Goal: Task Accomplishment & Management: Manage account settings

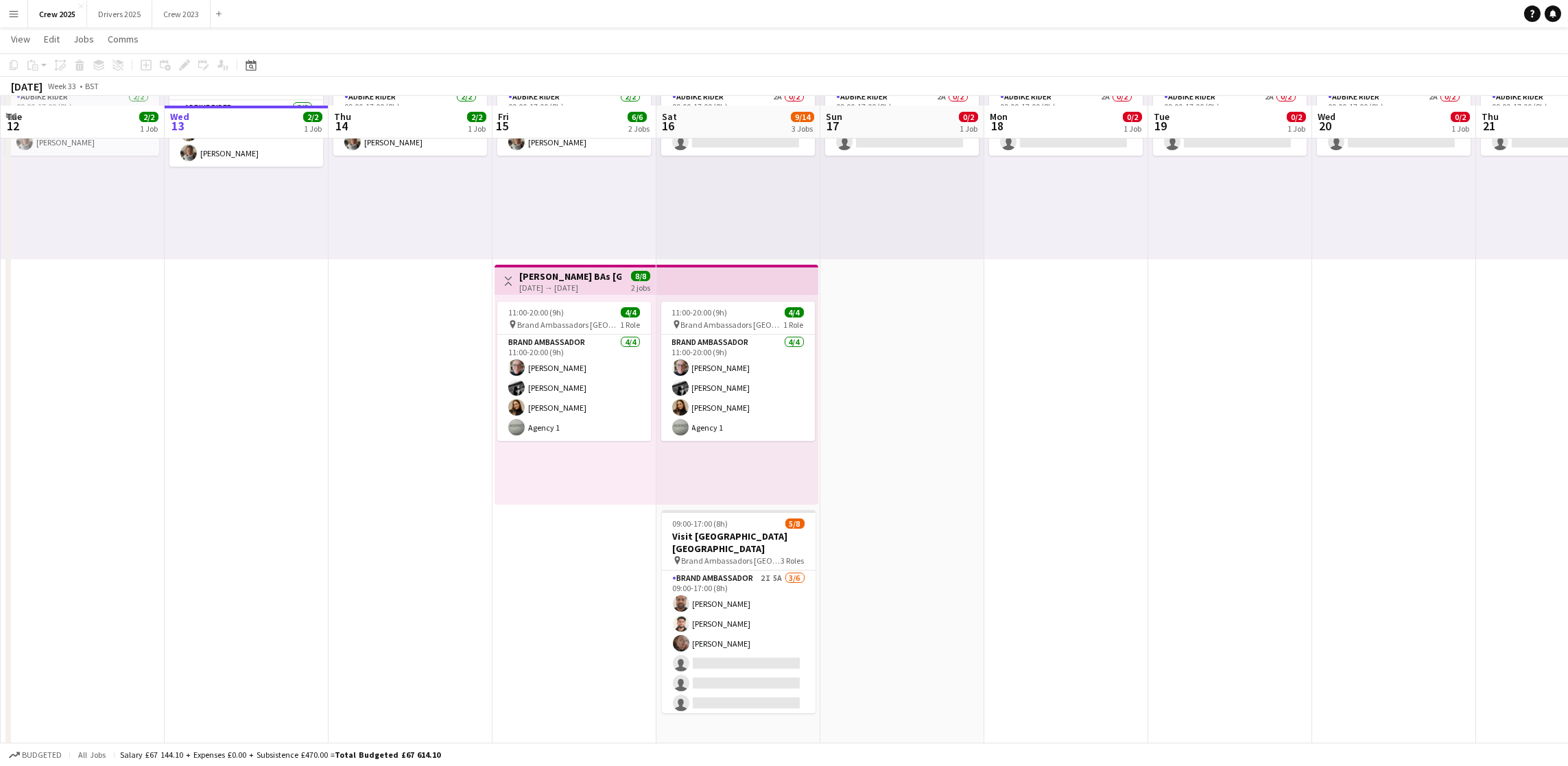
scroll to position [153, 0]
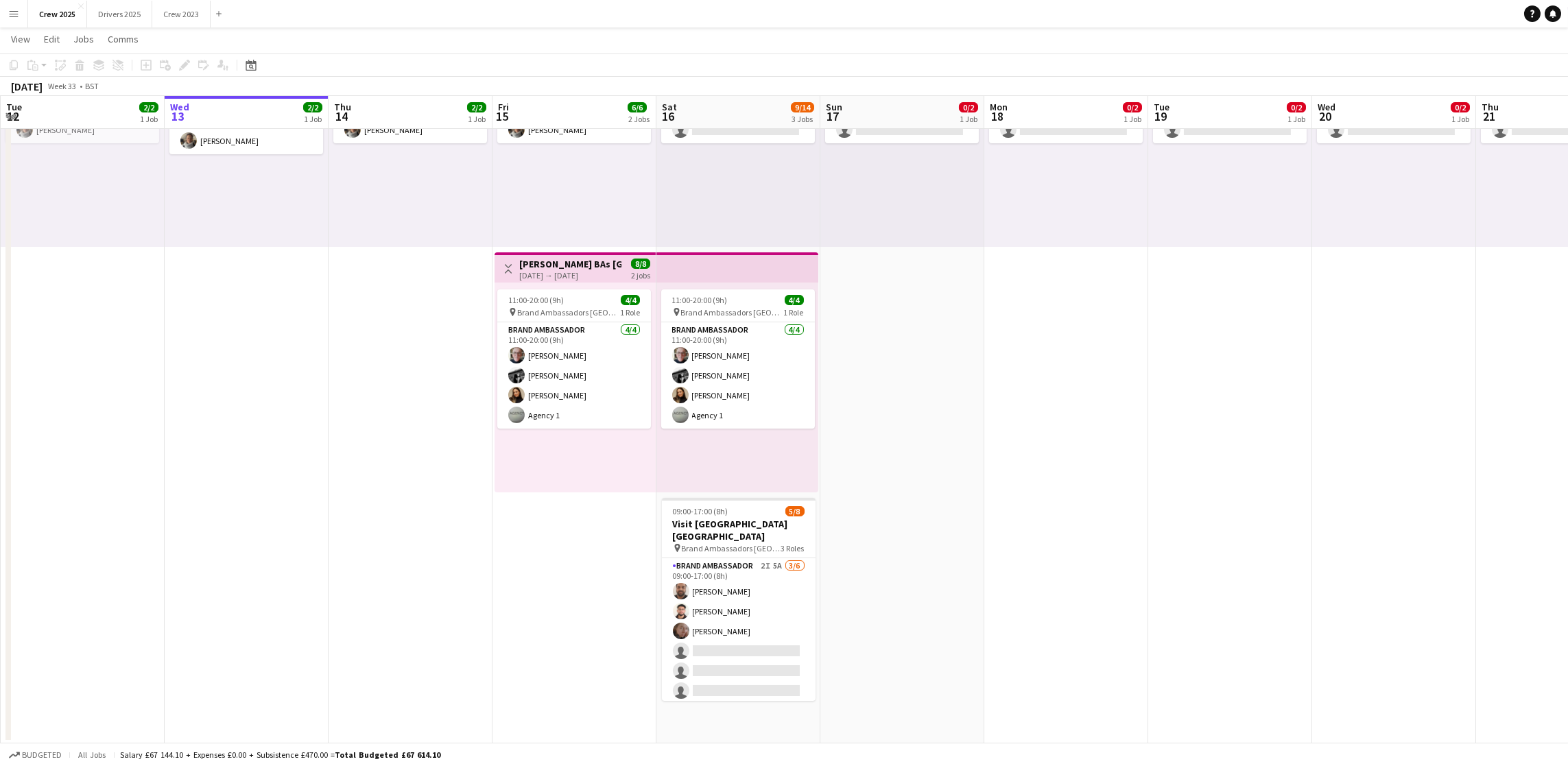
click at [717, 656] on app-card-role "Brand Ambassador 2I 5A [DATE] 09:00-17:00 (8h) [PERSON_NAME] [PERSON_NAME] [PER…" at bounding box center [738, 631] width 153 height 146
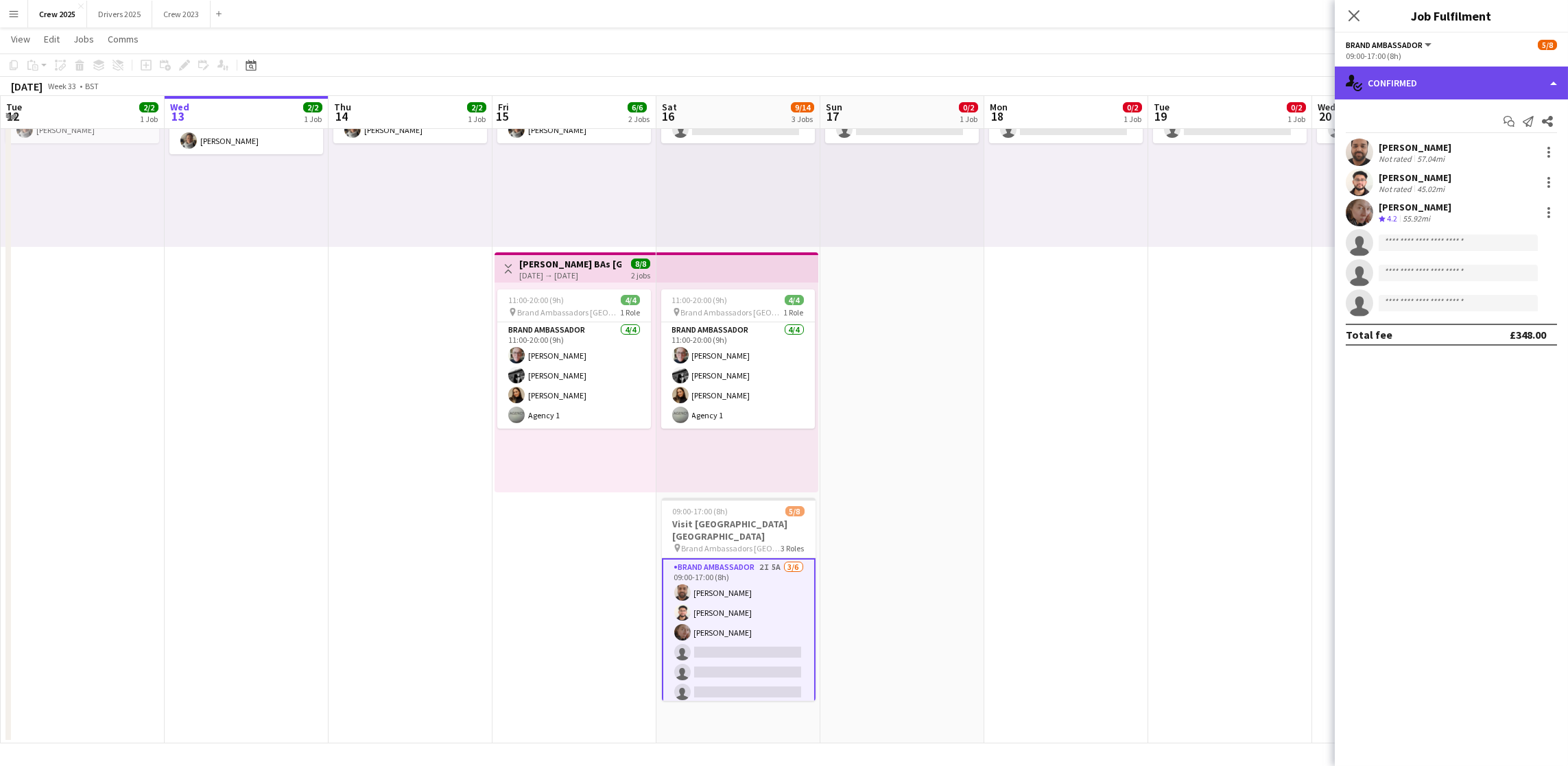
click at [1451, 87] on div "single-neutral-actions-check-2 Confirmed" at bounding box center [1452, 83] width 233 height 33
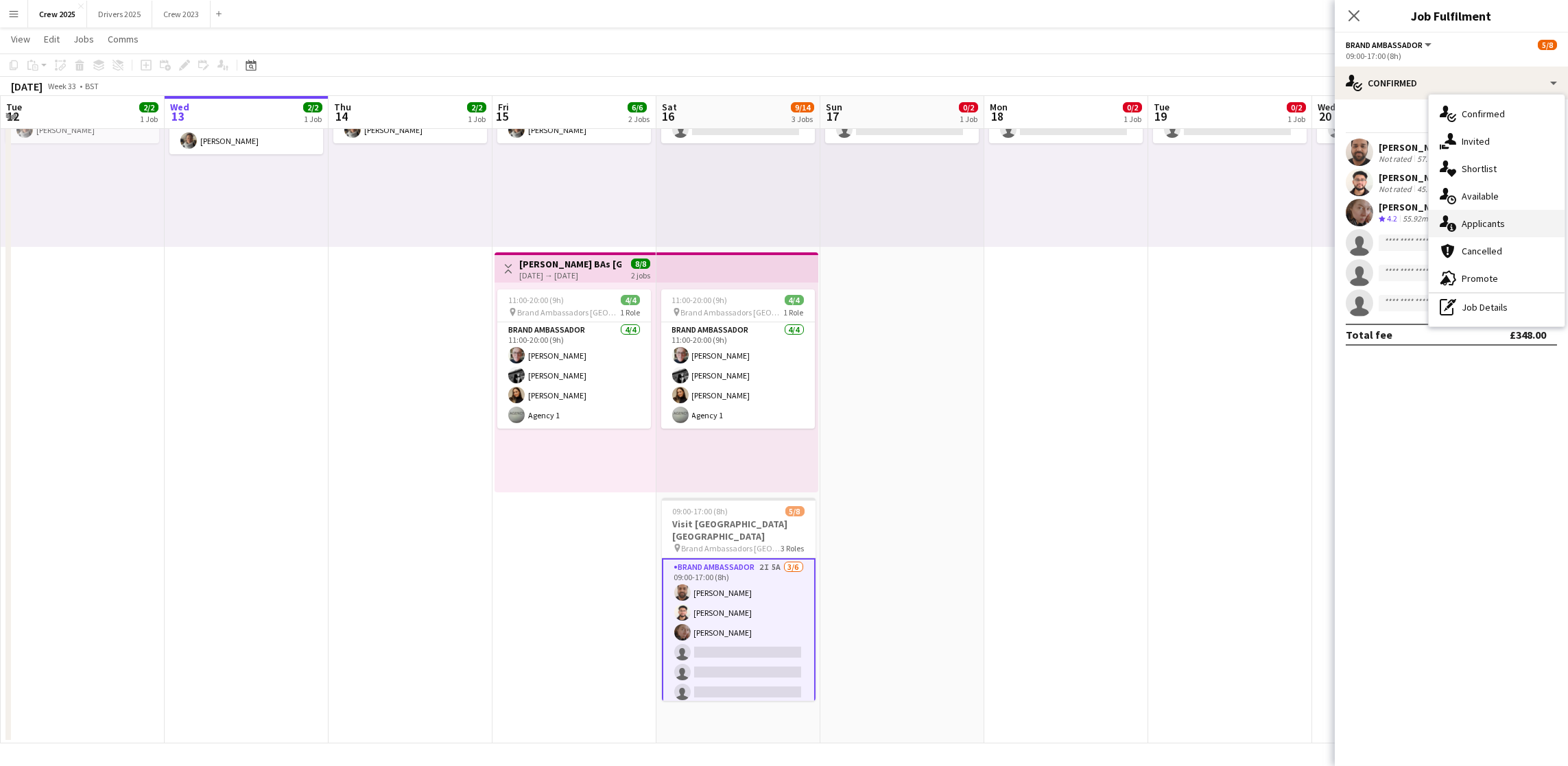
click at [1486, 219] on div "single-neutral-actions-information Applicants" at bounding box center [1497, 223] width 136 height 27
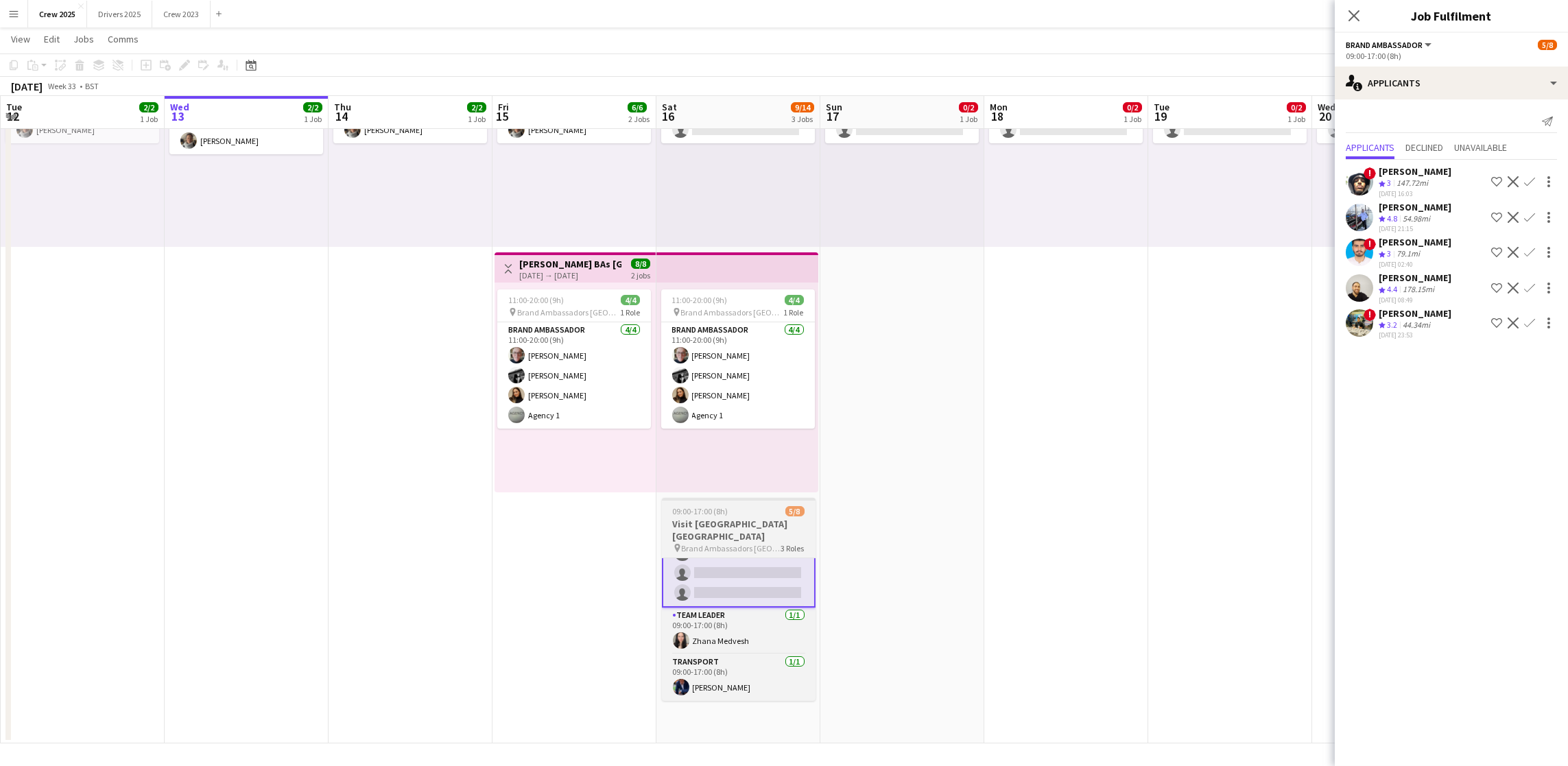
scroll to position [0, 0]
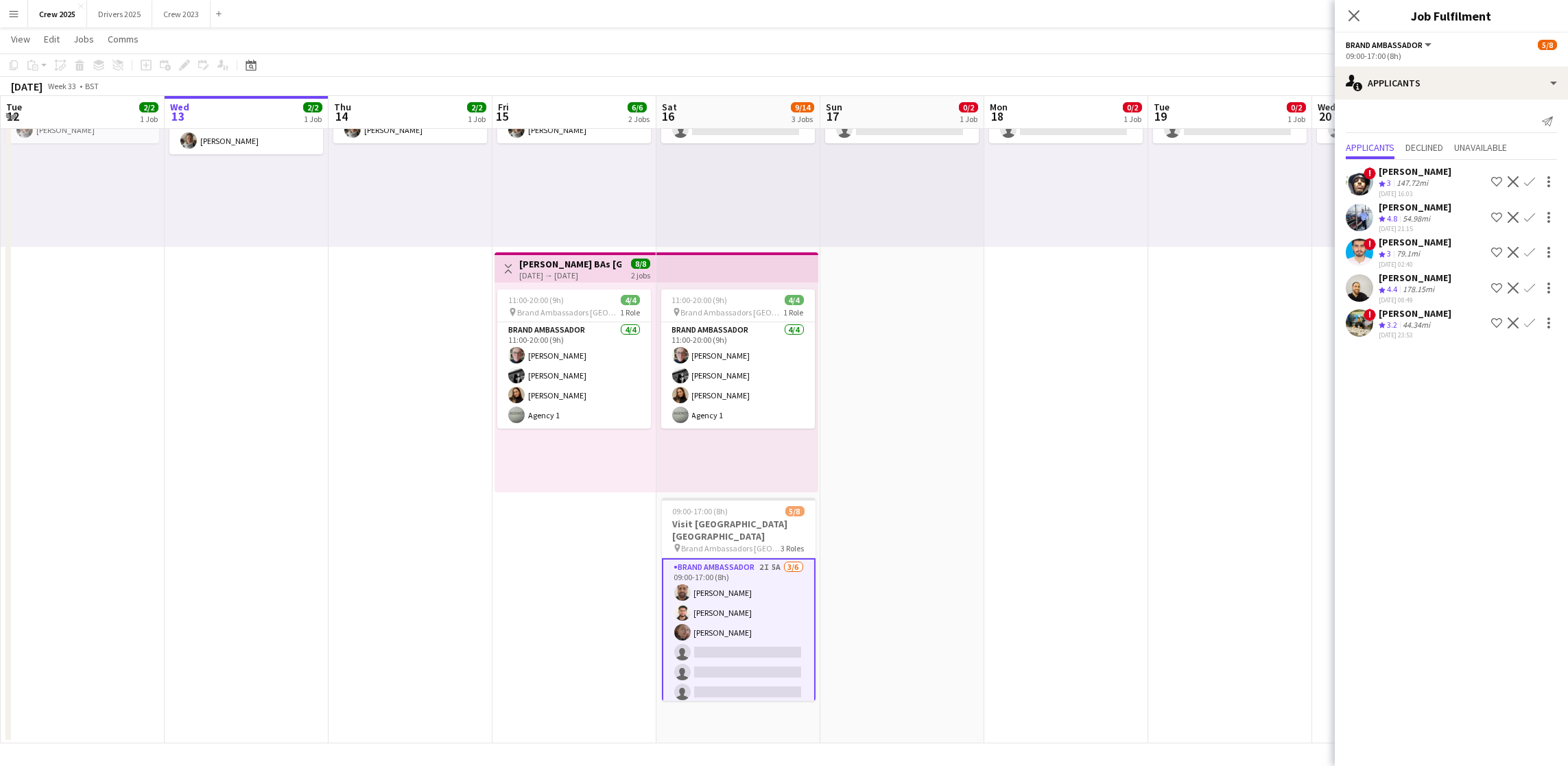
click at [731, 589] on app-card-role "Brand Ambassador 2I 5A [DATE] 09:00-17:00 (8h) [PERSON_NAME] [PERSON_NAME] [PER…" at bounding box center [738, 633] width 153 height 149
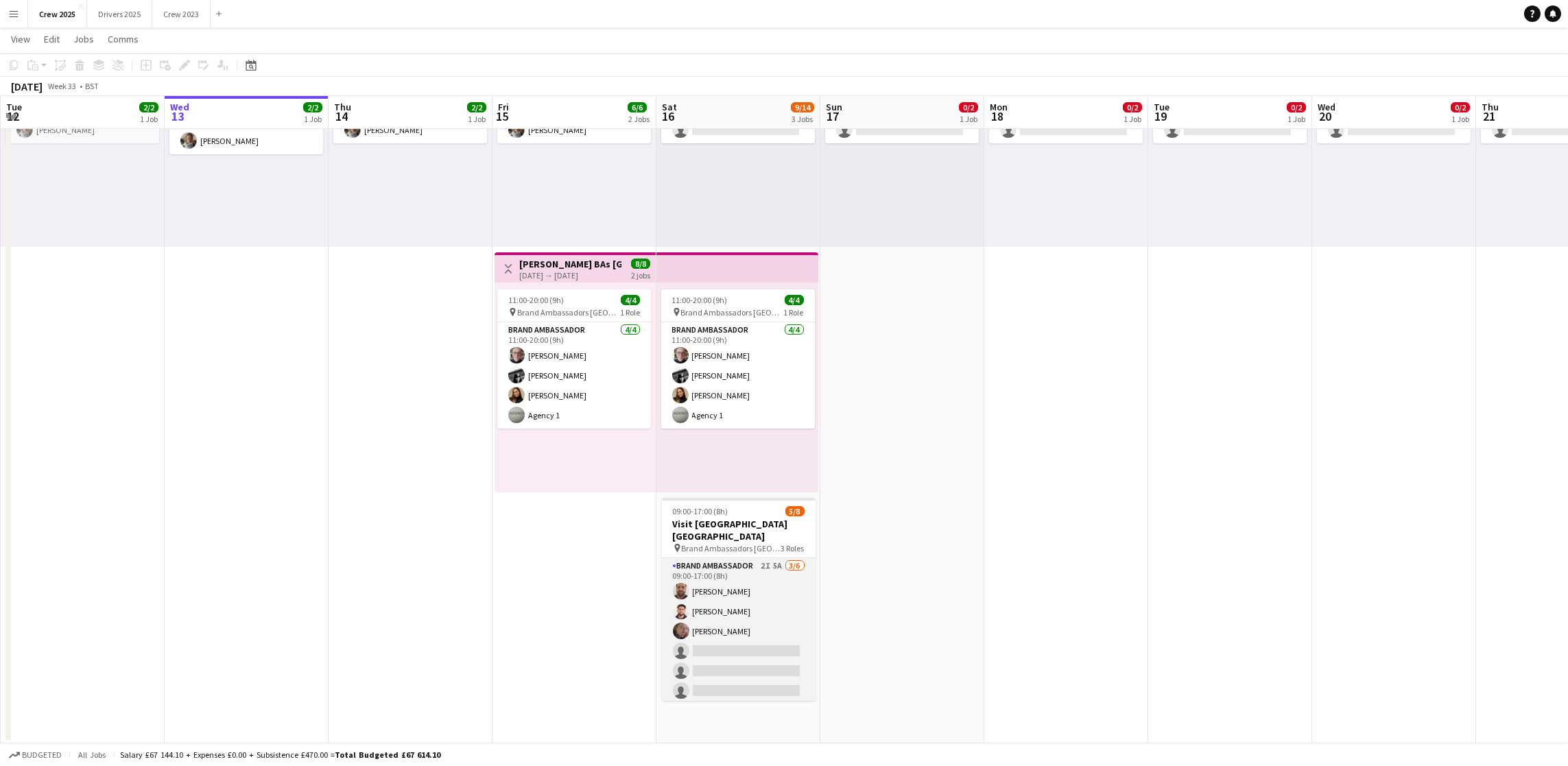
click at [731, 589] on app-card-role "Brand Ambassador 2I 5A [DATE] 09:00-17:00 (8h) [PERSON_NAME] [PERSON_NAME] [PER…" at bounding box center [738, 631] width 153 height 146
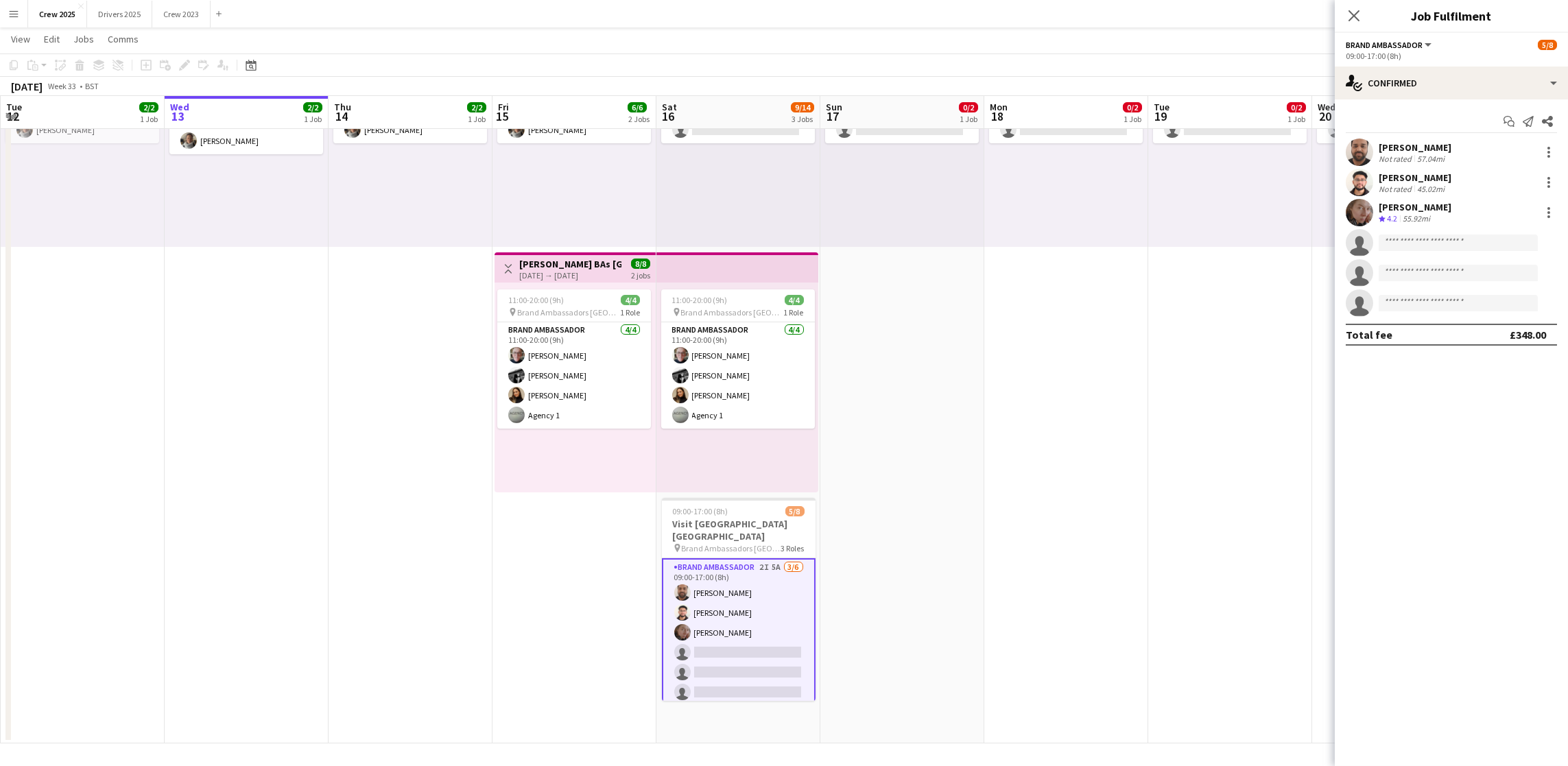
click at [1448, 153] on div "[PERSON_NAME]" at bounding box center [1415, 147] width 73 height 13
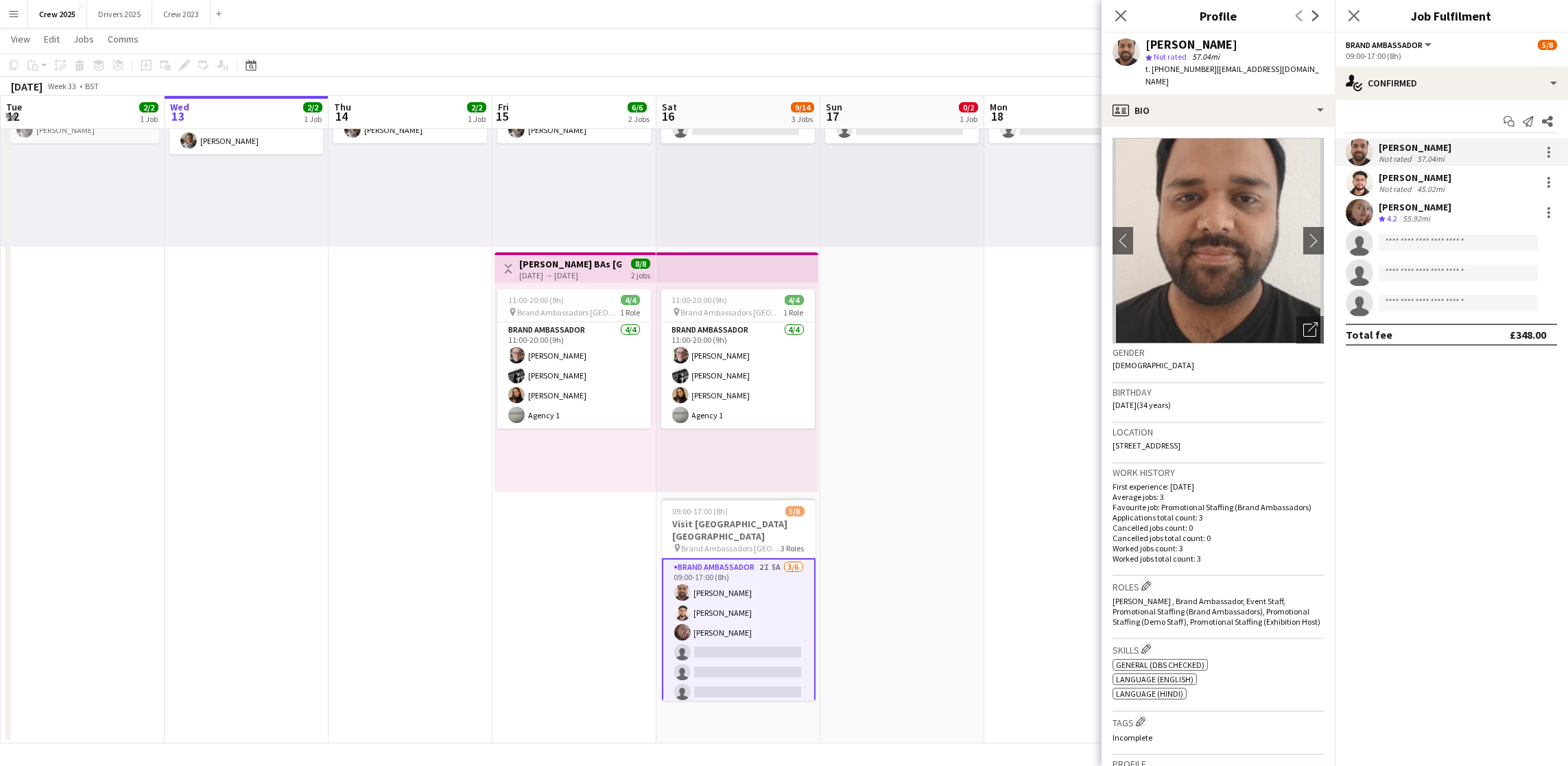
click at [1406, 178] on div "[PERSON_NAME]" at bounding box center [1415, 177] width 73 height 13
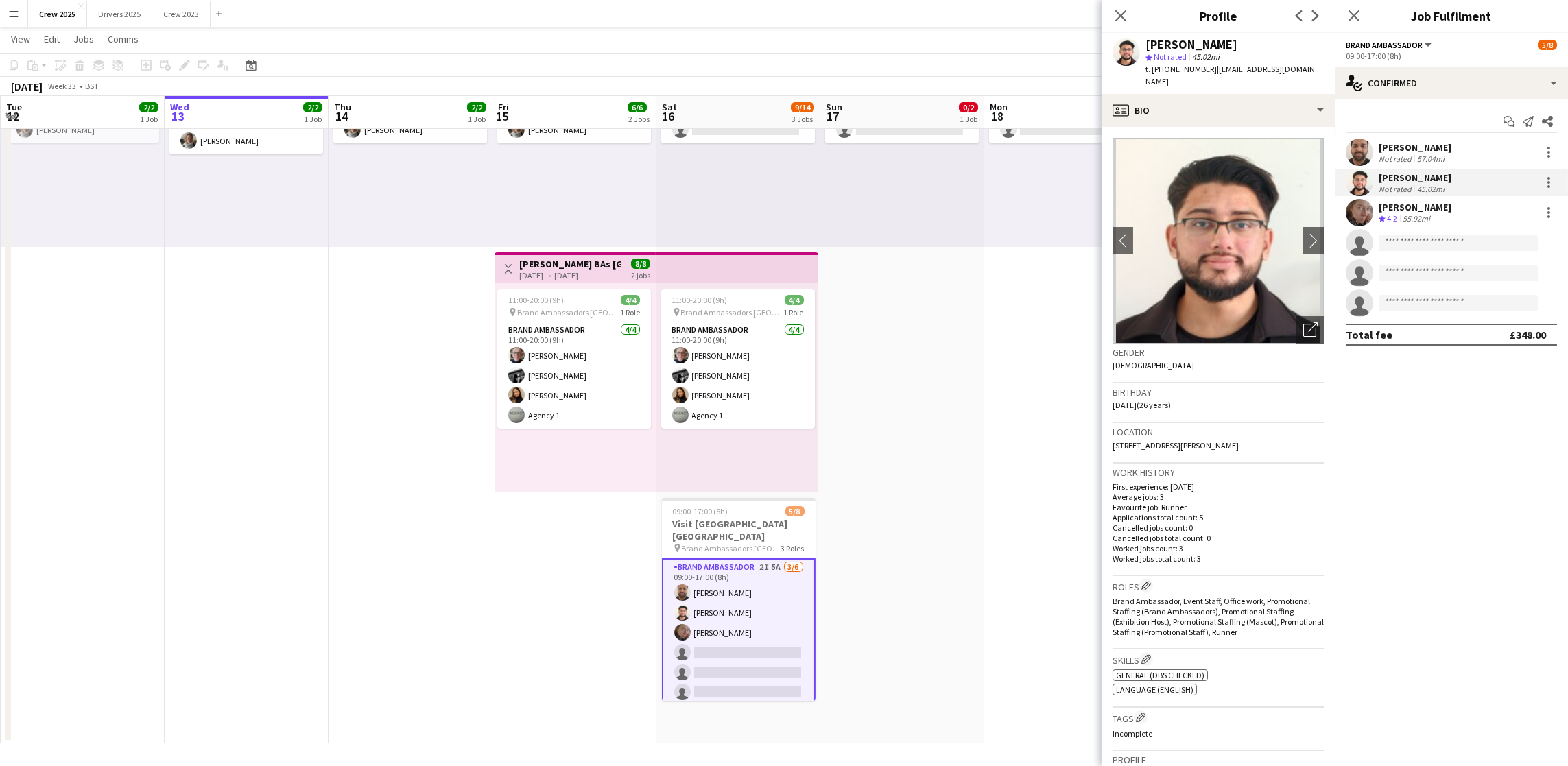
click at [1435, 210] on div "[PERSON_NAME]" at bounding box center [1415, 207] width 73 height 13
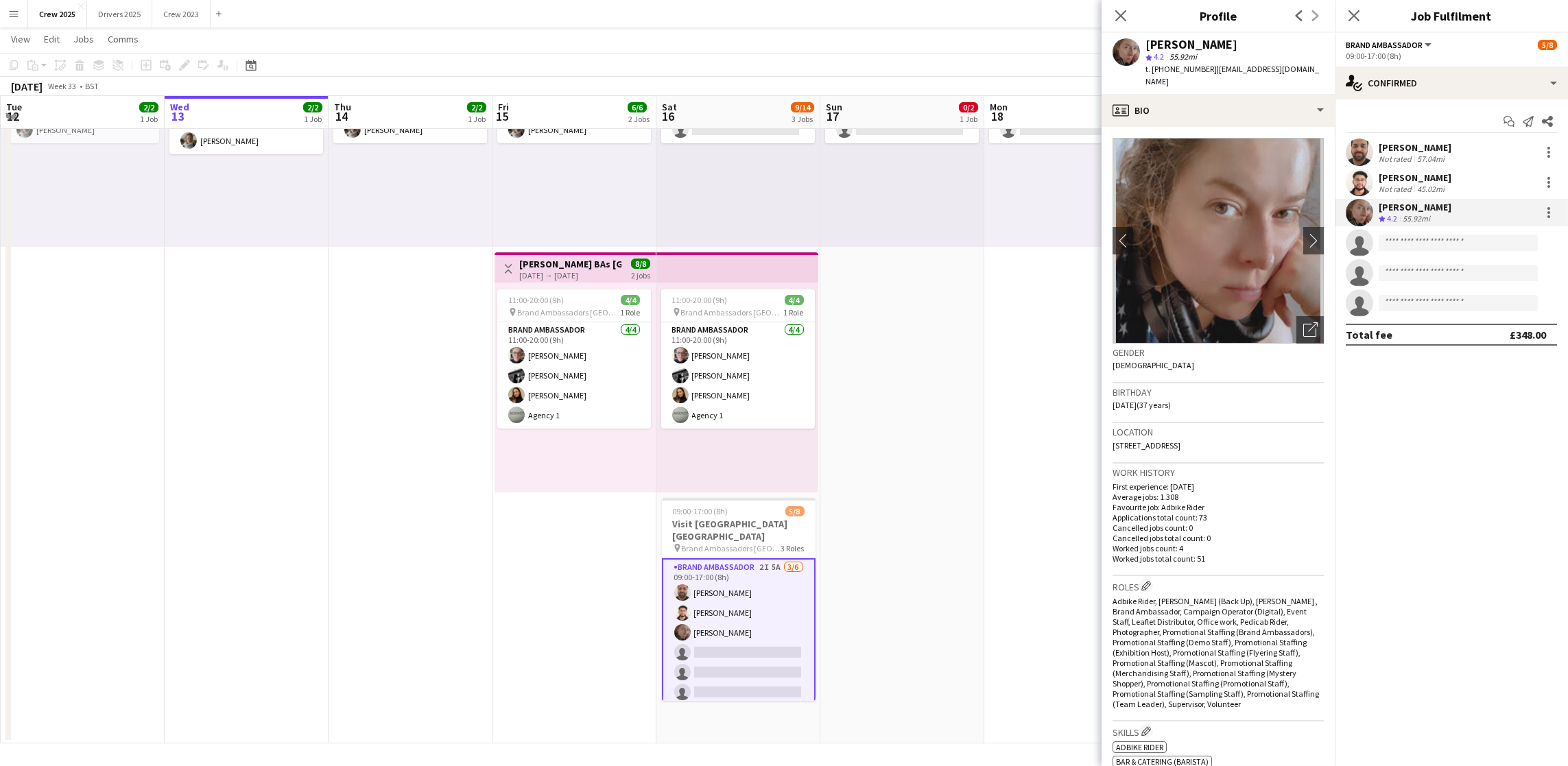
click at [958, 457] on app-date-cell "09:00-17:00 (8h) 0/2 pin Adbike Riders Spalding 1 Role Adbike Rider 2A 0/2 09:0…" at bounding box center [902, 373] width 164 height 742
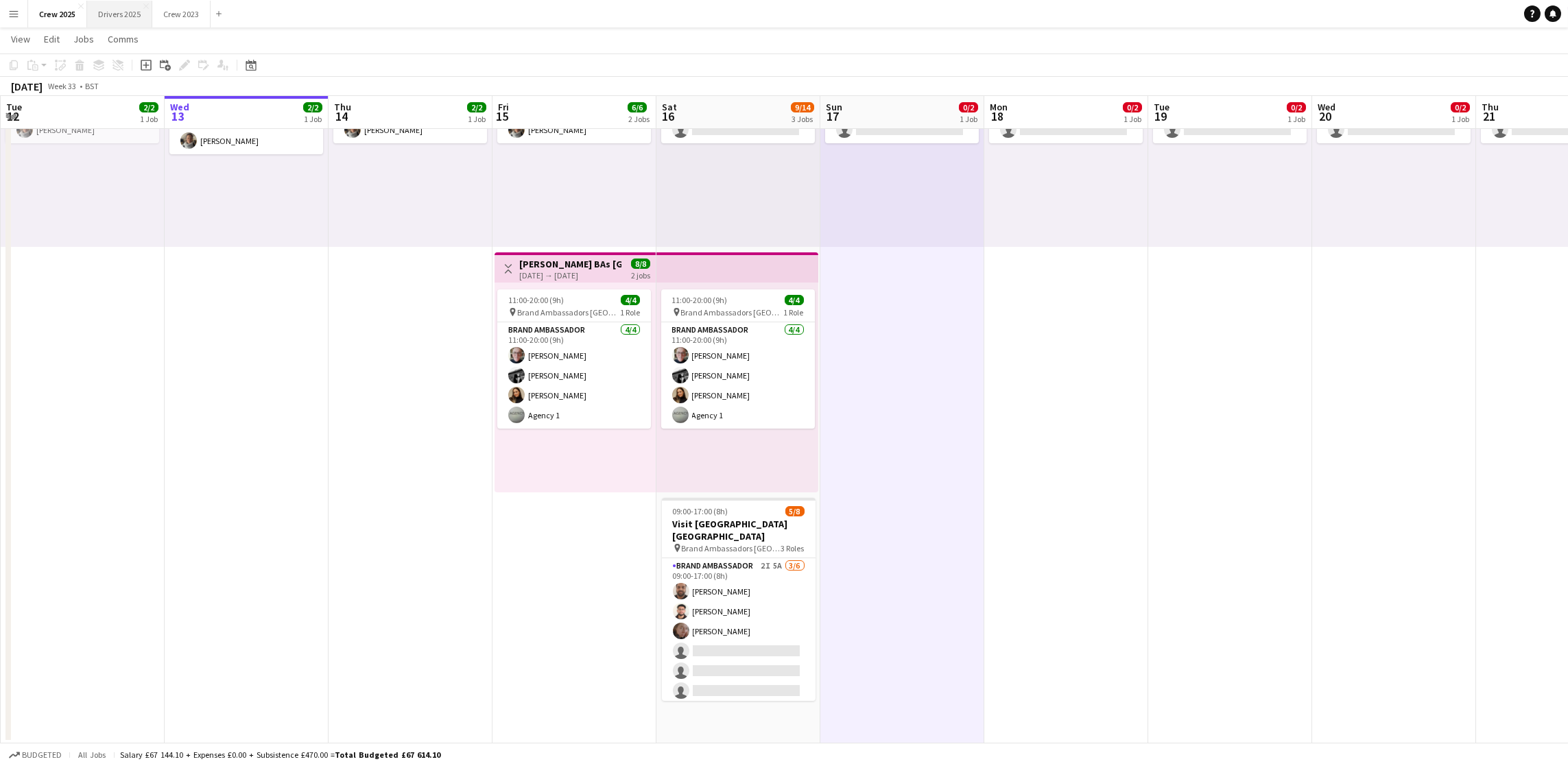
click at [130, 7] on button "Drivers 2025 Close" at bounding box center [120, 14] width 65 height 27
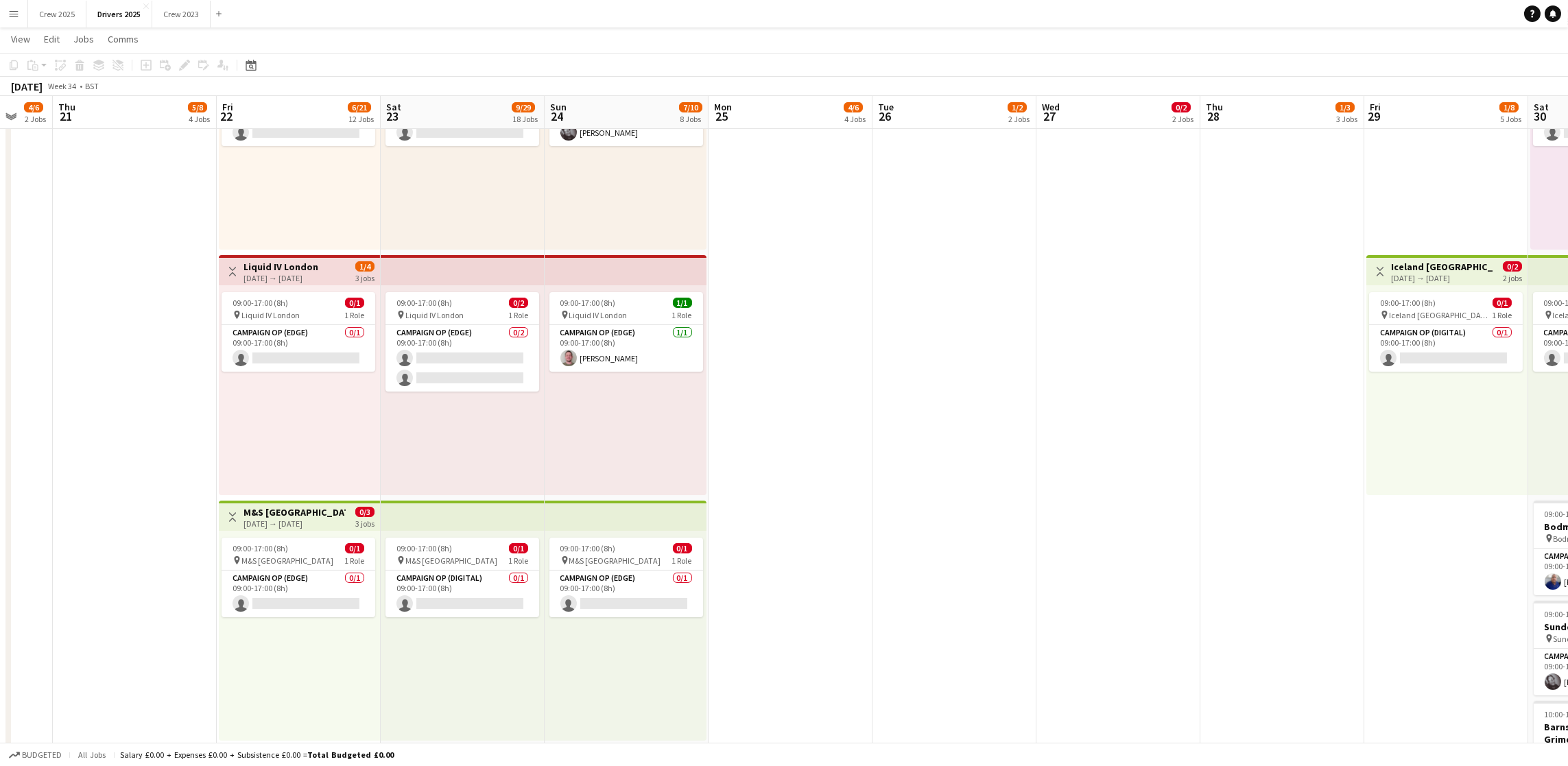
scroll to position [0, 439]
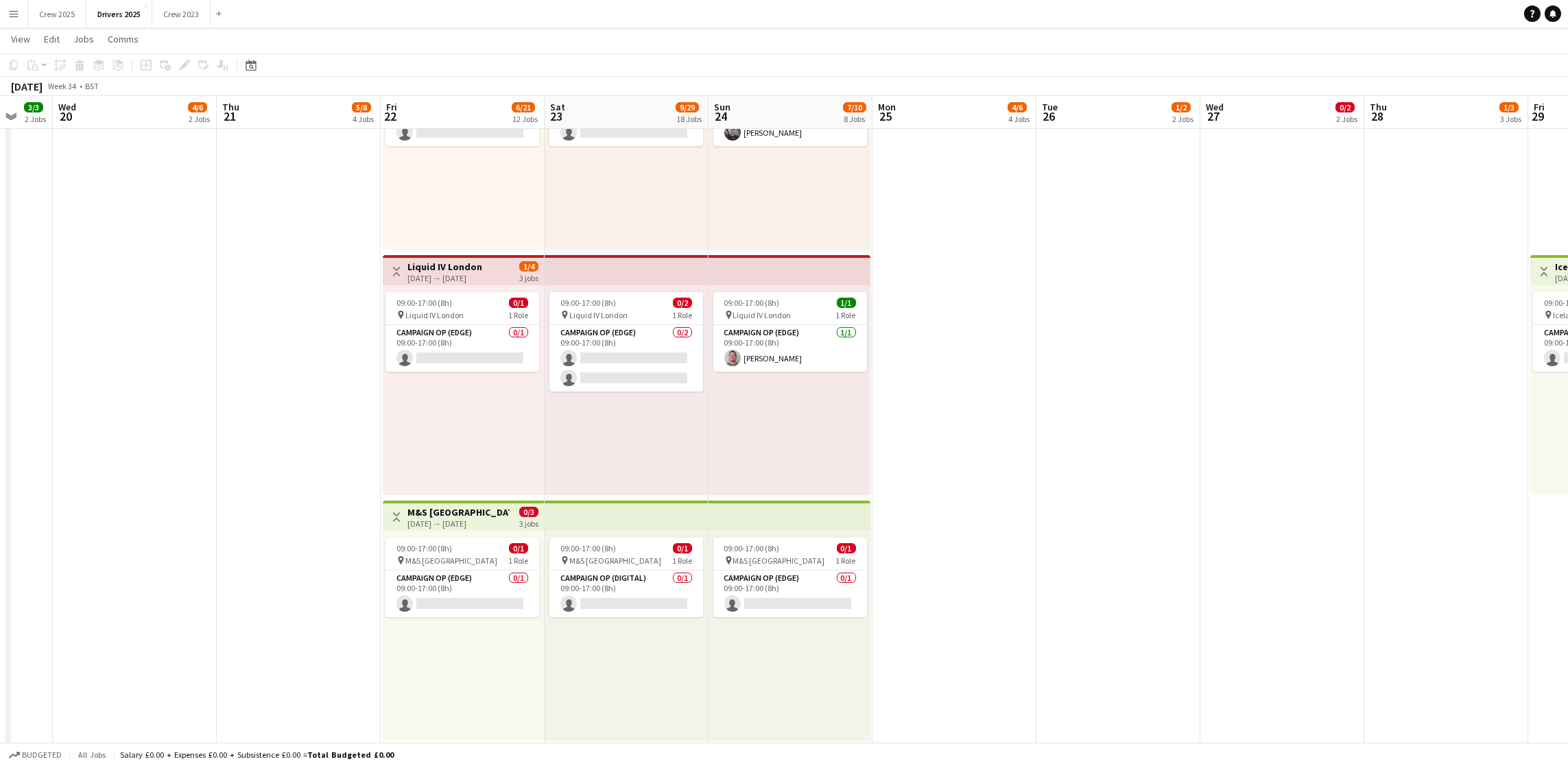
drag, startPoint x: 1375, startPoint y: 467, endPoint x: 154, endPoint y: 464, distance: 1221.0
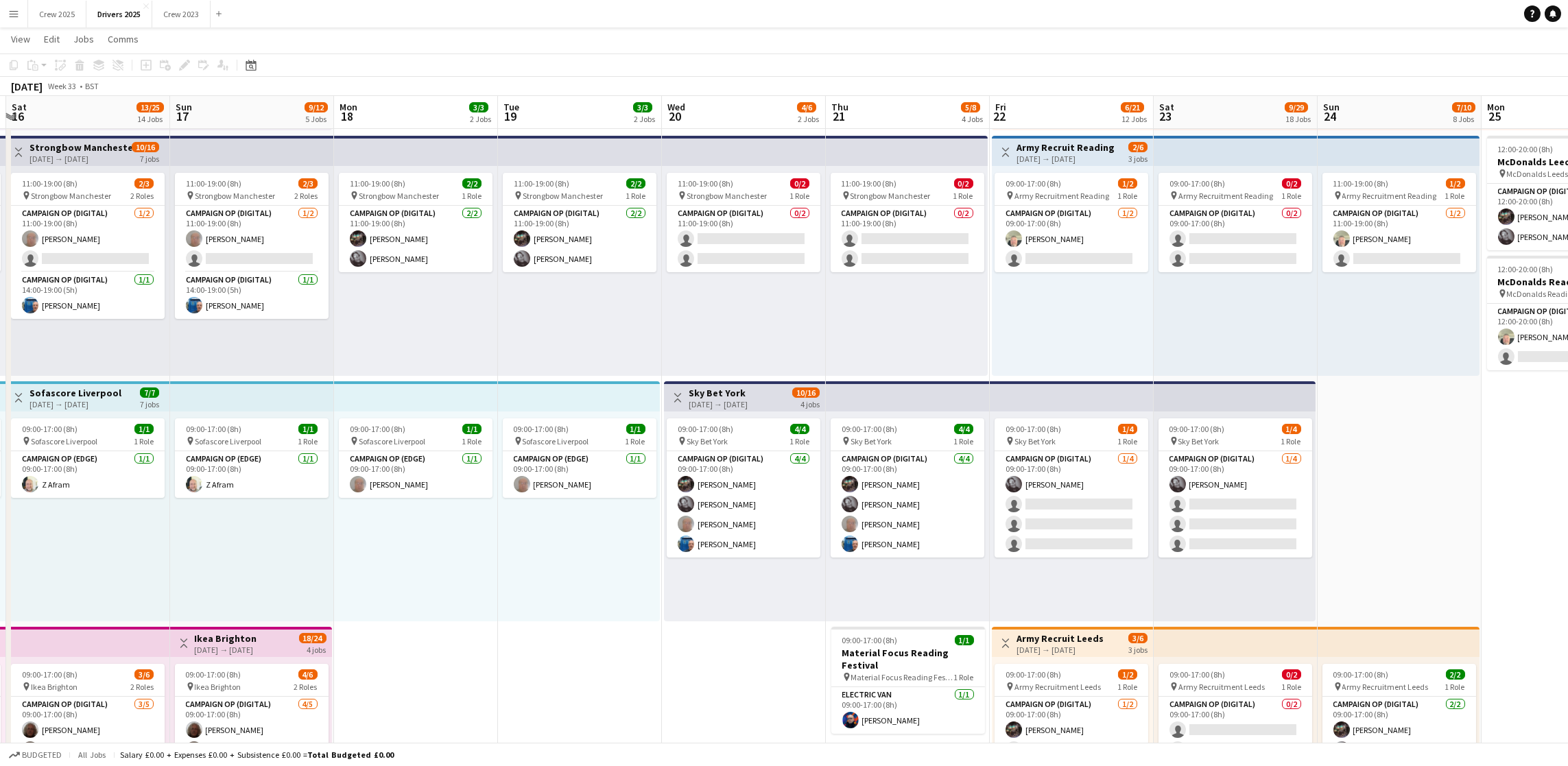
scroll to position [0, 477]
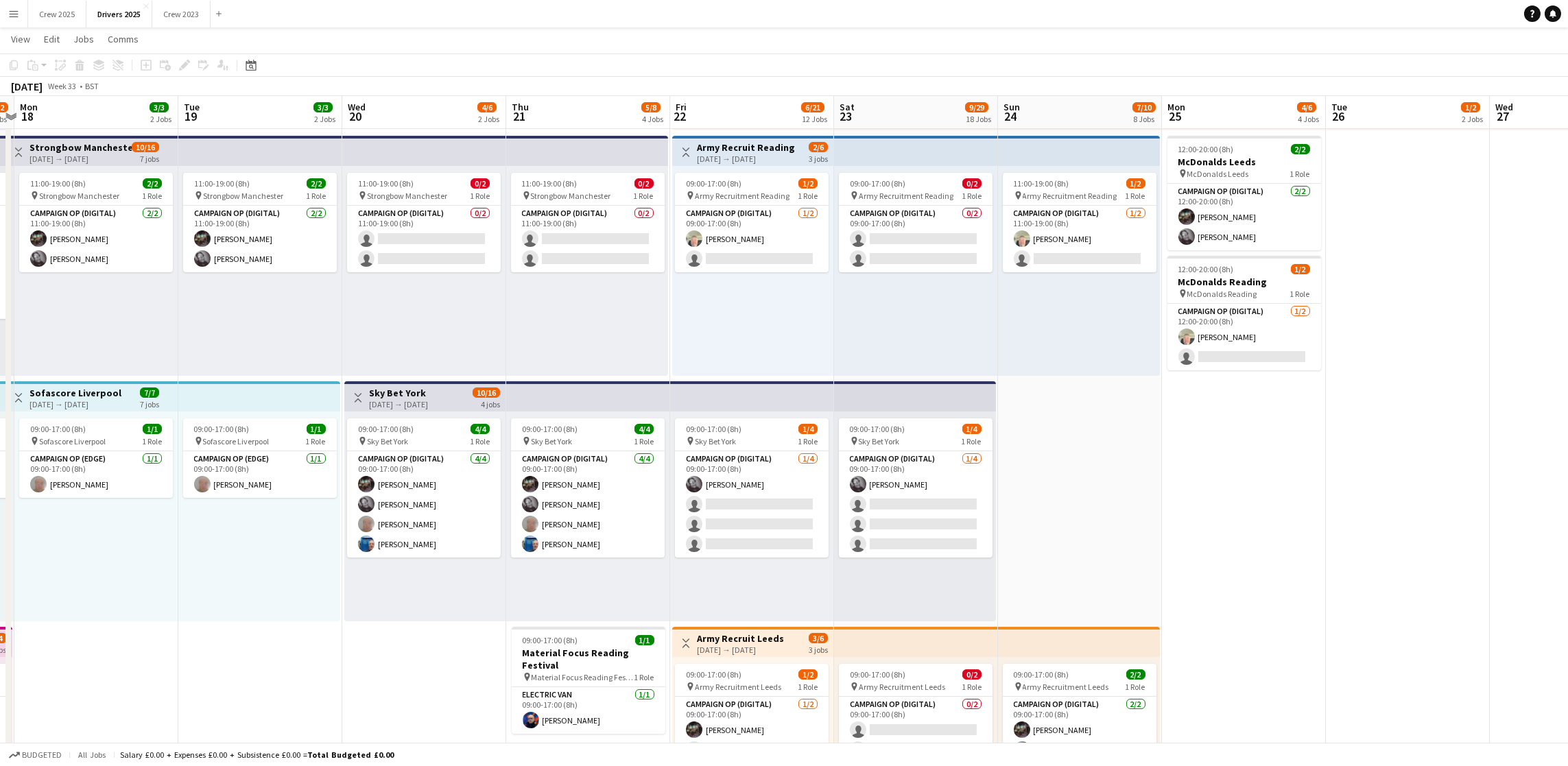
drag, startPoint x: 291, startPoint y: 449, endPoint x: 580, endPoint y: 452, distance: 289.0
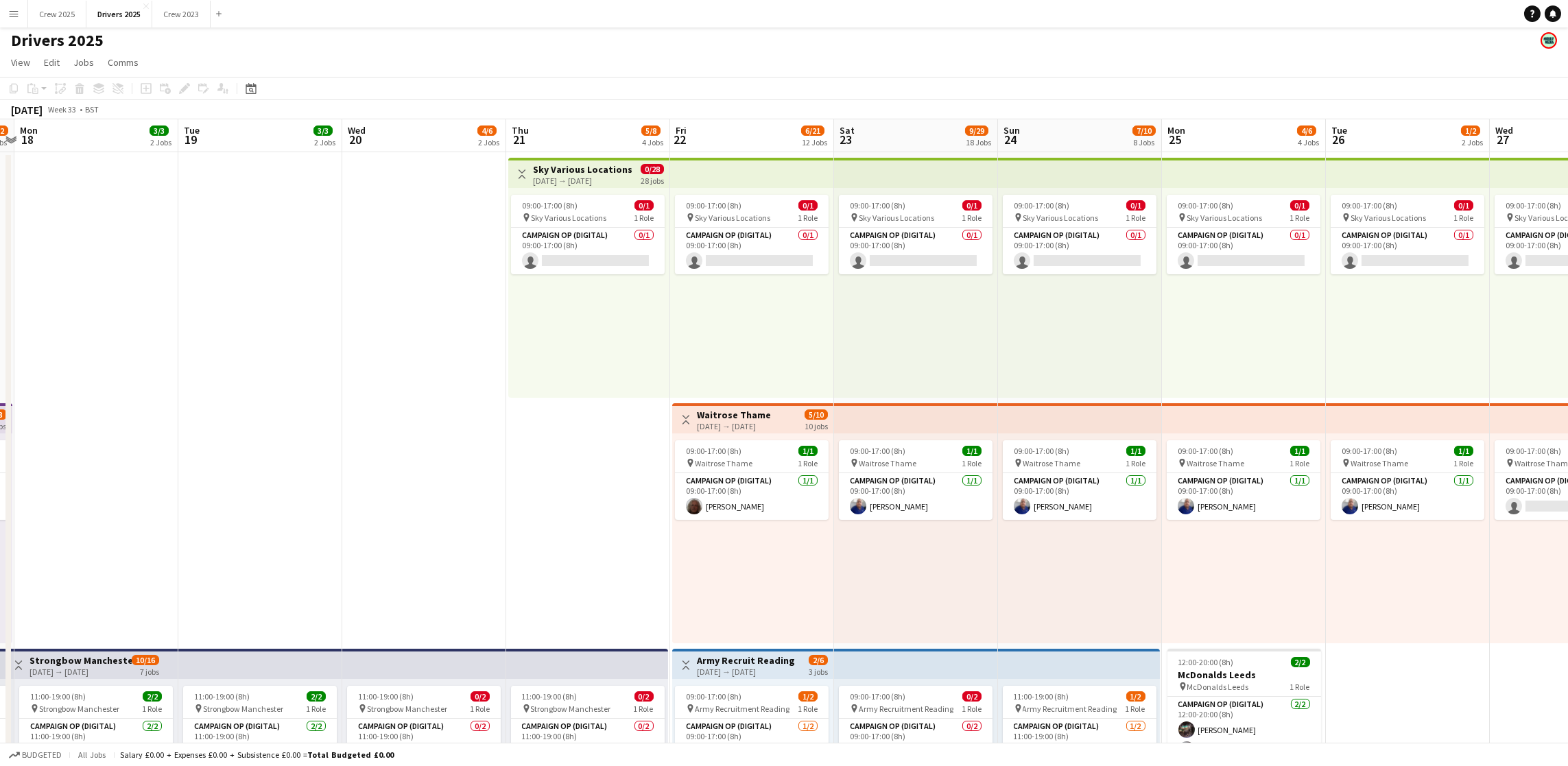
scroll to position [0, 0]
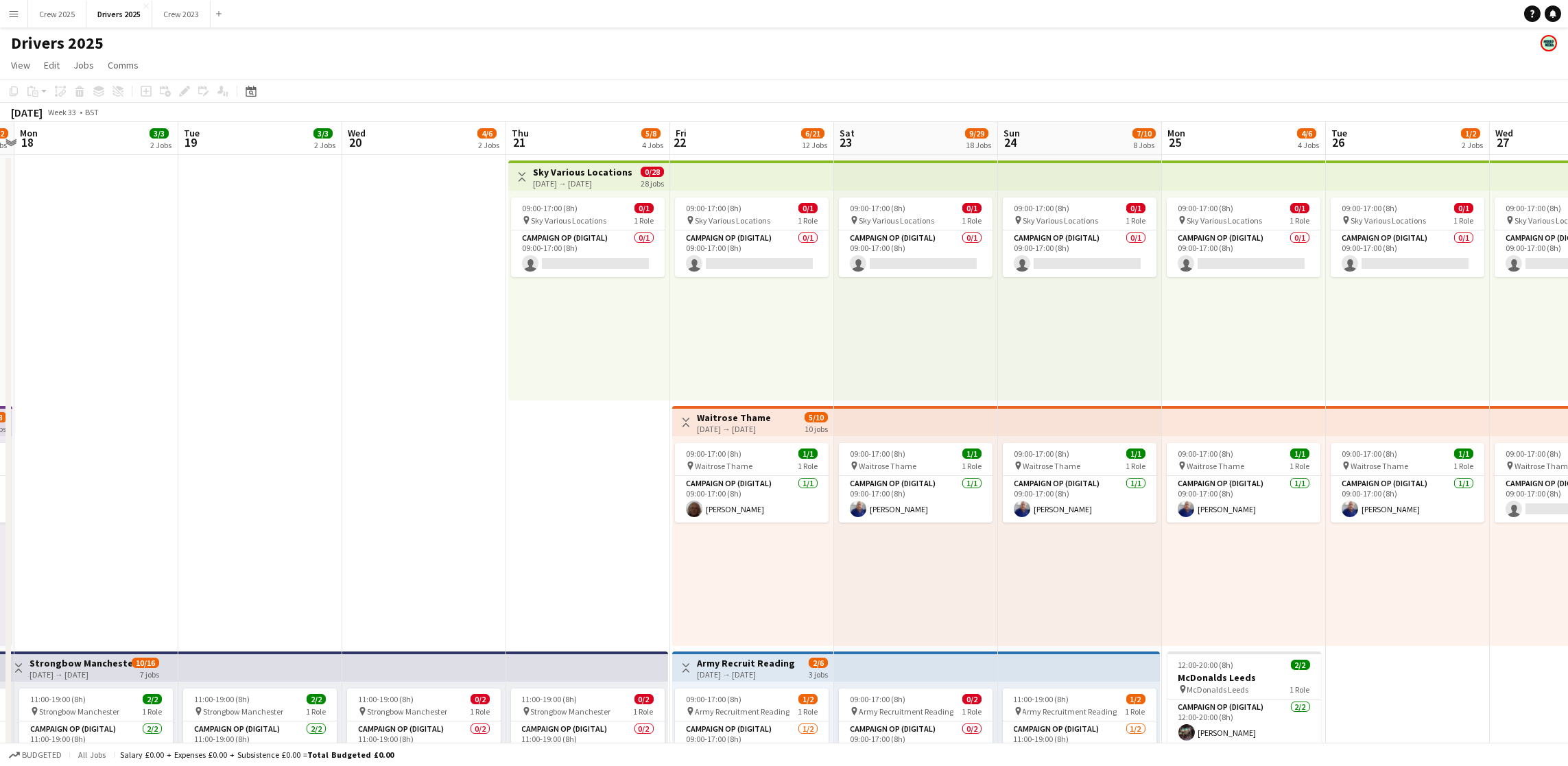
click at [571, 171] on h3 "Sky Various Locations" at bounding box center [582, 172] width 99 height 13
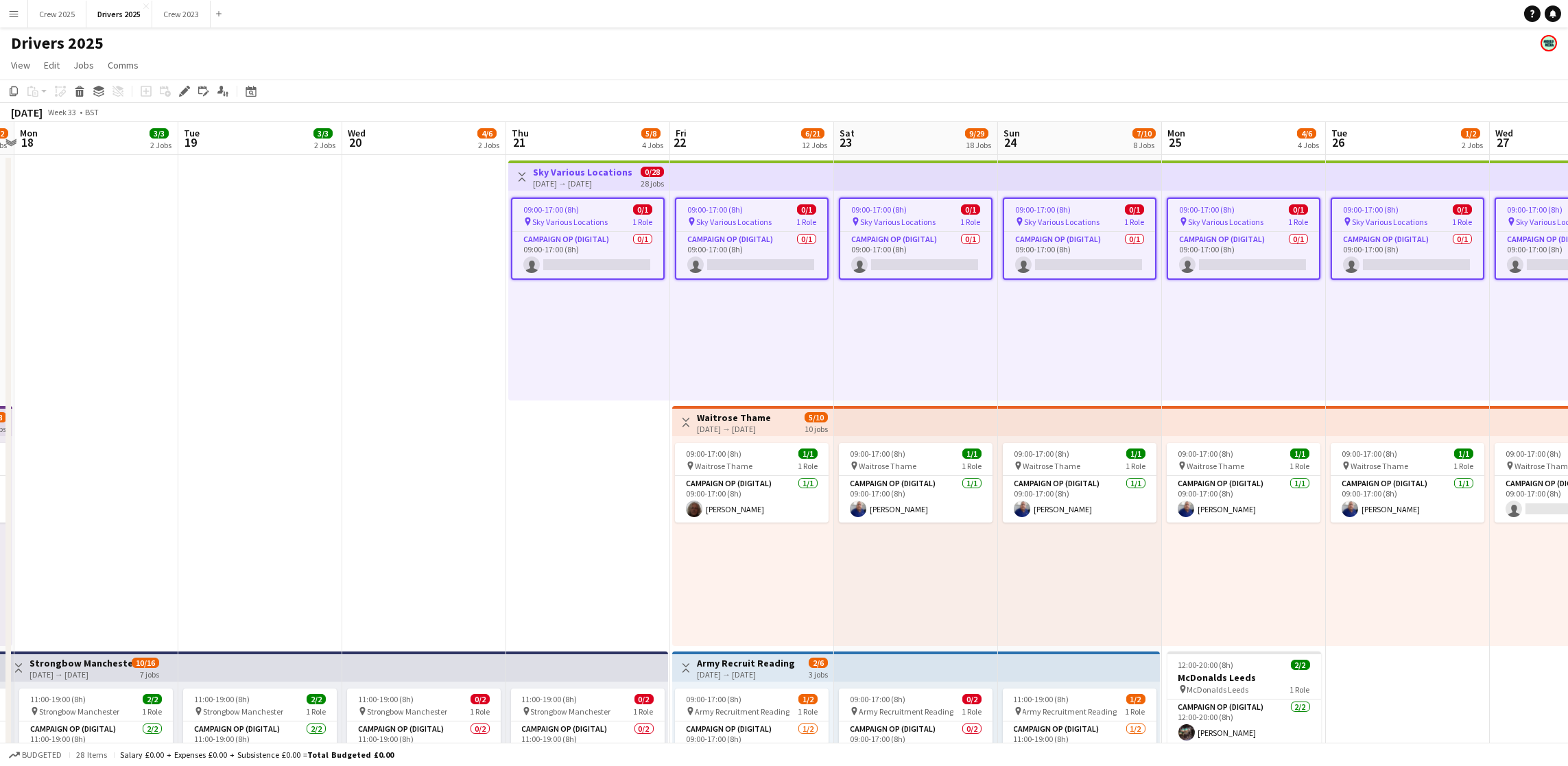
click at [187, 92] on icon "Edit" at bounding box center [185, 91] width 11 height 11
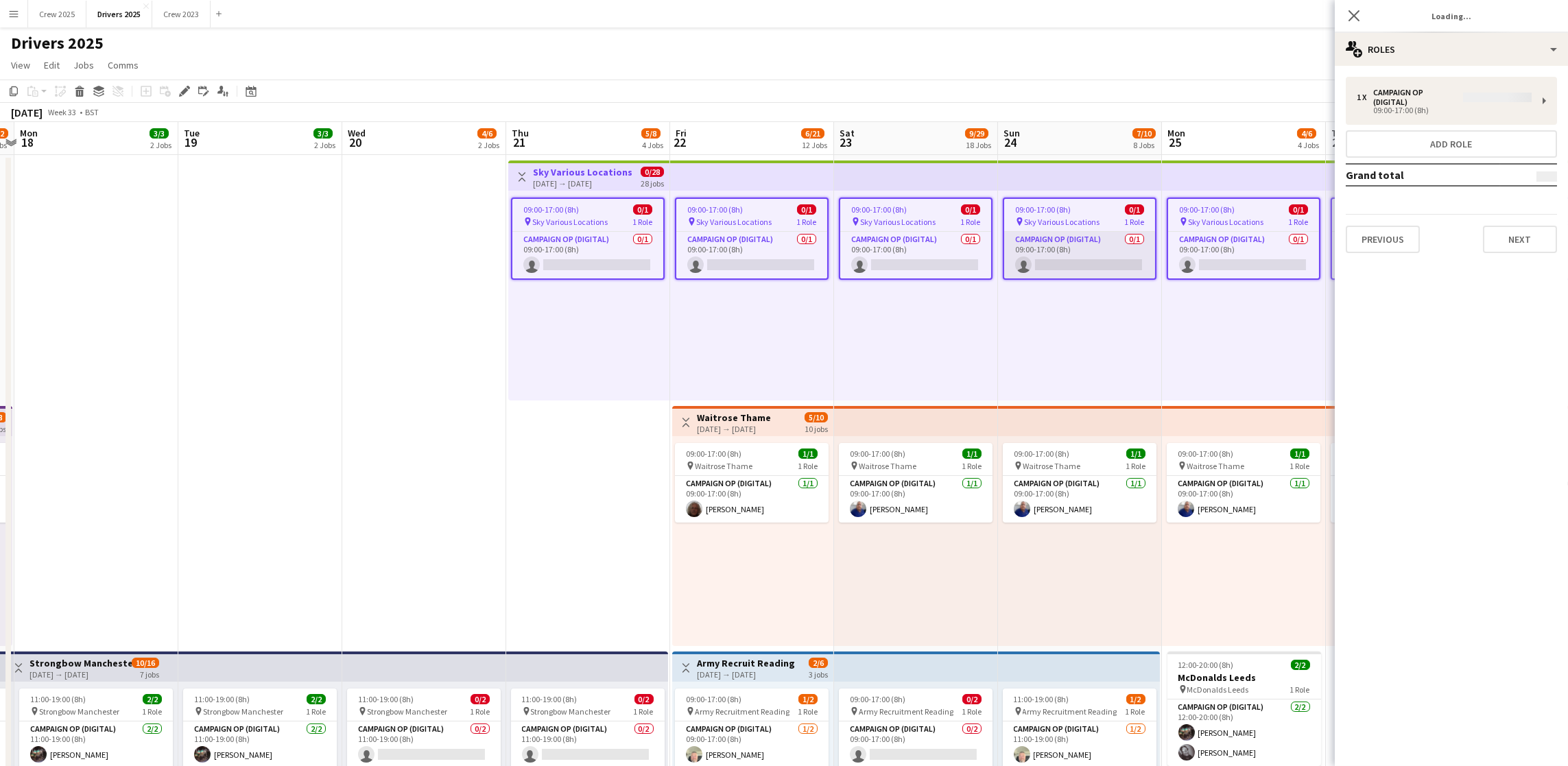
type input "**********"
click at [1493, 231] on button "Next" at bounding box center [1521, 230] width 74 height 27
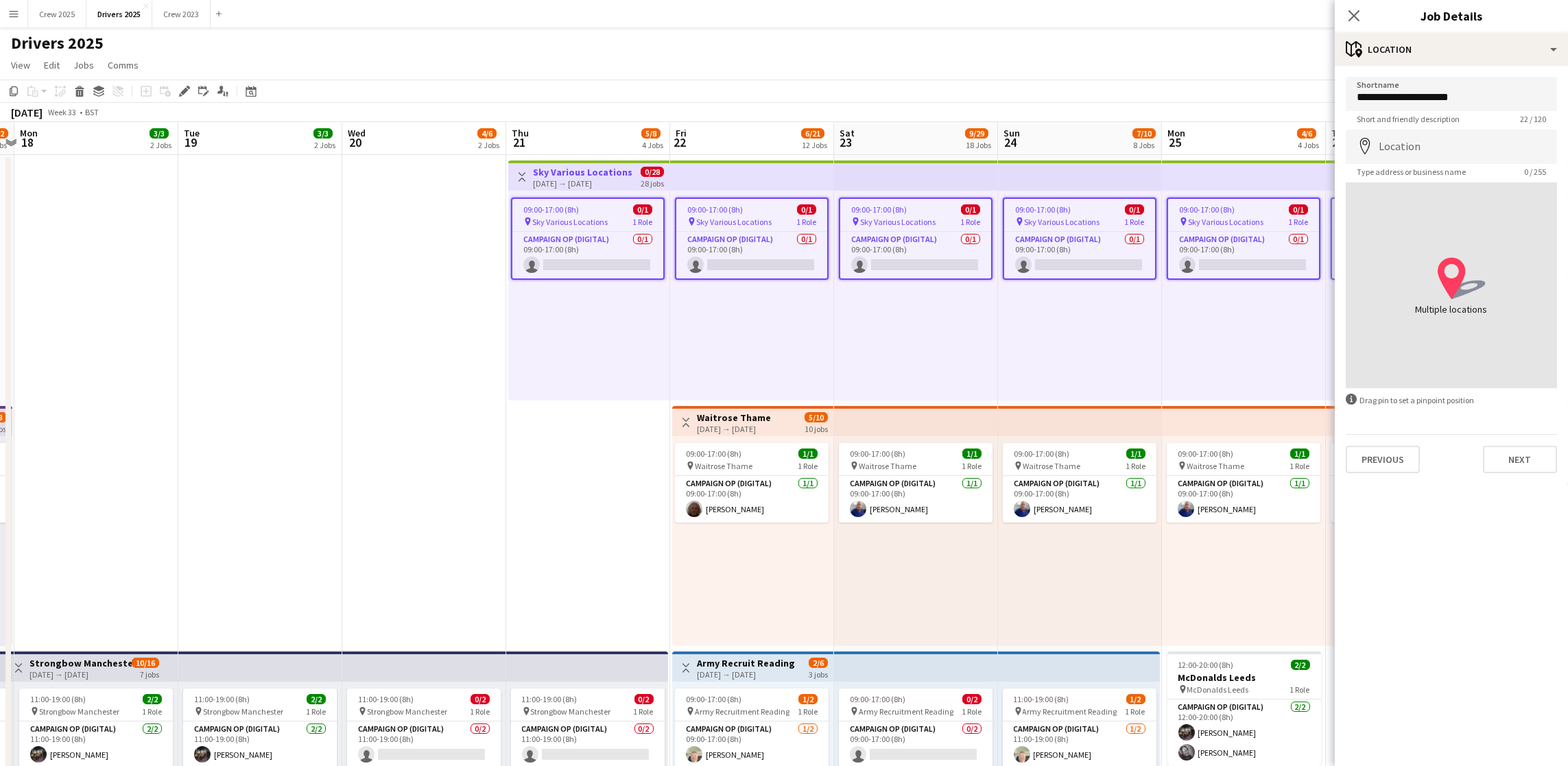
click at [1521, 472] on div "Previous Next" at bounding box center [1451, 453] width 211 height 39
click at [1521, 464] on button "Next" at bounding box center [1521, 459] width 74 height 27
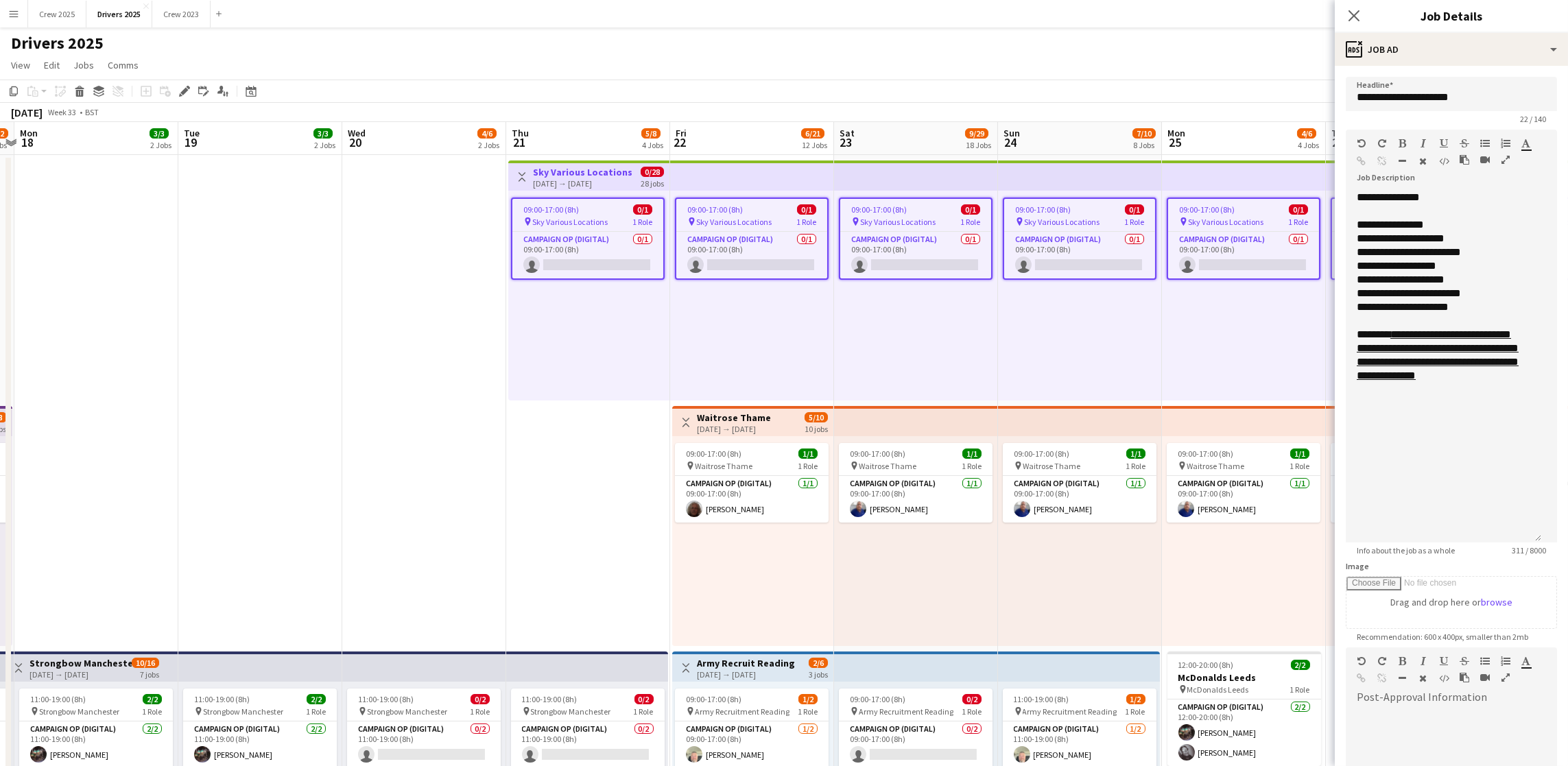
drag, startPoint x: 1550, startPoint y: 266, endPoint x: 1547, endPoint y: 537, distance: 271.0
click at [1547, 537] on form "**********" at bounding box center [1452, 507] width 233 height 860
click at [1401, 381] on link "**********" at bounding box center [1438, 354] width 162 height 51
drag, startPoint x: 1478, startPoint y: 423, endPoint x: 1361, endPoint y: 361, distance: 132.4
click at [1361, 361] on div "**********" at bounding box center [1444, 369] width 173 height 82
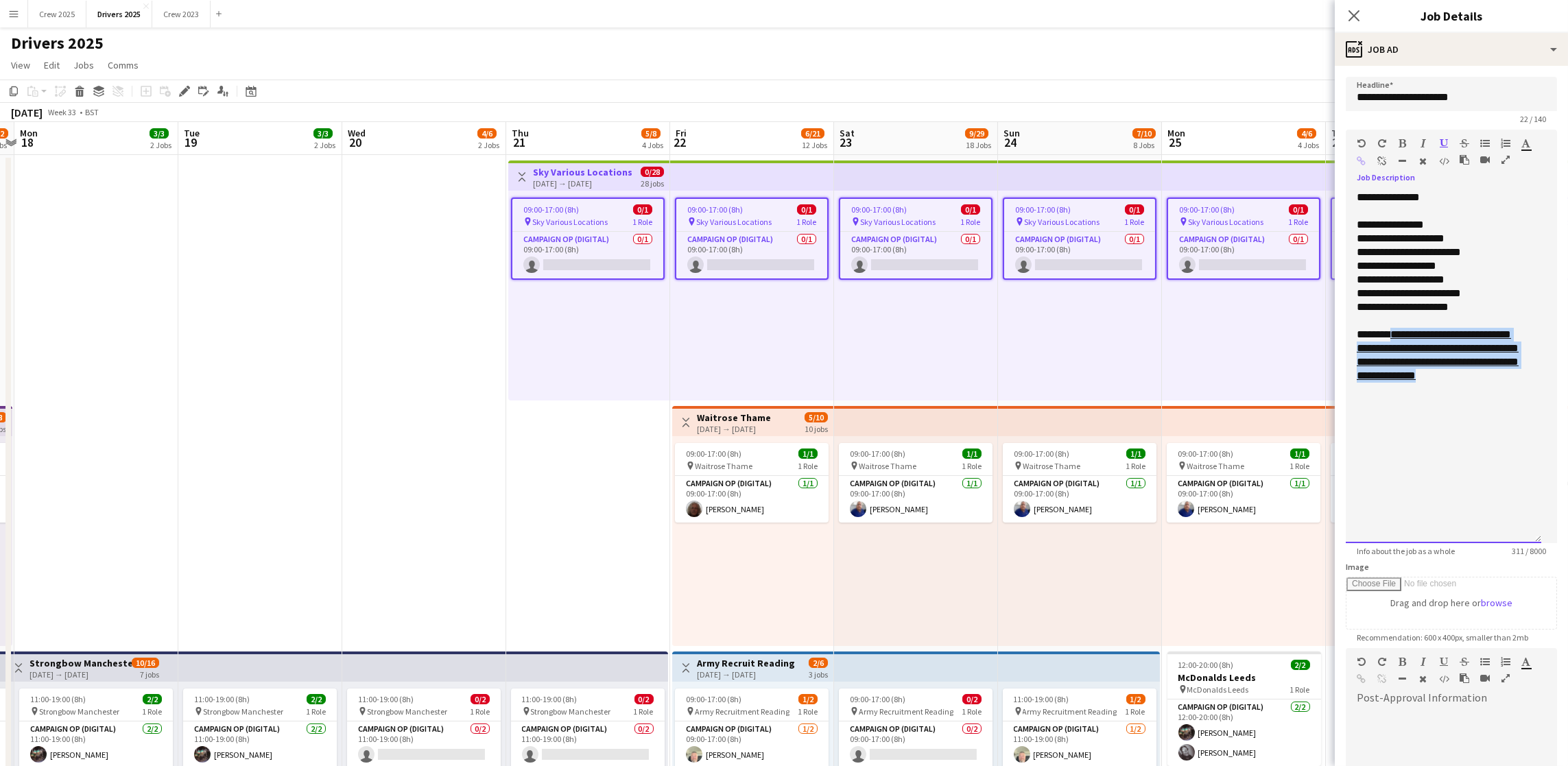
copy link "**********"
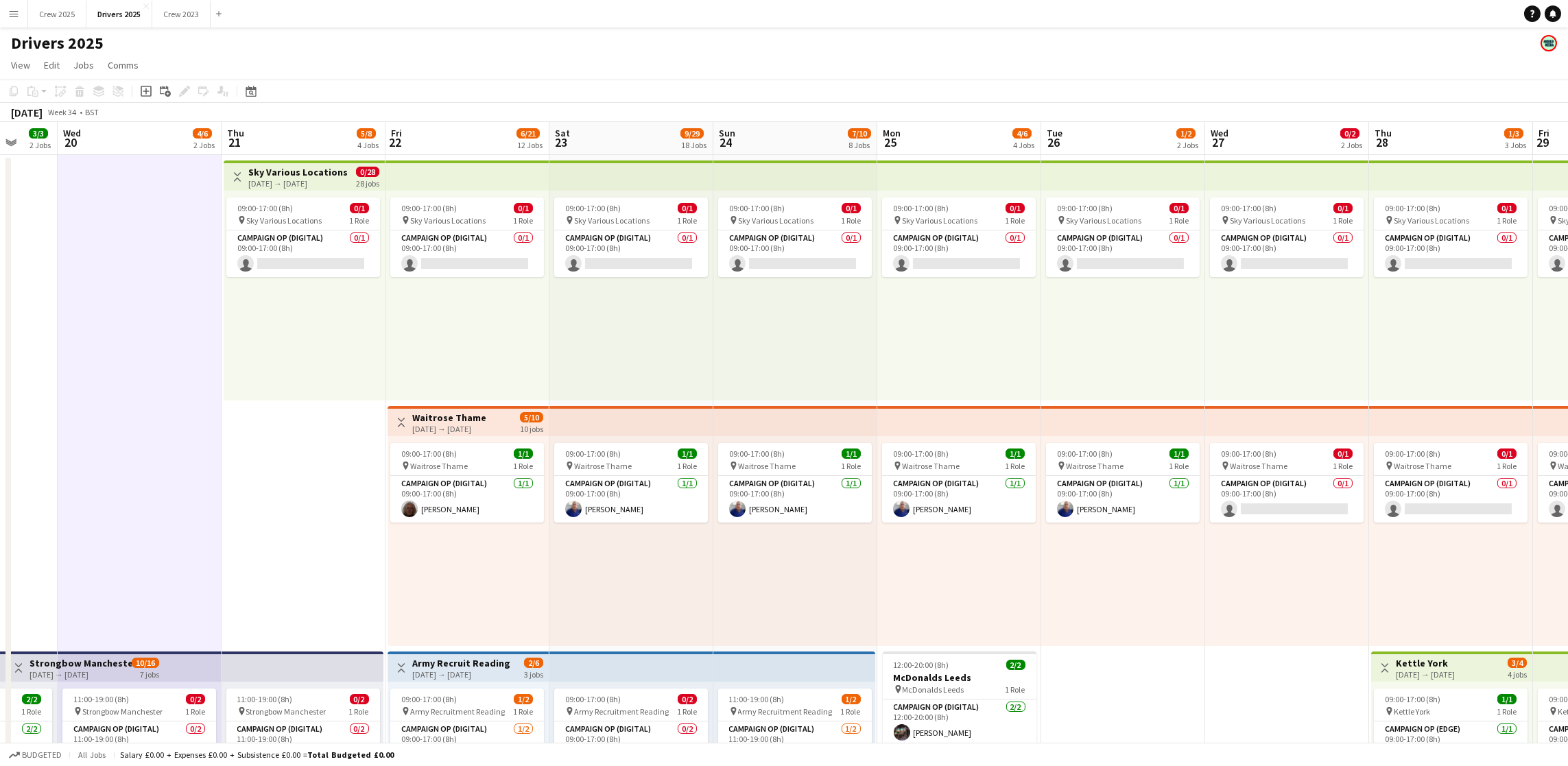
scroll to position [0, 471]
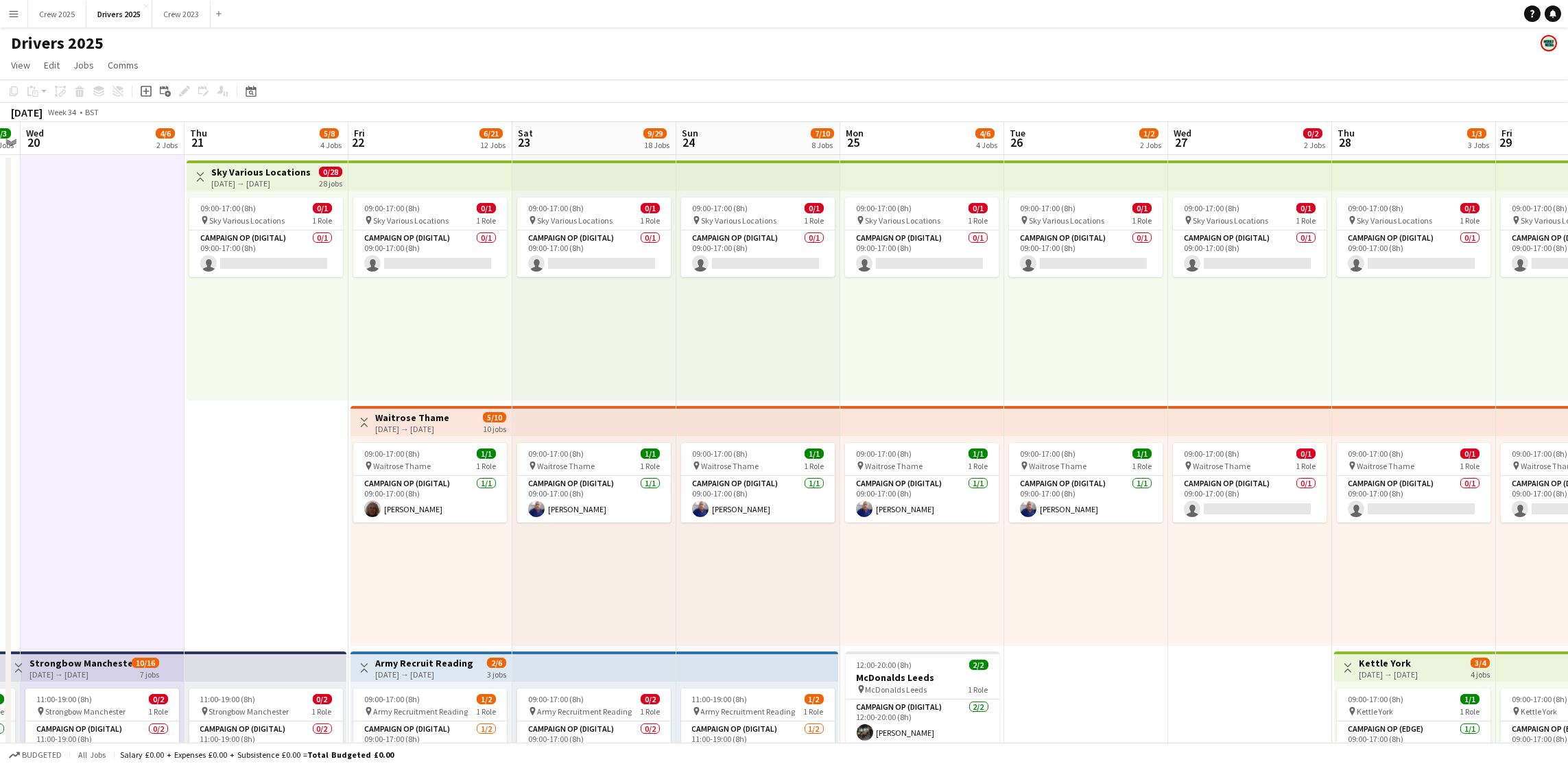
drag, startPoint x: 322, startPoint y: 327, endPoint x: 0, endPoint y: 356, distance: 323.3
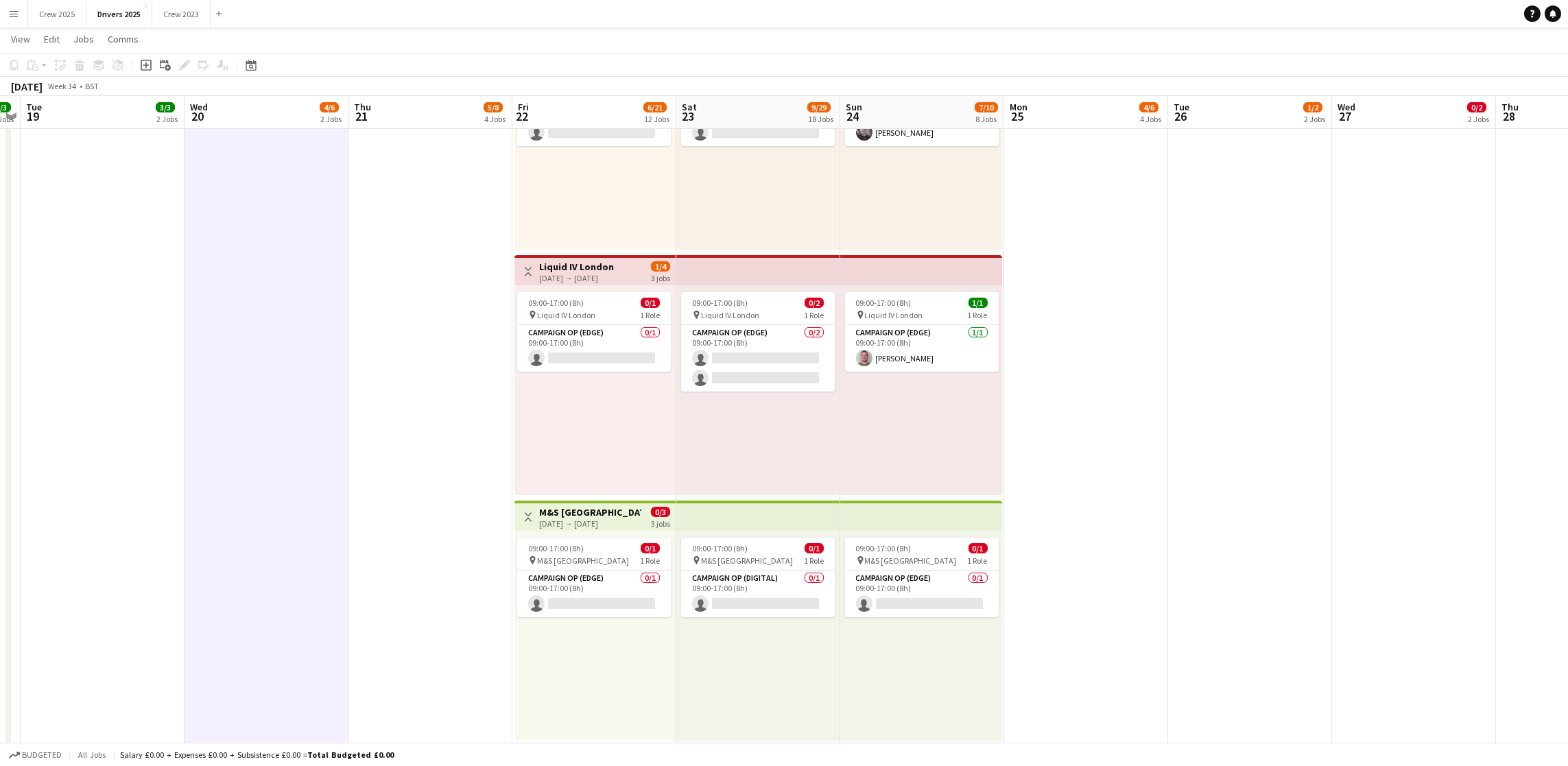
scroll to position [0, 0]
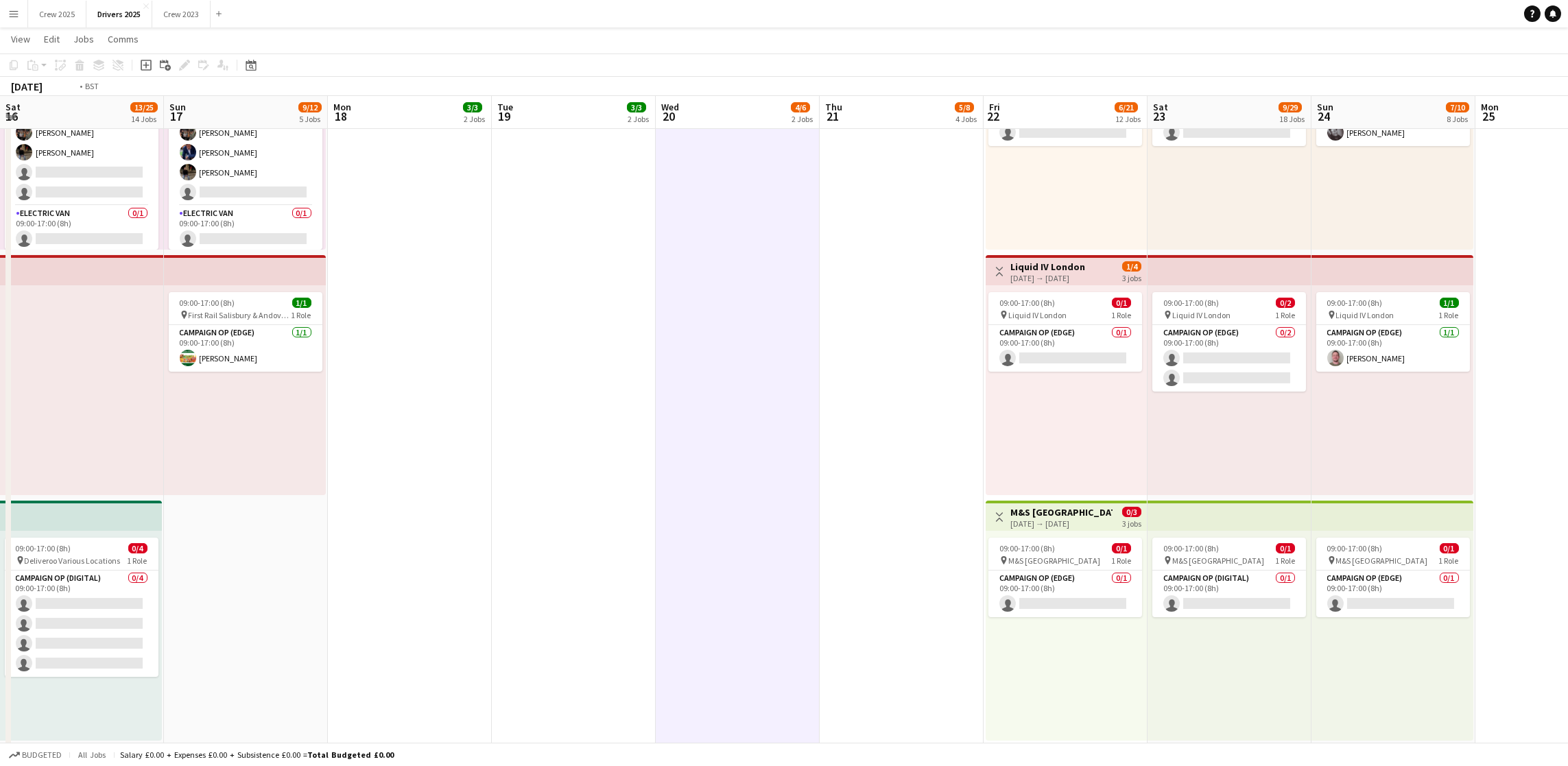
drag, startPoint x: 422, startPoint y: 384, endPoint x: 1406, endPoint y: 385, distance: 984.0
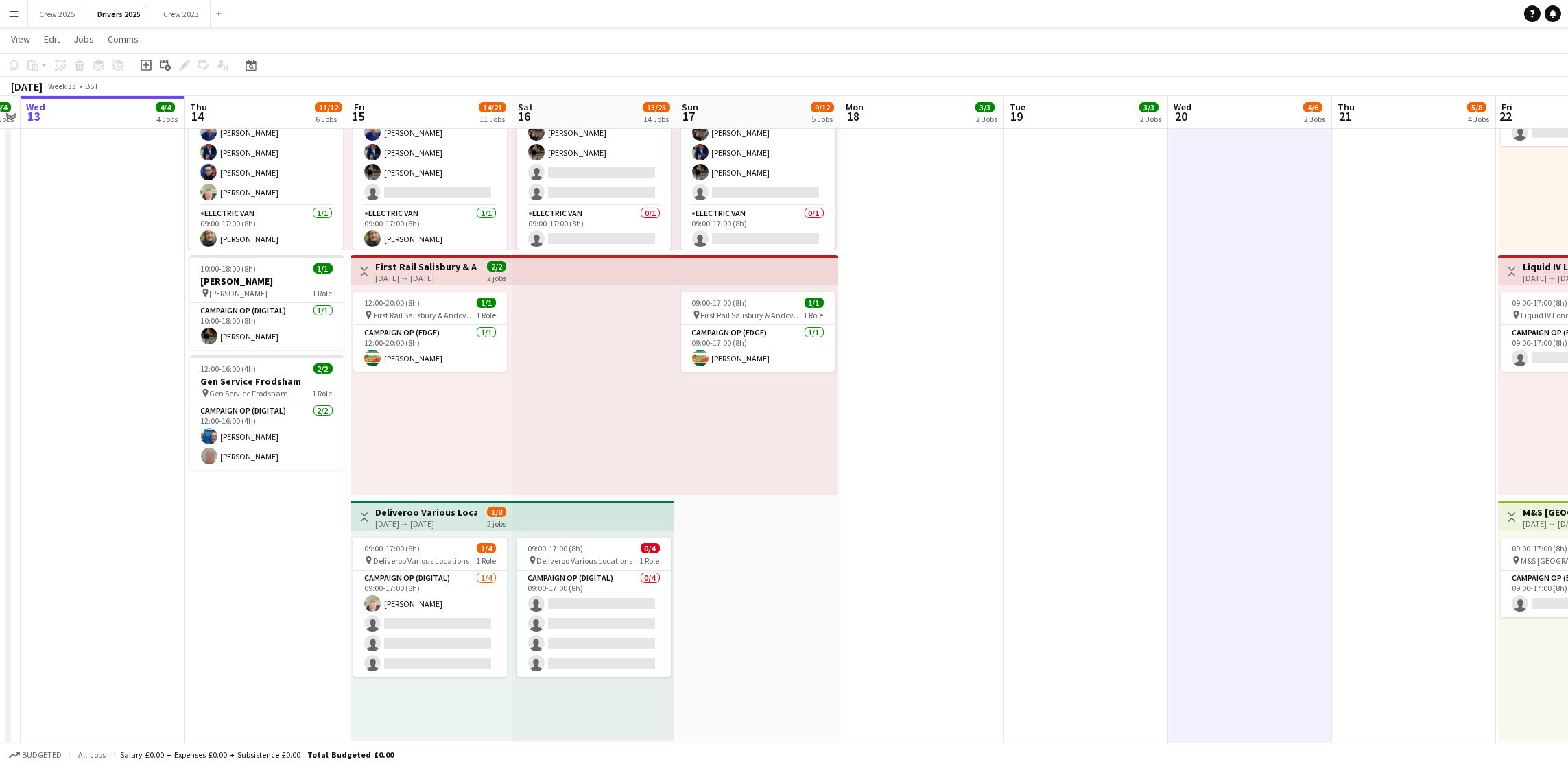
scroll to position [0, 348]
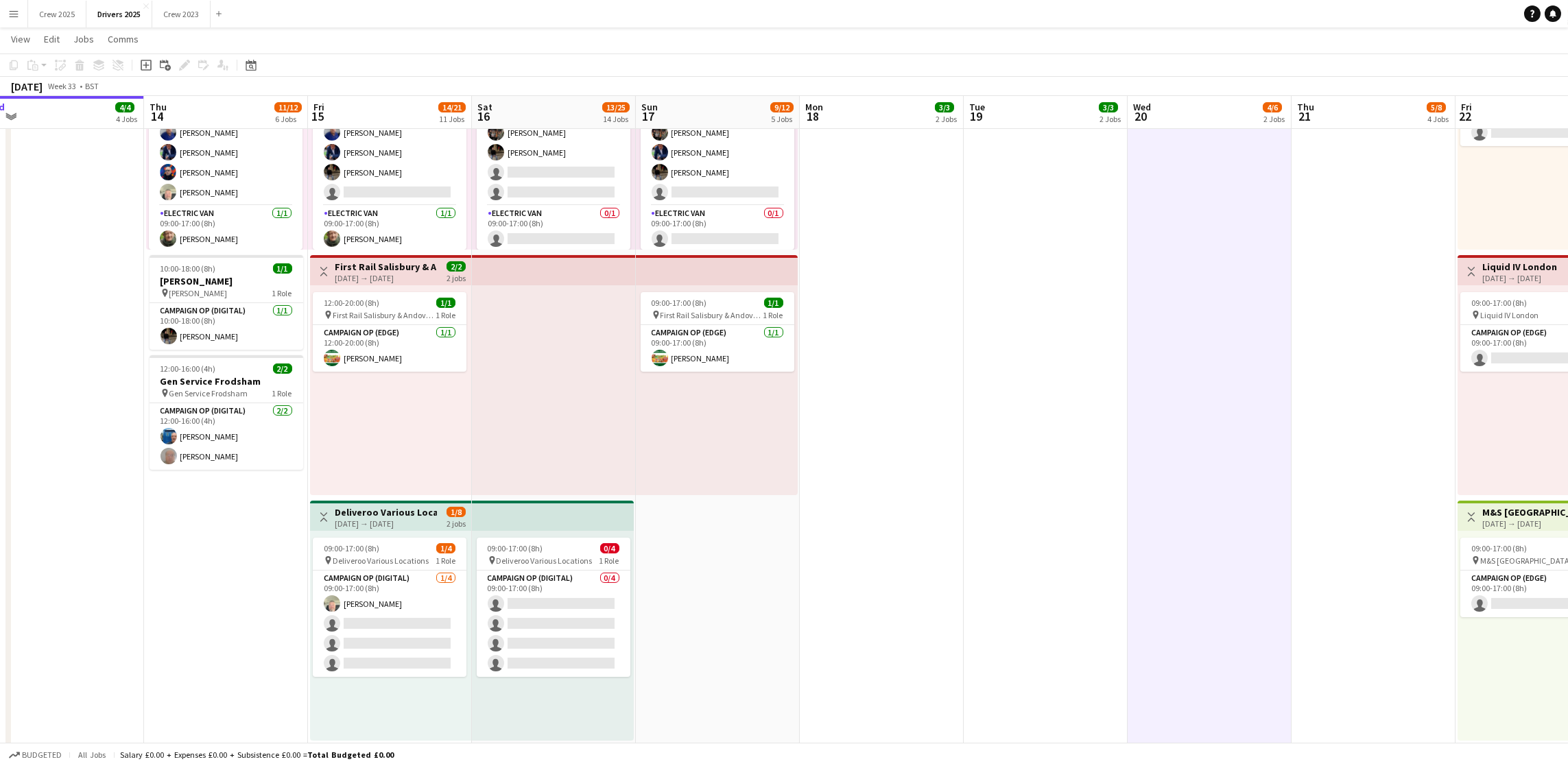
drag, startPoint x: 476, startPoint y: 467, endPoint x: 562, endPoint y: 466, distance: 86.0
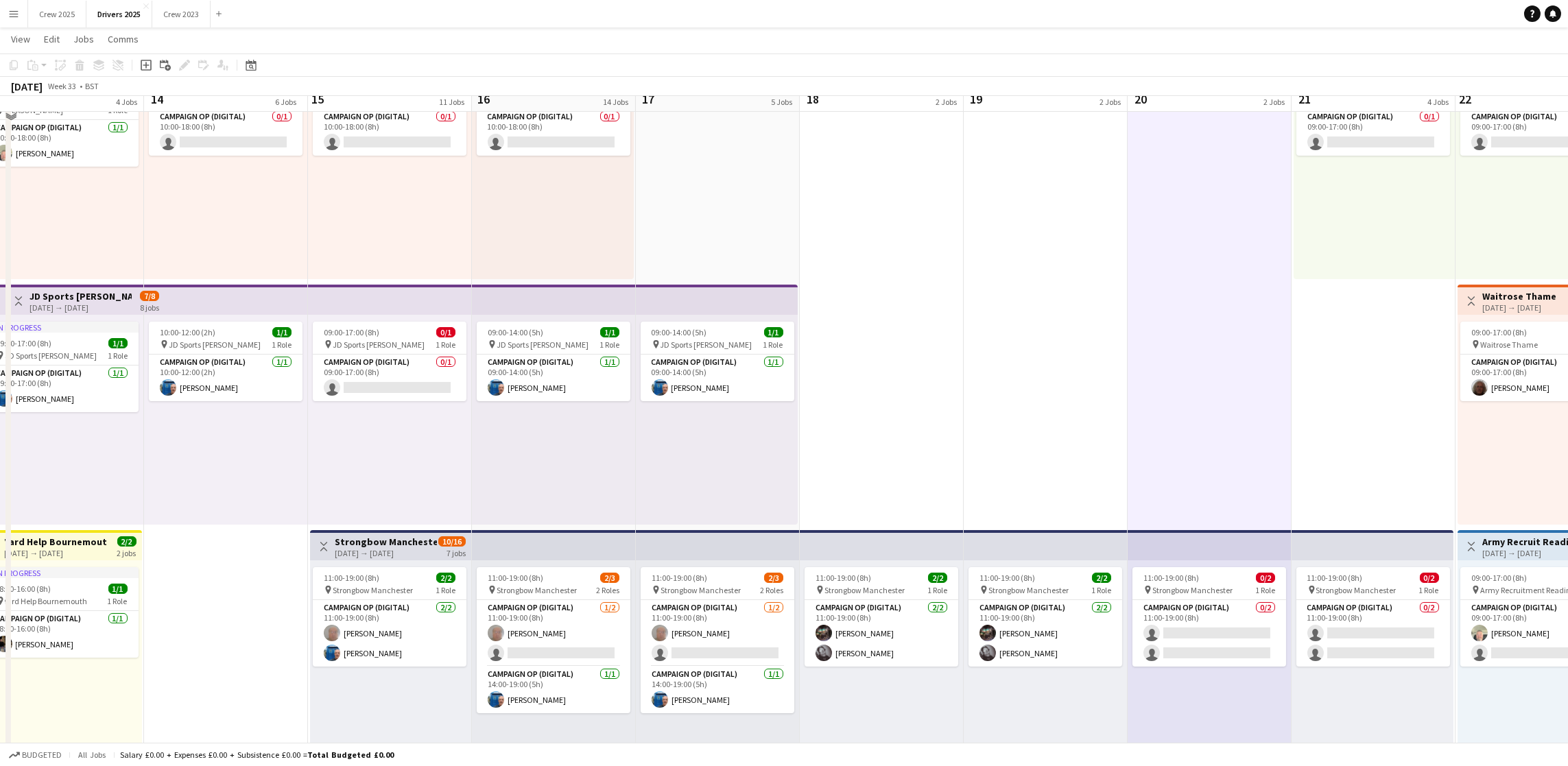
scroll to position [103, 0]
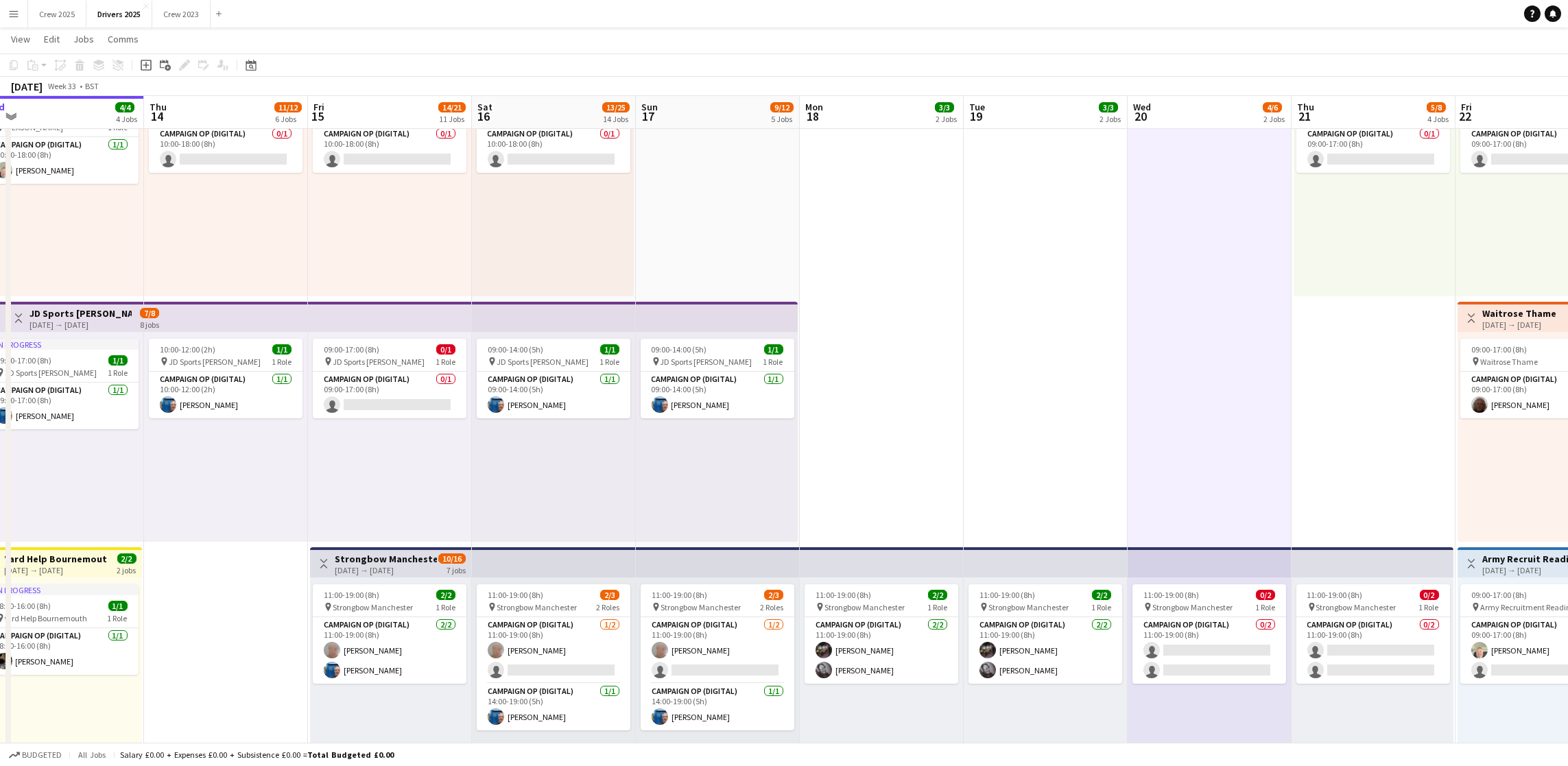
click at [14, 14] on app-icon "Menu" at bounding box center [13, 13] width 11 height 11
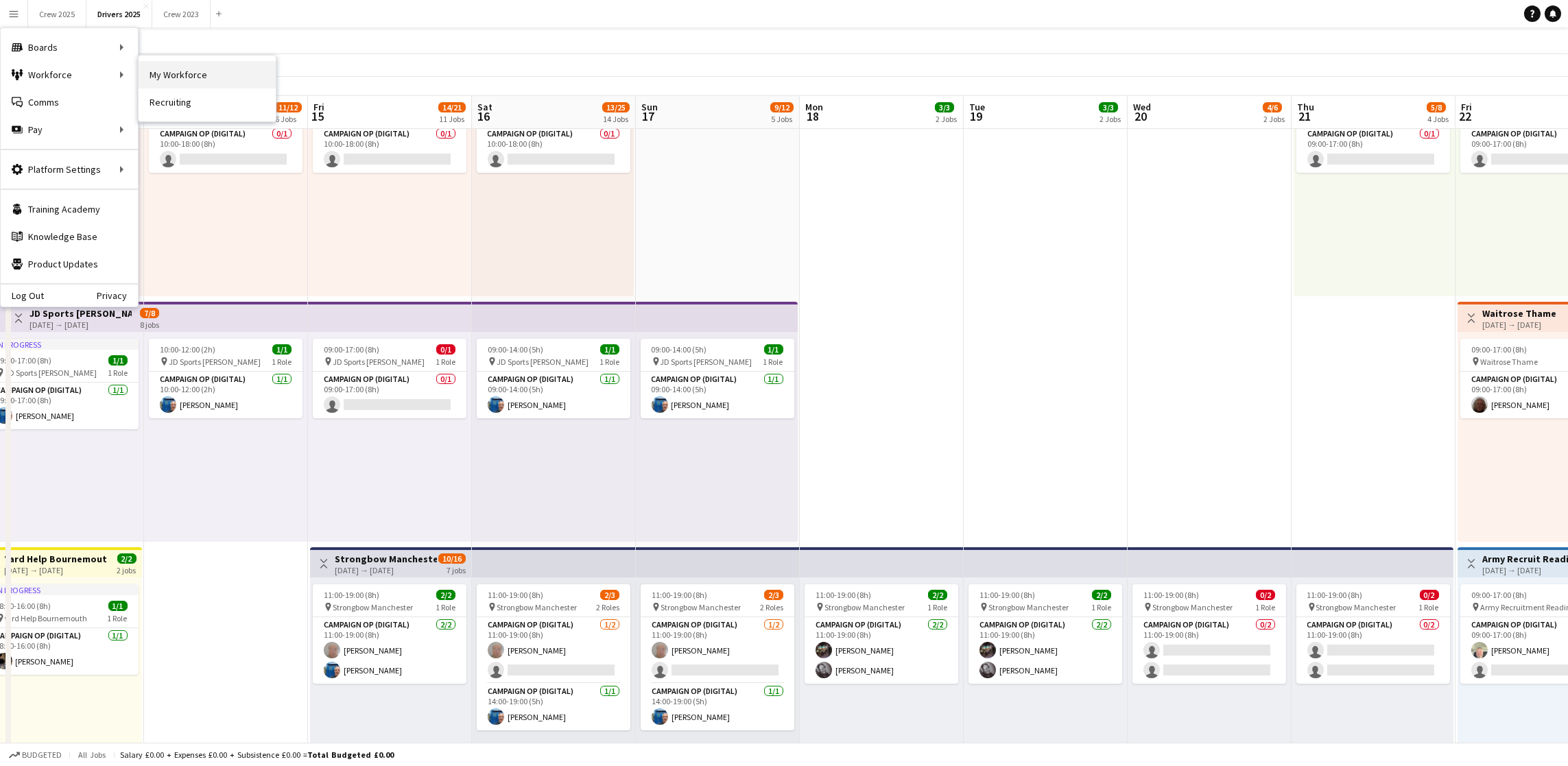
click at [219, 70] on link "My Workforce" at bounding box center [207, 74] width 137 height 27
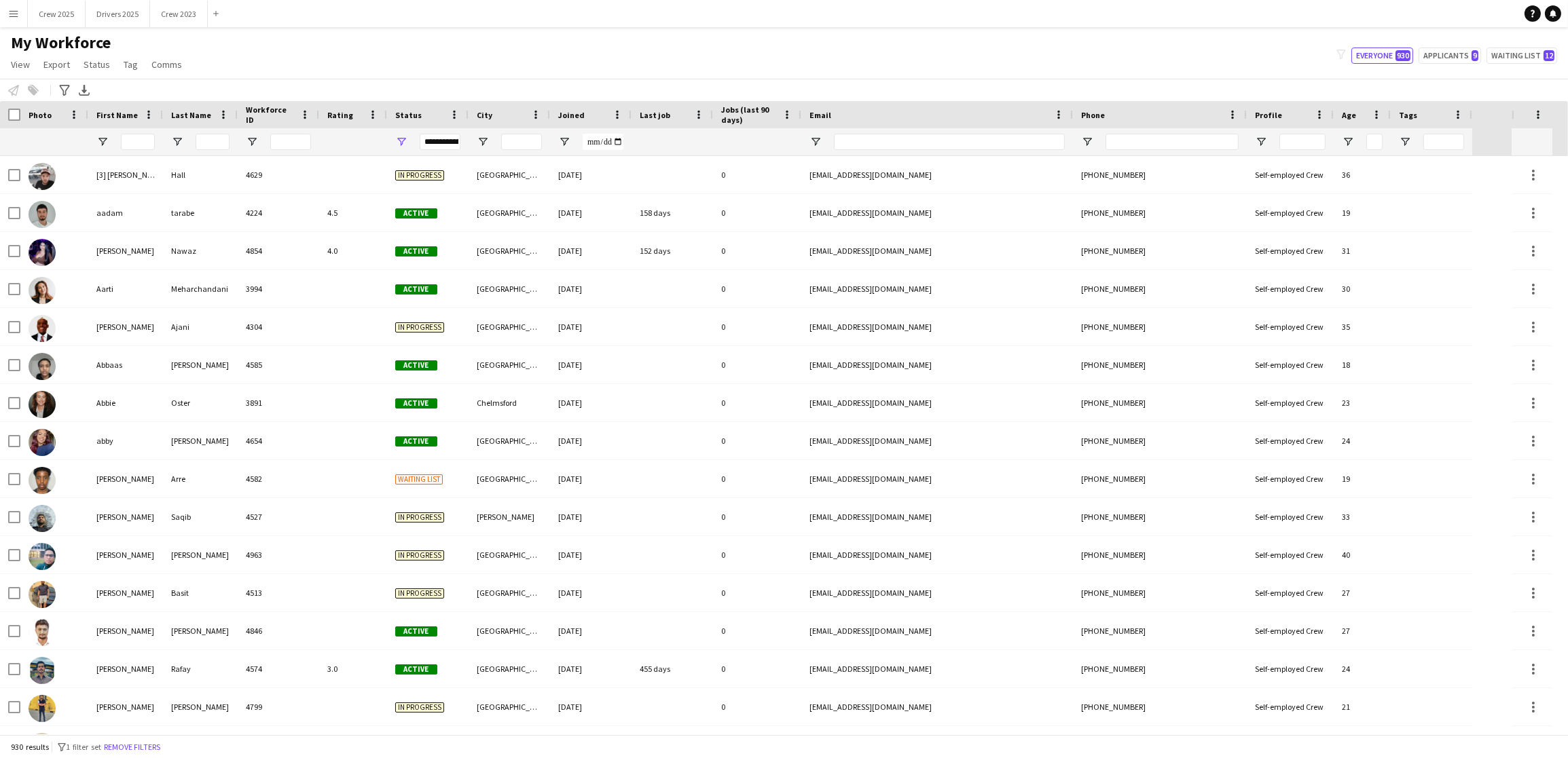
click at [8, 18] on app-icon "Menu" at bounding box center [13, 13] width 11 height 11
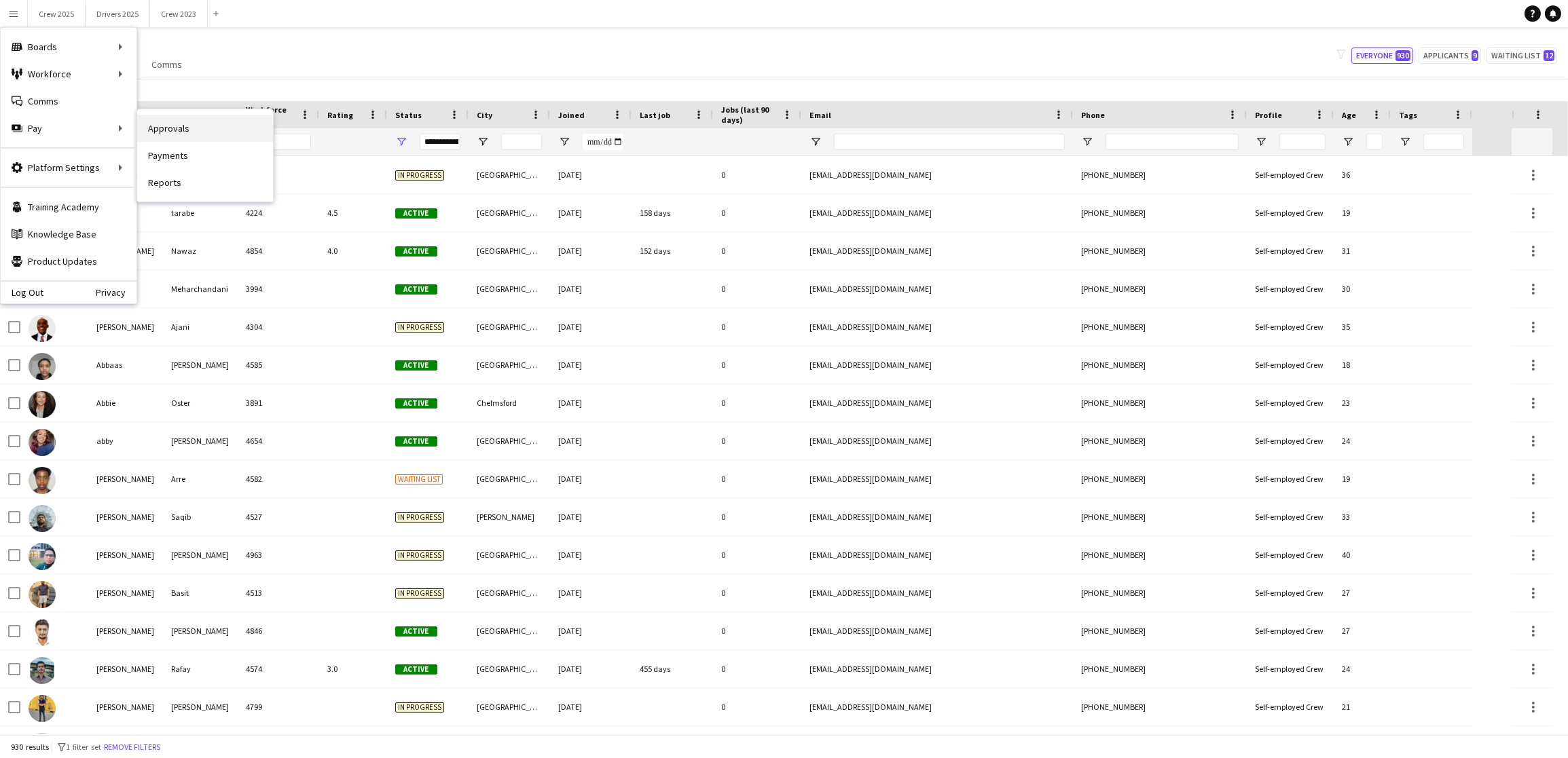
click at [169, 131] on link "Approvals" at bounding box center [205, 128] width 136 height 27
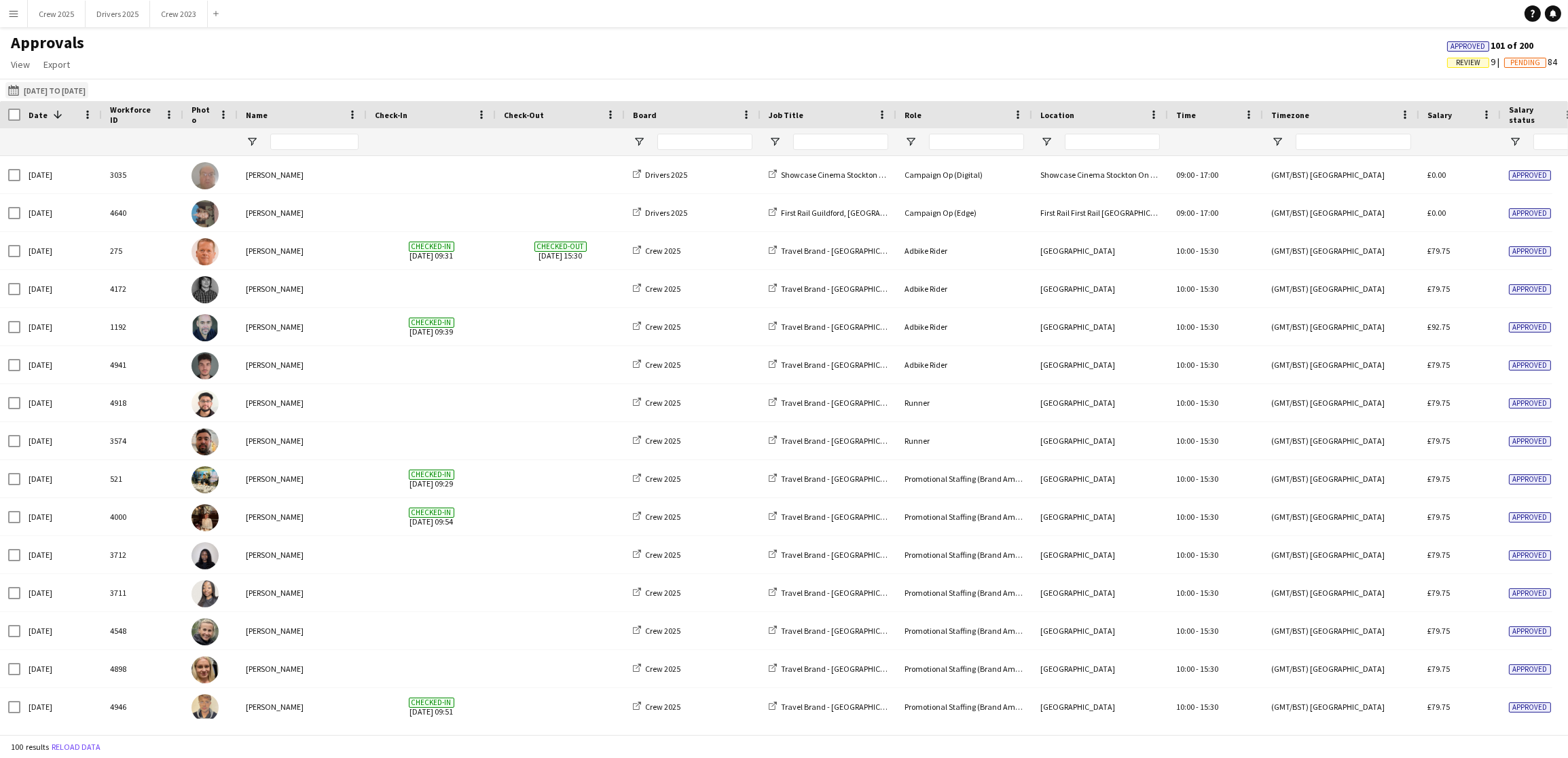
click at [83, 89] on button "[DATE] to [DATE] [DATE] to [DATE]" at bounding box center [46, 90] width 83 height 16
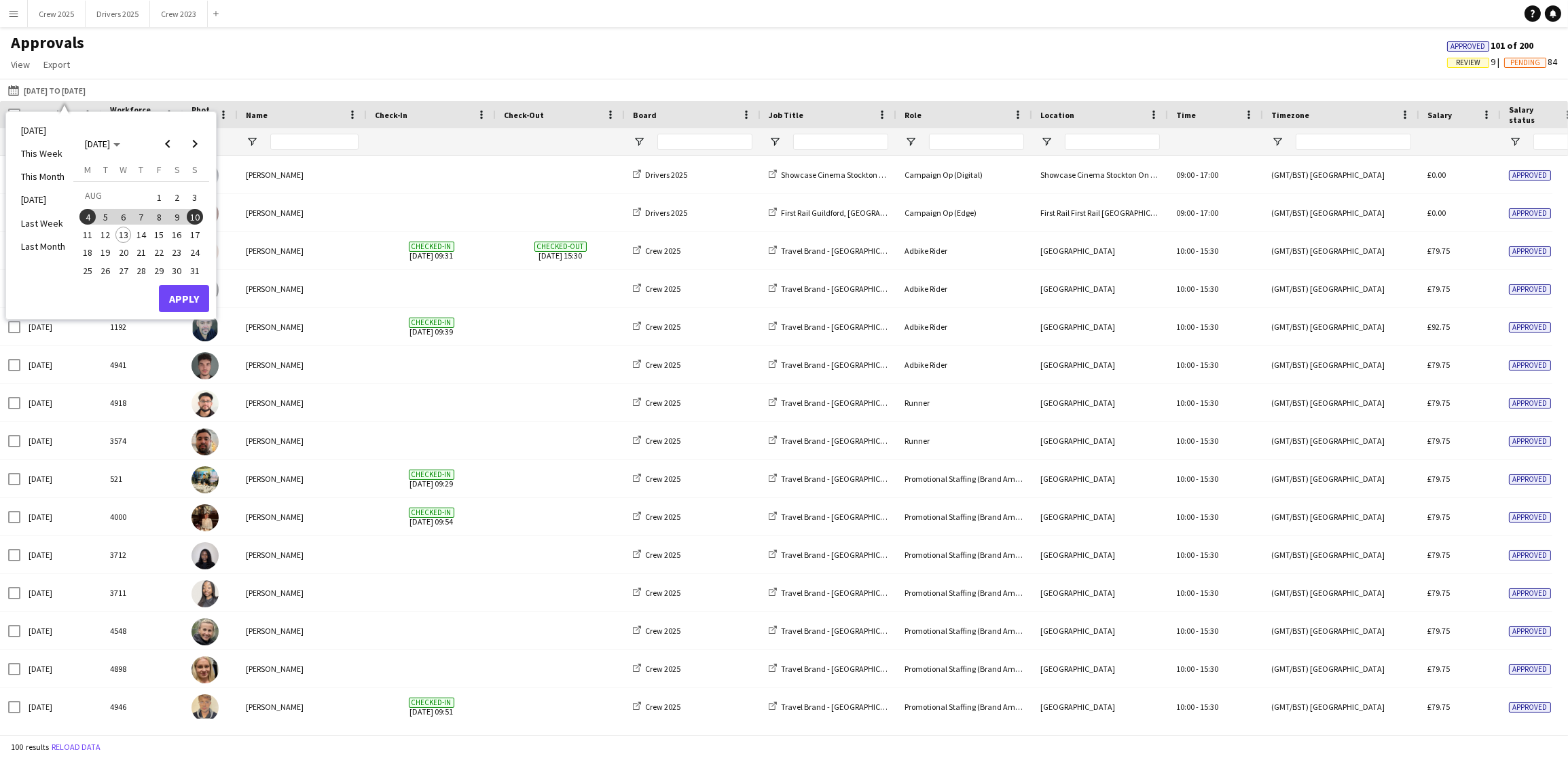
click at [455, 69] on div "Approvals View Customise view Customise filters Reset Filters Reset View Reset …" at bounding box center [784, 55] width 1568 height 46
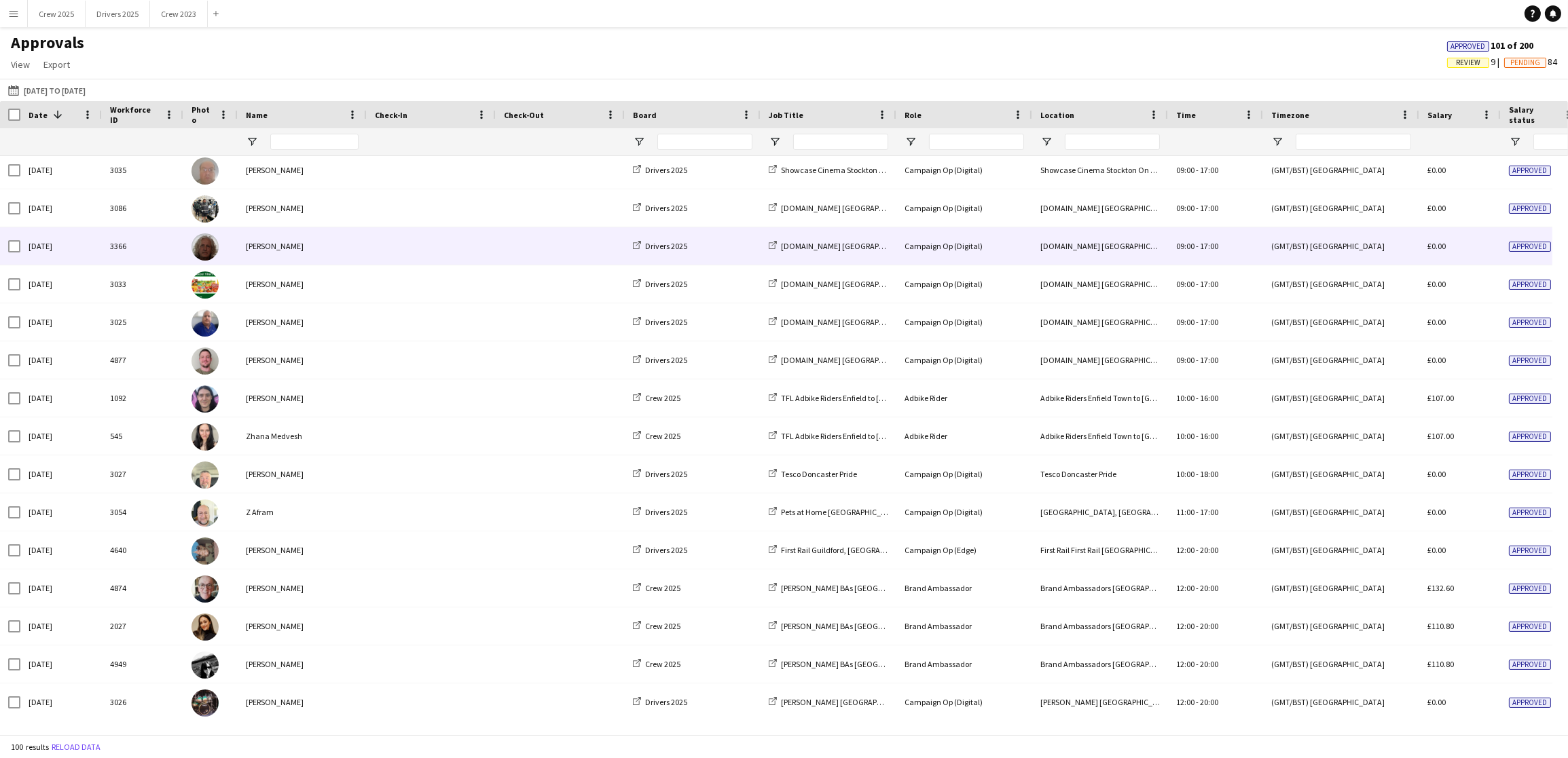
scroll to position [1595, 0]
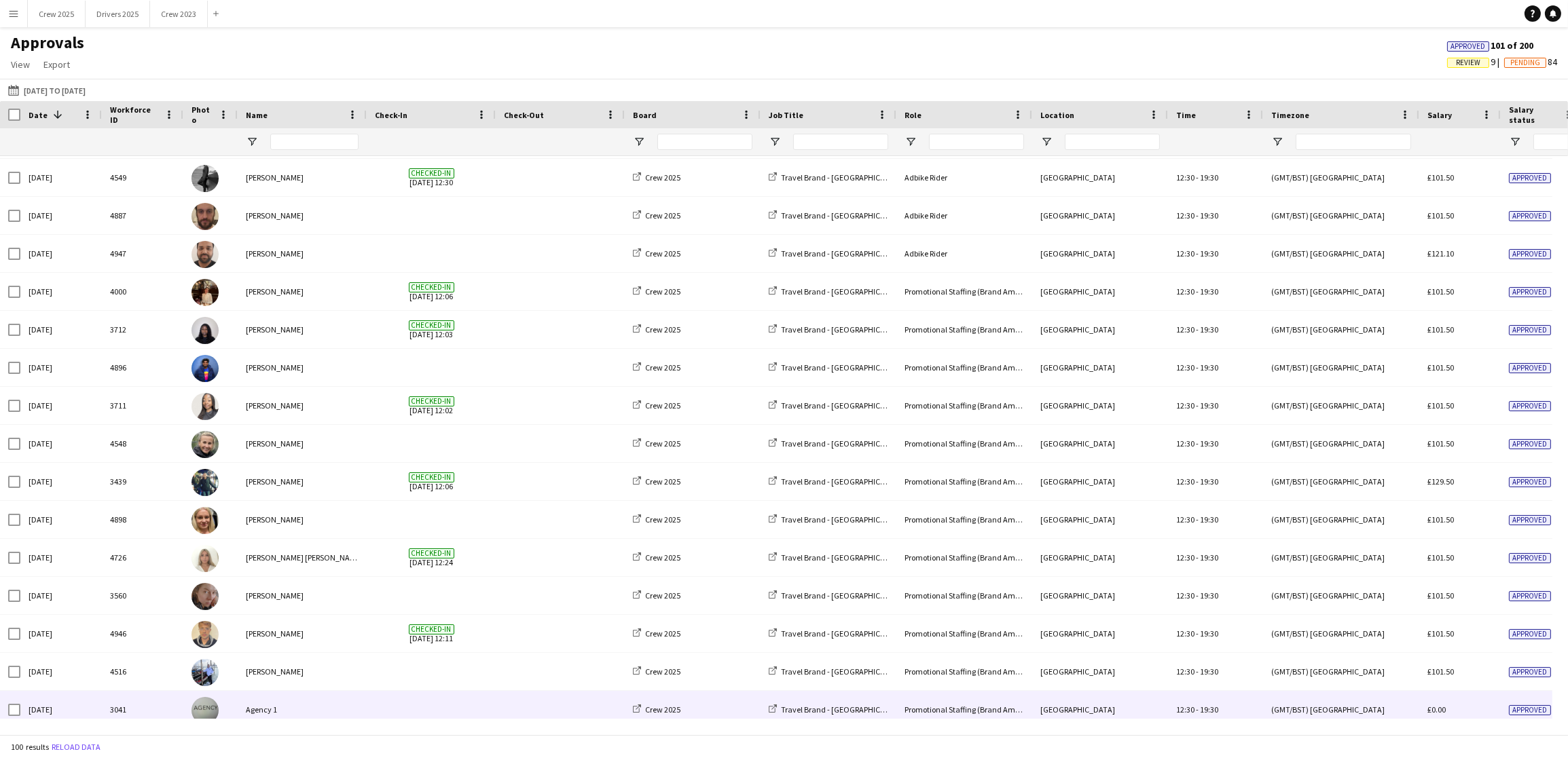
drag, startPoint x: 950, startPoint y: 719, endPoint x: 1134, endPoint y: 715, distance: 184.0
click at [1134, 715] on div "Workforce ID Date 1 Photo" at bounding box center [784, 418] width 1568 height 633
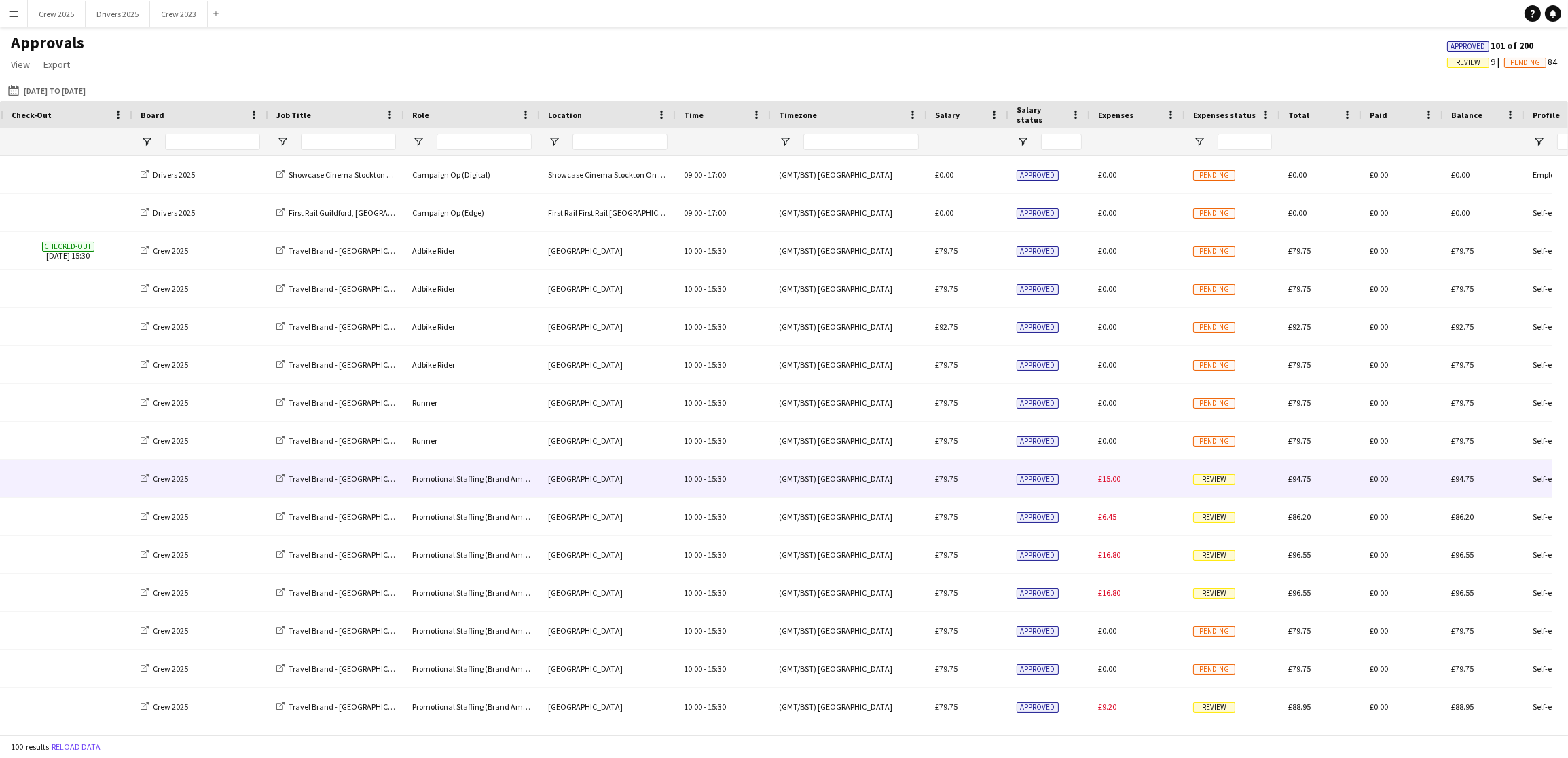
click at [1117, 479] on span "£15.00" at bounding box center [1109, 479] width 23 height 10
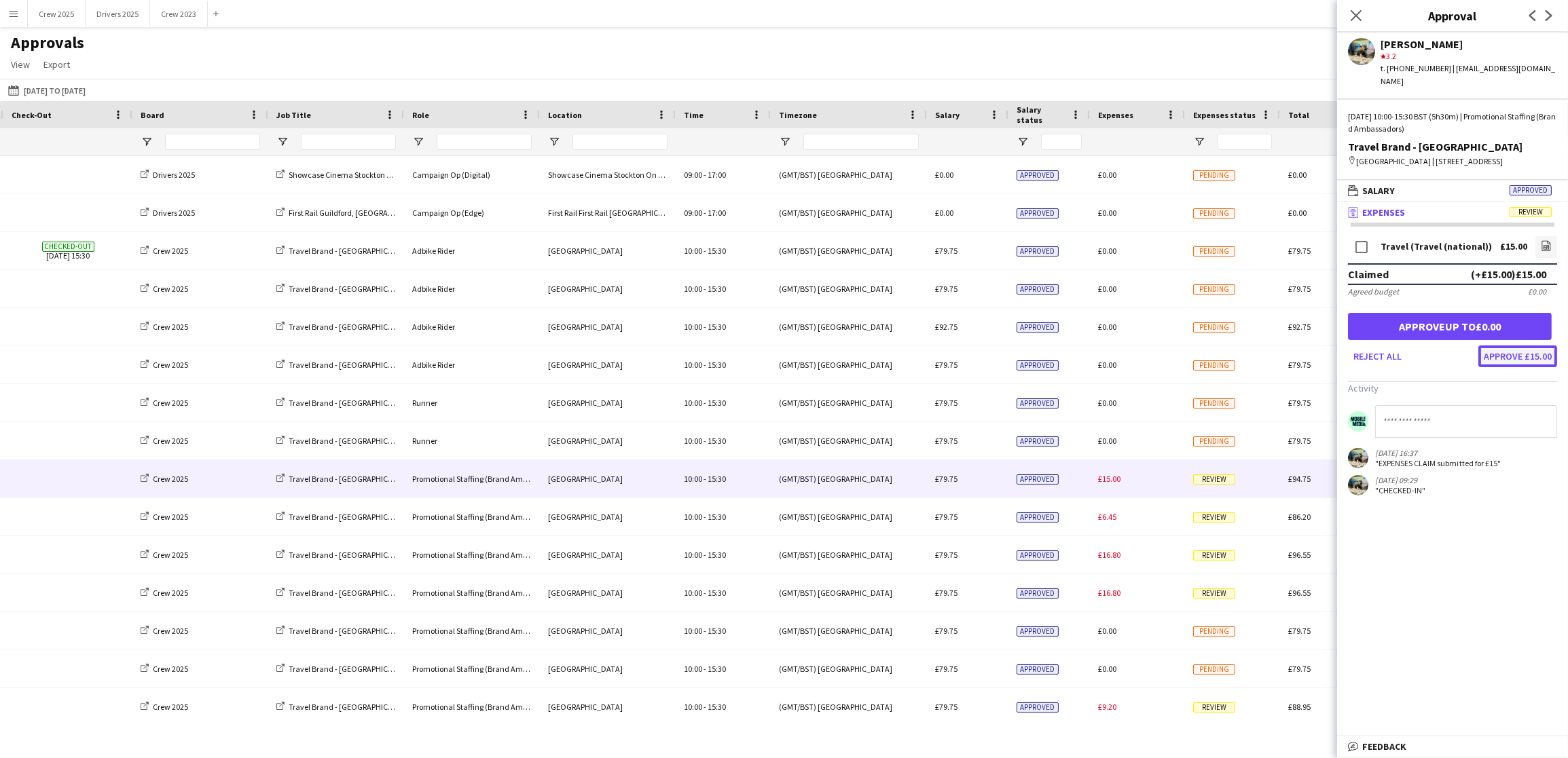
click at [1500, 353] on button "Approve £15.00" at bounding box center [1517, 356] width 78 height 22
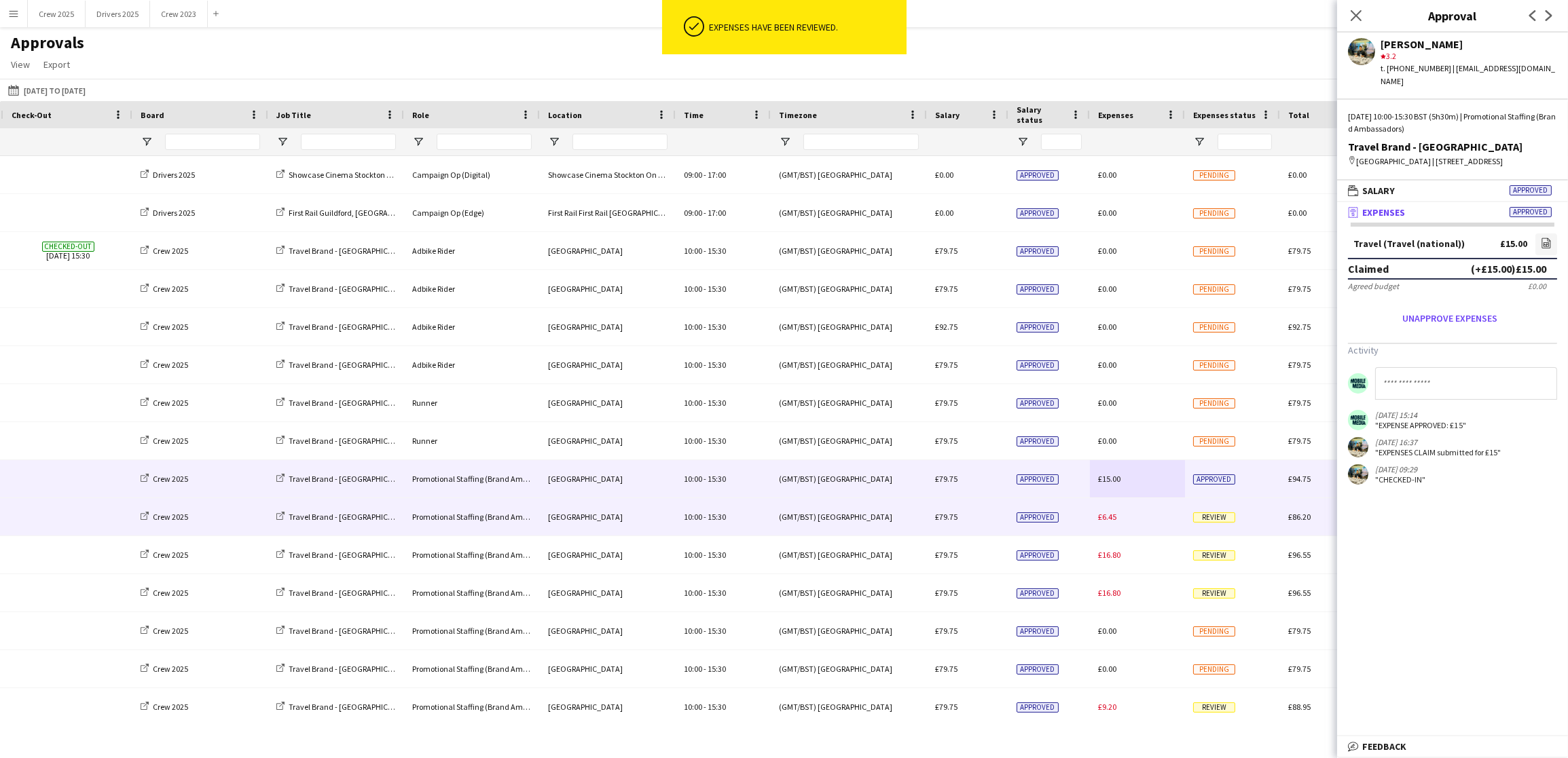
click at [1104, 523] on div "£6.45" at bounding box center [1137, 517] width 95 height 37
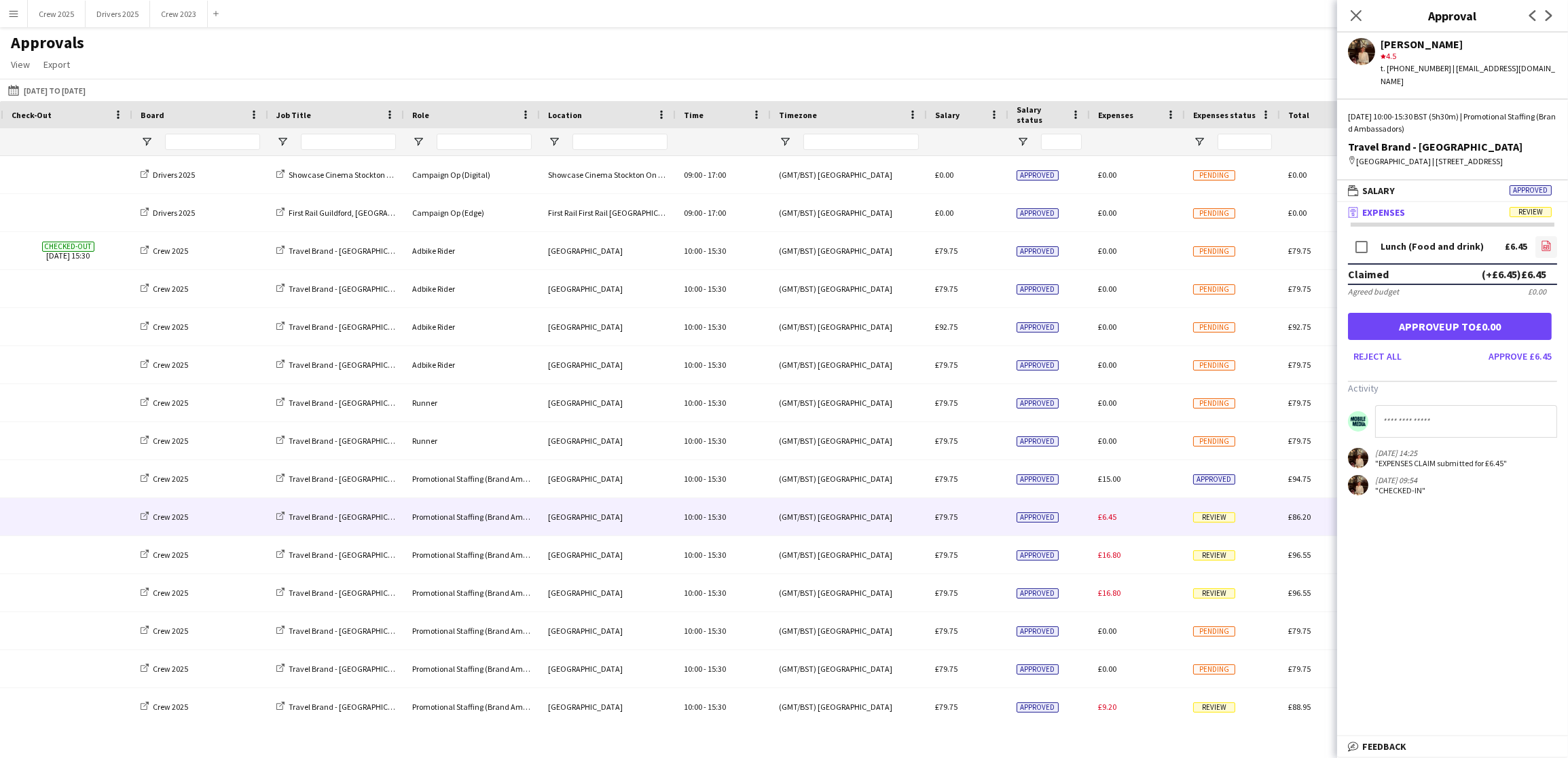
click at [1546, 249] on icon at bounding box center [1547, 246] width 9 height 10
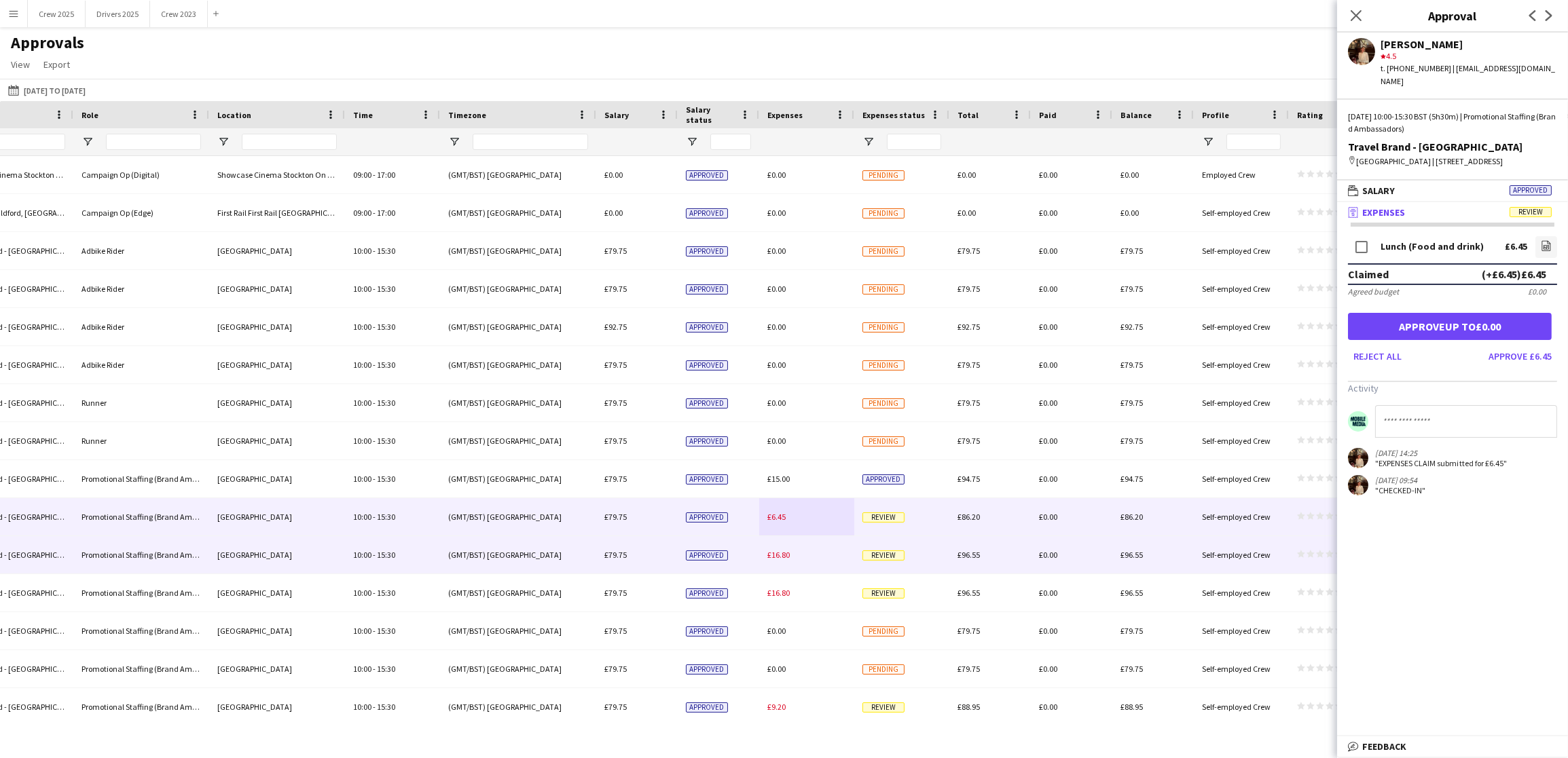
click at [759, 553] on div "£16.80" at bounding box center [807, 554] width 95 height 37
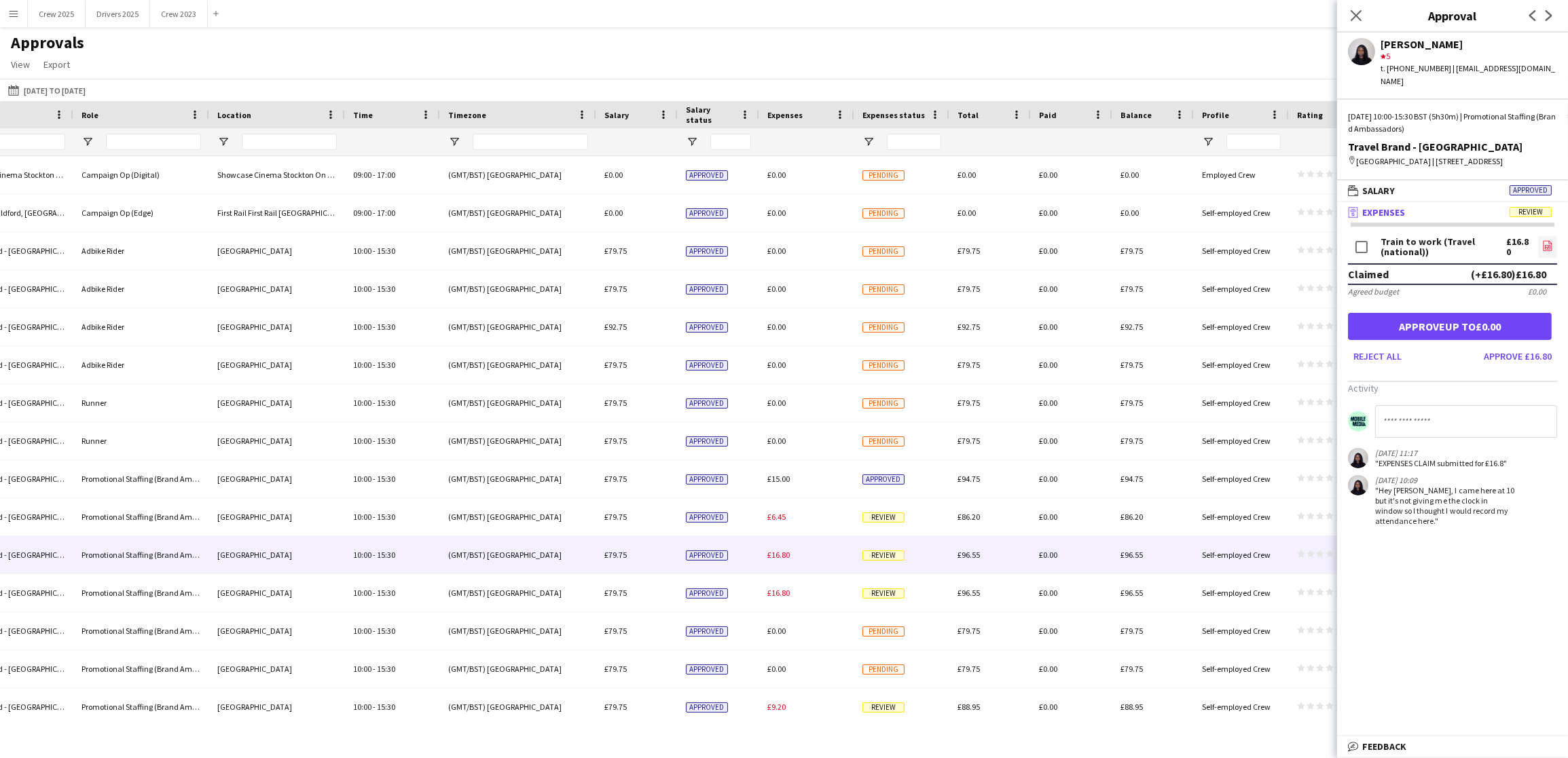
click at [1552, 242] on link "file-image" at bounding box center [1547, 247] width 19 height 22
click at [1522, 347] on button "Approve £16.80" at bounding box center [1517, 356] width 78 height 22
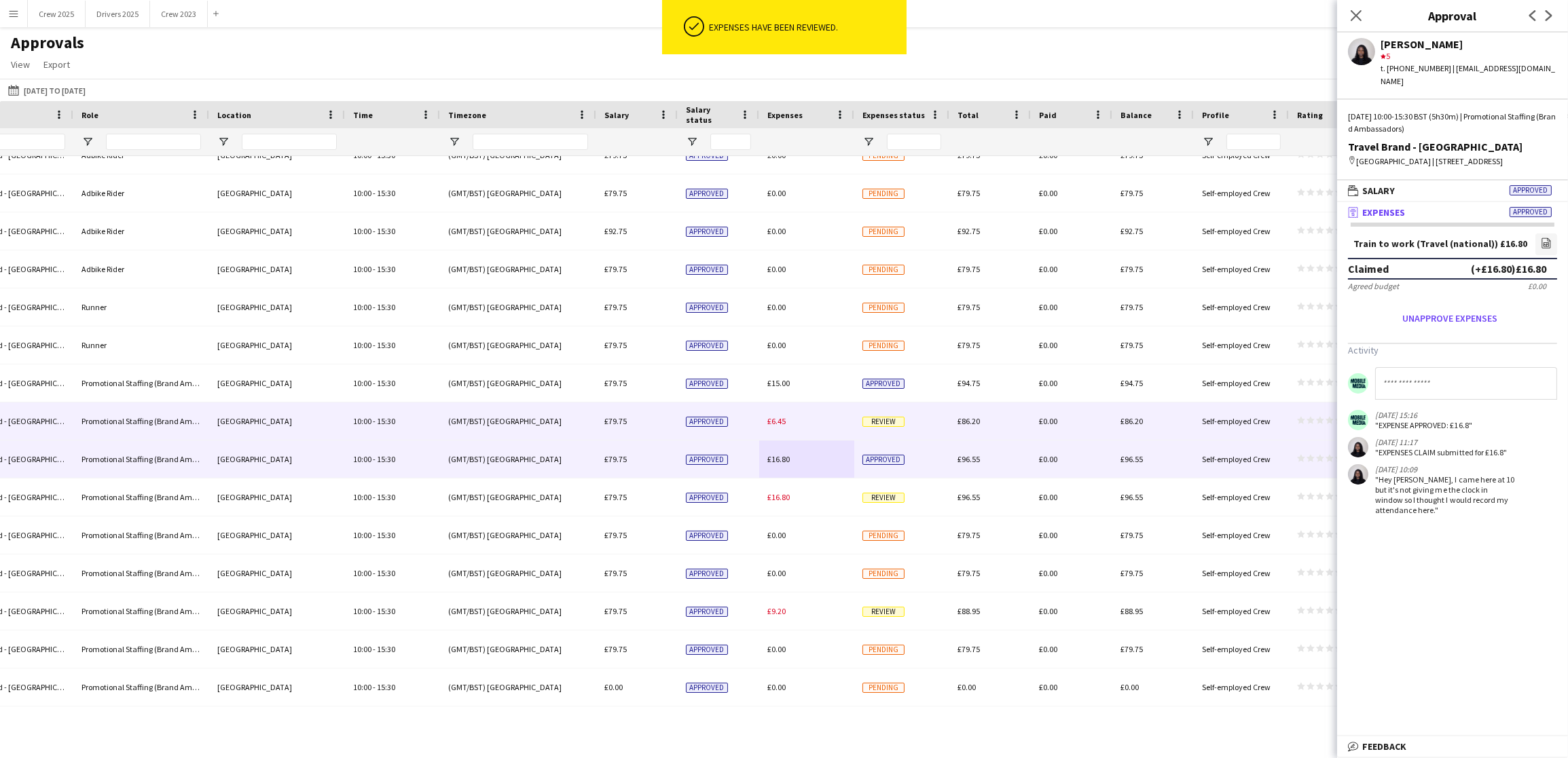
scroll to position [204, 0]
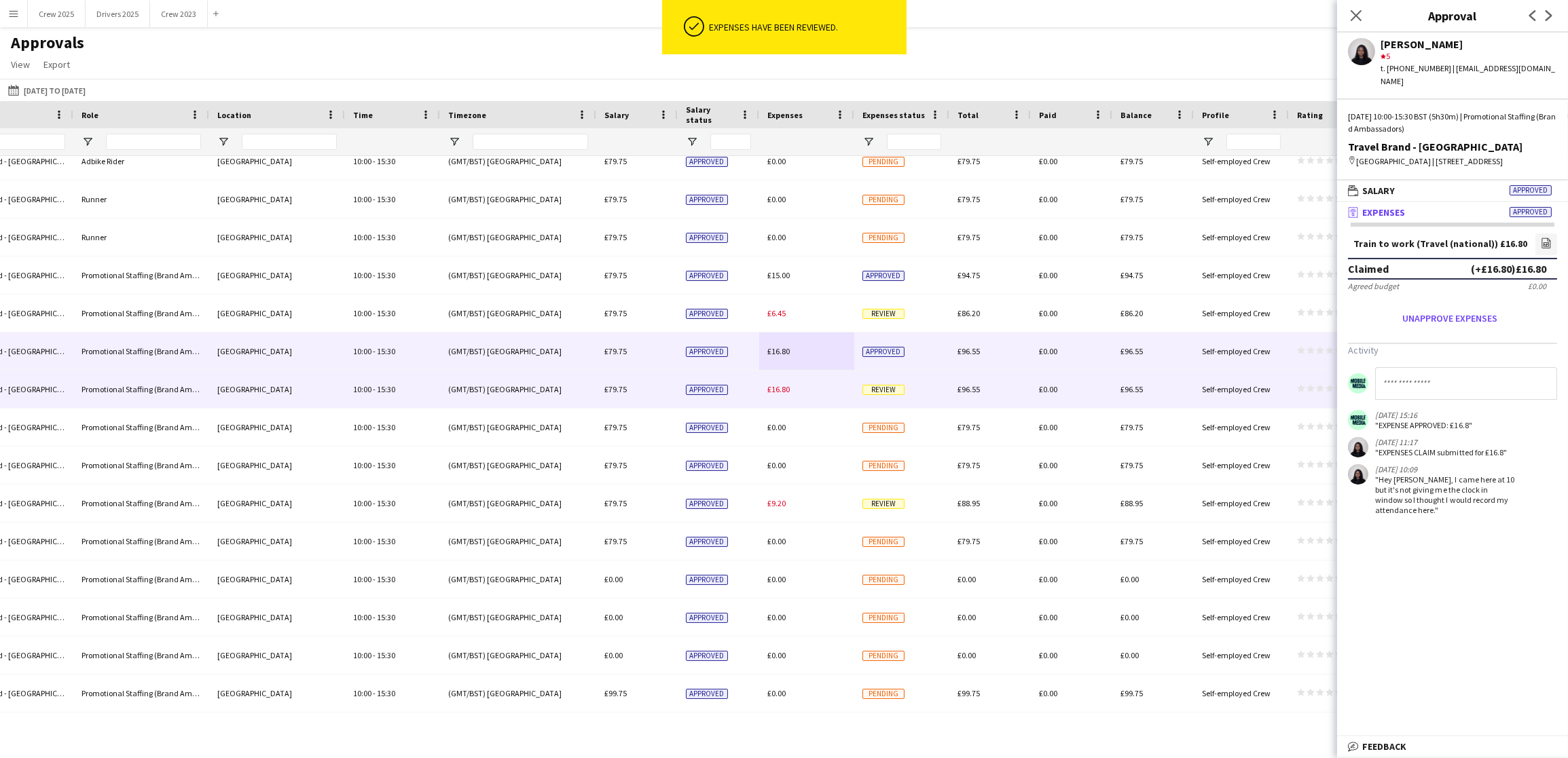
click at [780, 390] on span "£16.80" at bounding box center [778, 389] width 23 height 10
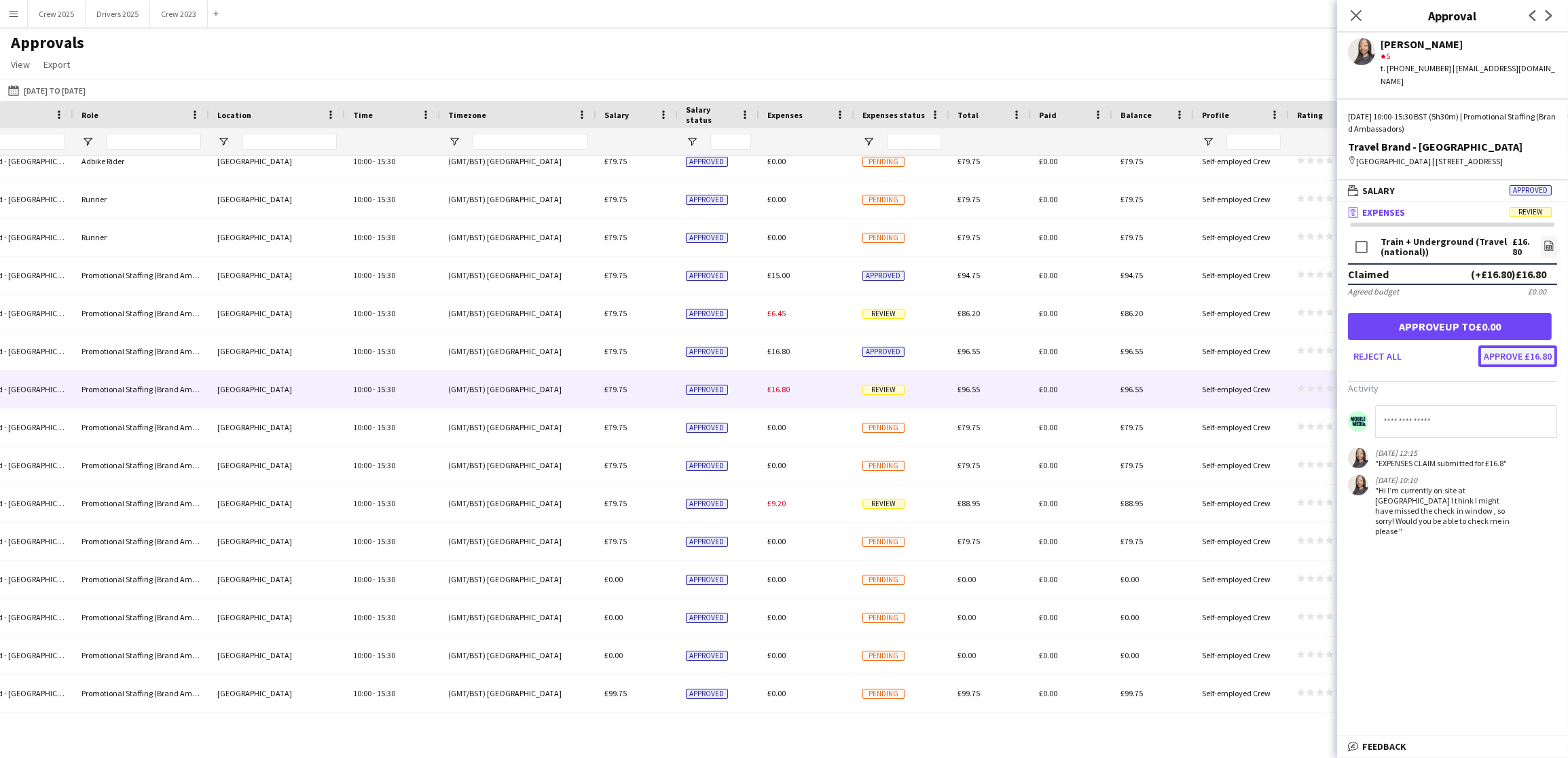
click at [1531, 350] on button "Approve £16.80" at bounding box center [1517, 356] width 78 height 22
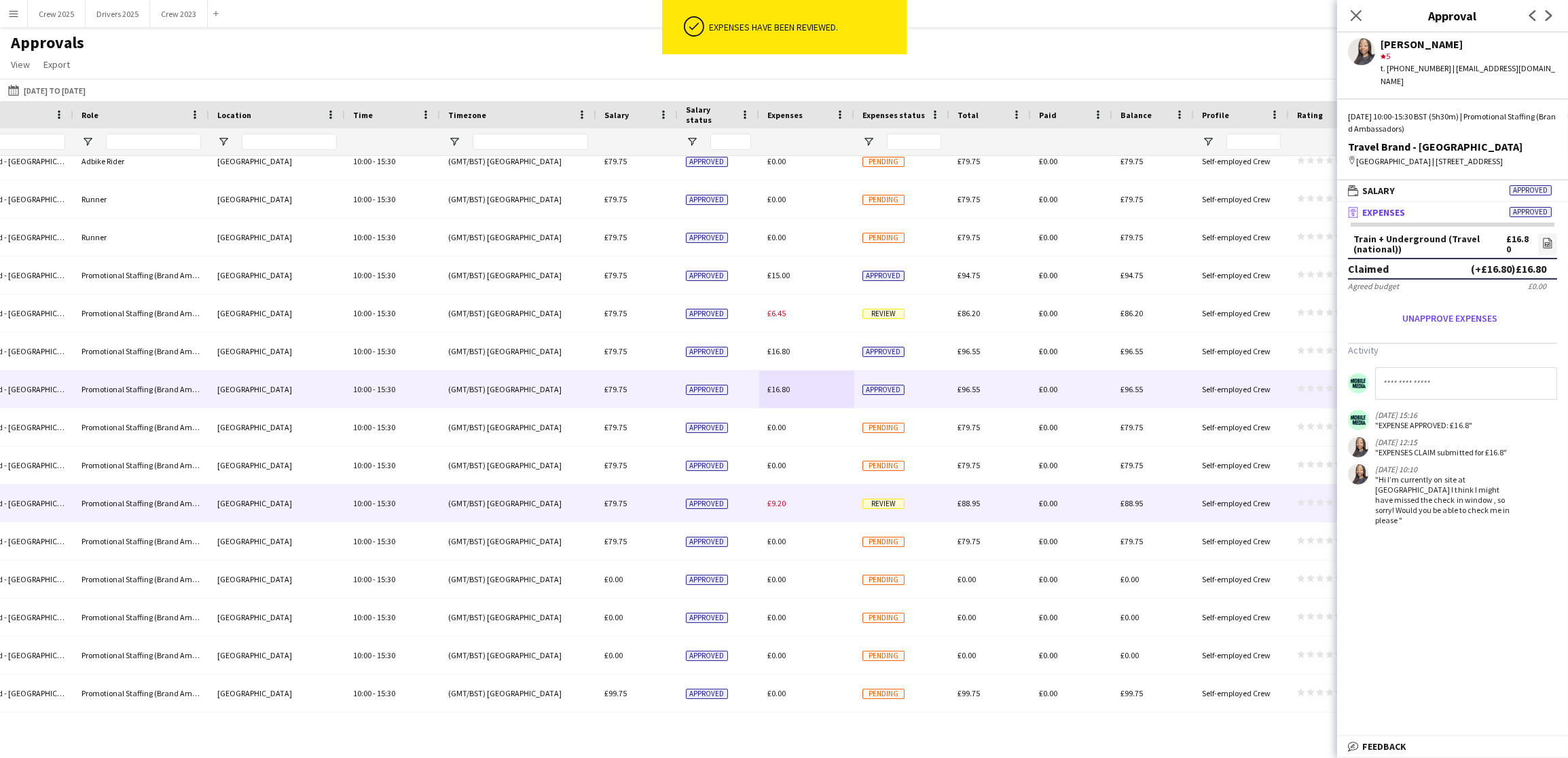
click at [775, 503] on span "£9.20" at bounding box center [776, 504] width 18 height 10
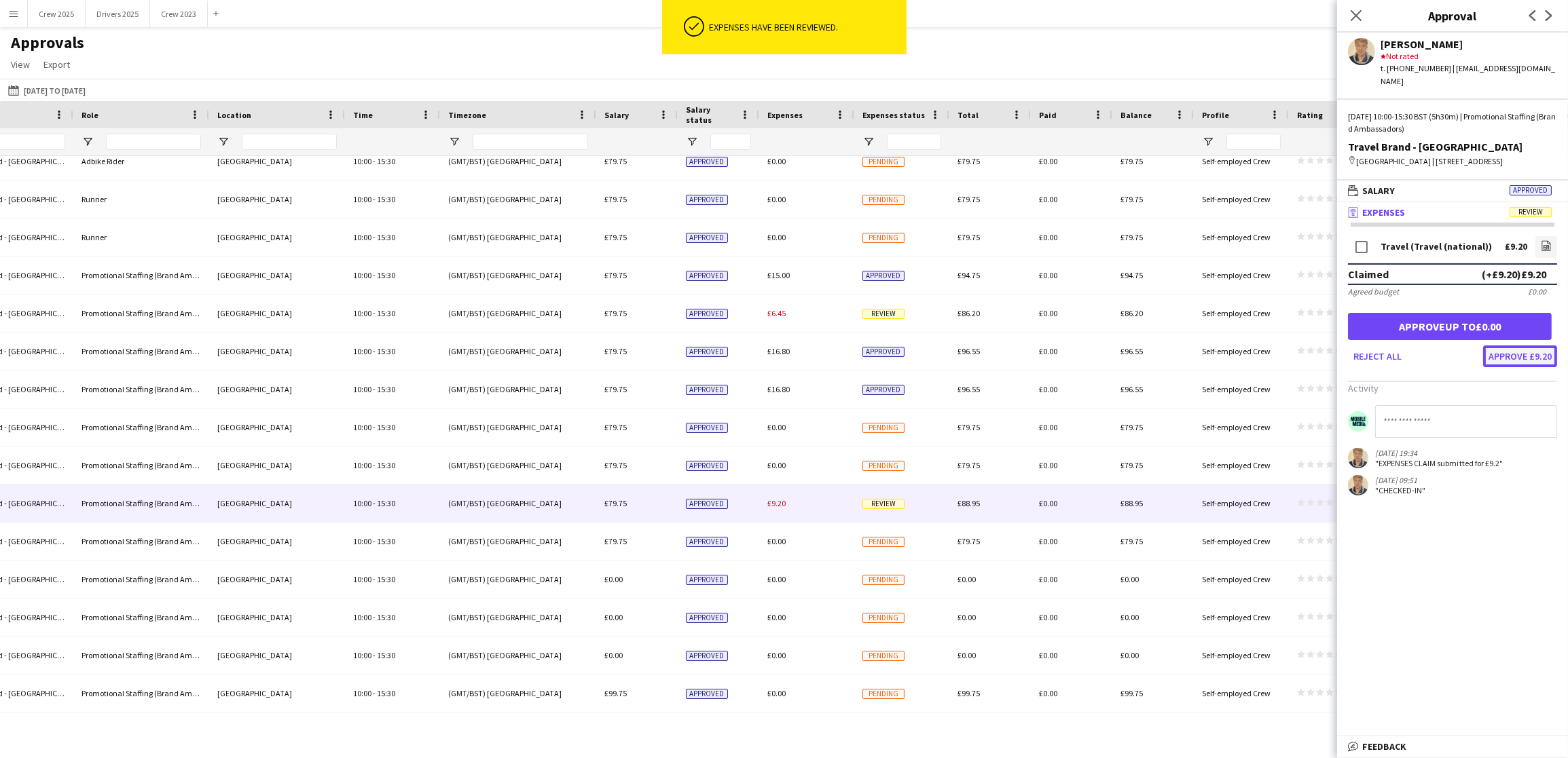
click at [1536, 350] on button "Approve £9.20" at bounding box center [1520, 356] width 74 height 22
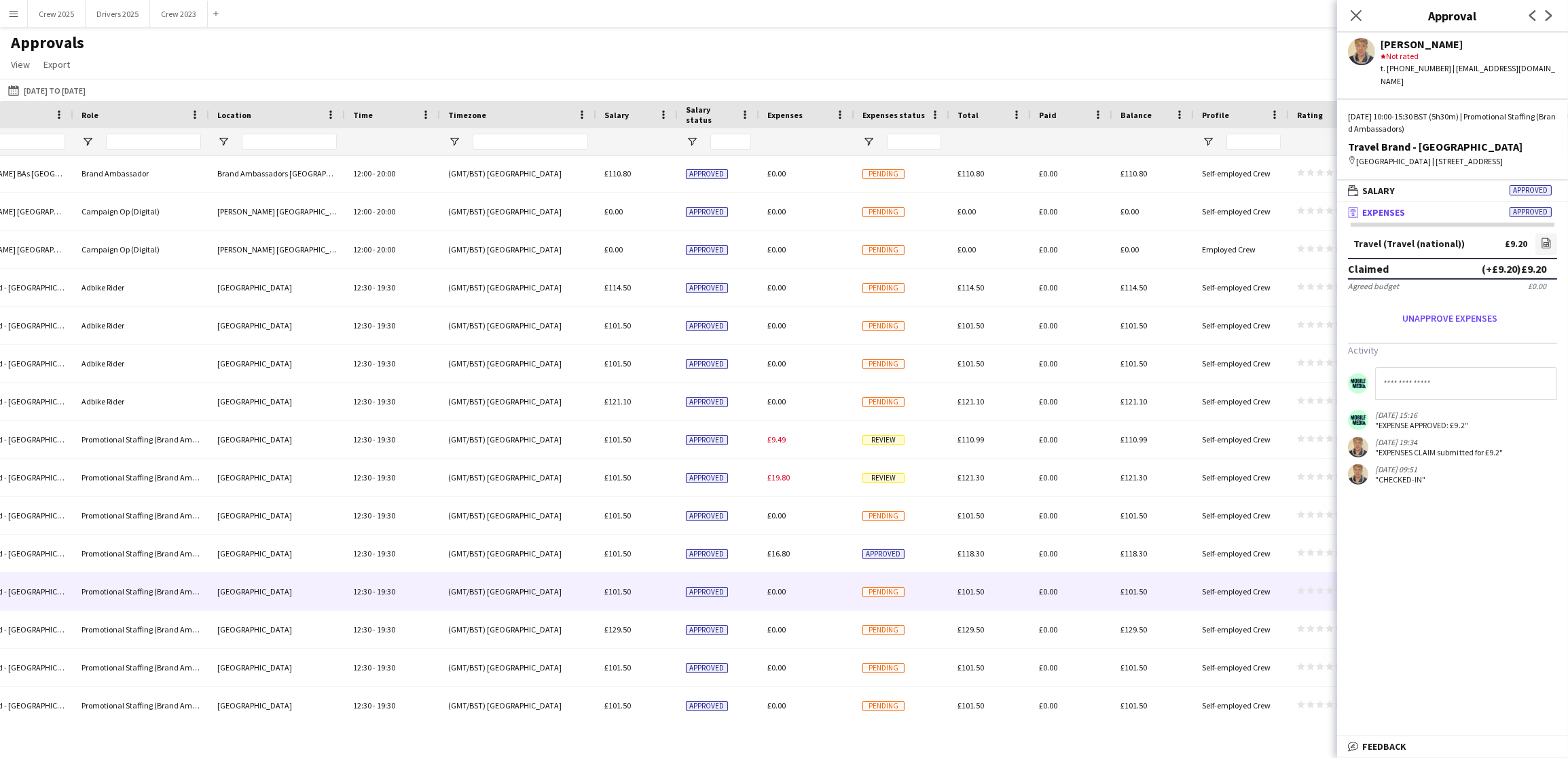
scroll to position [2219, 0]
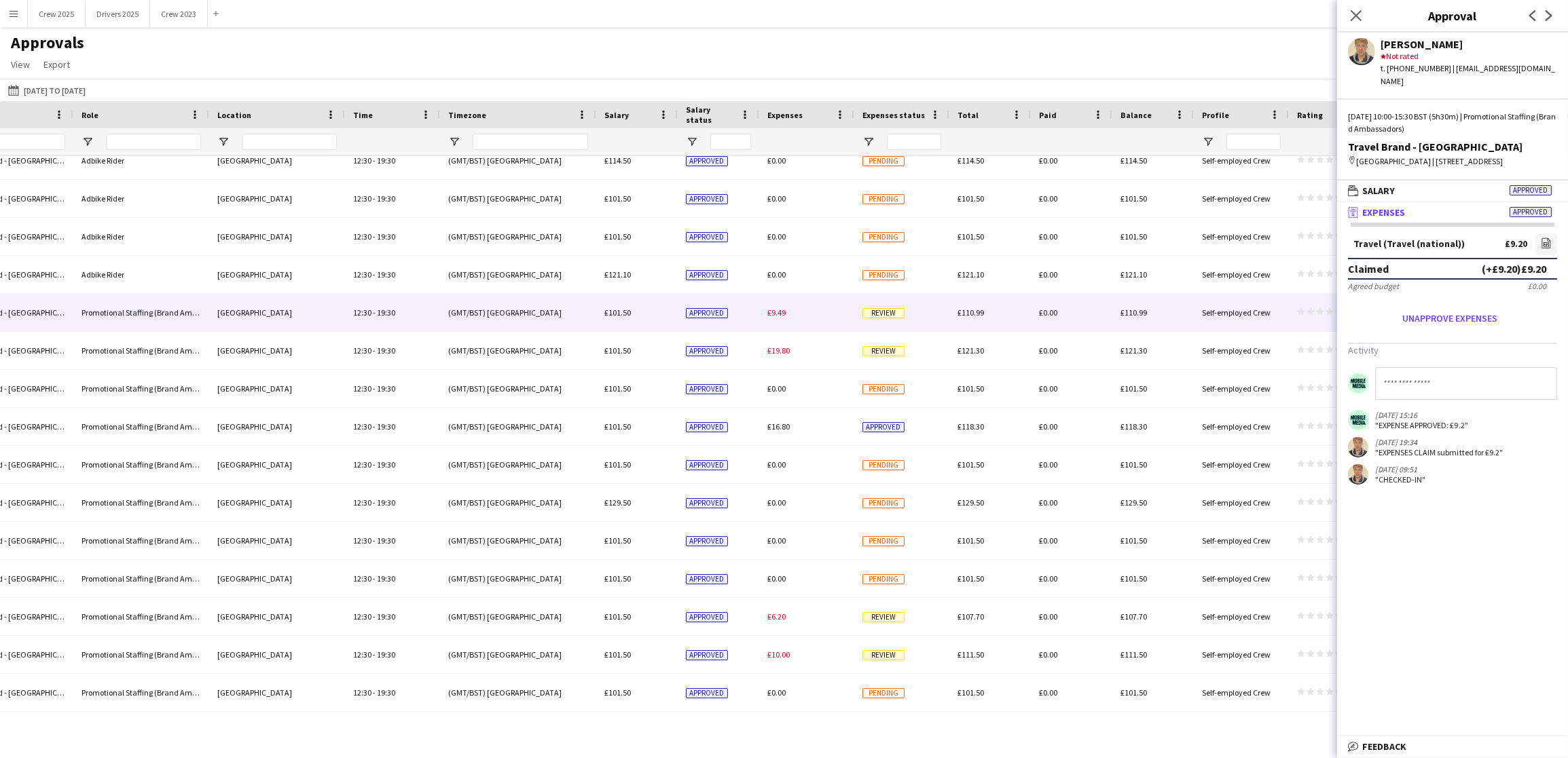
click at [811, 315] on div "£9.49" at bounding box center [807, 312] width 95 height 37
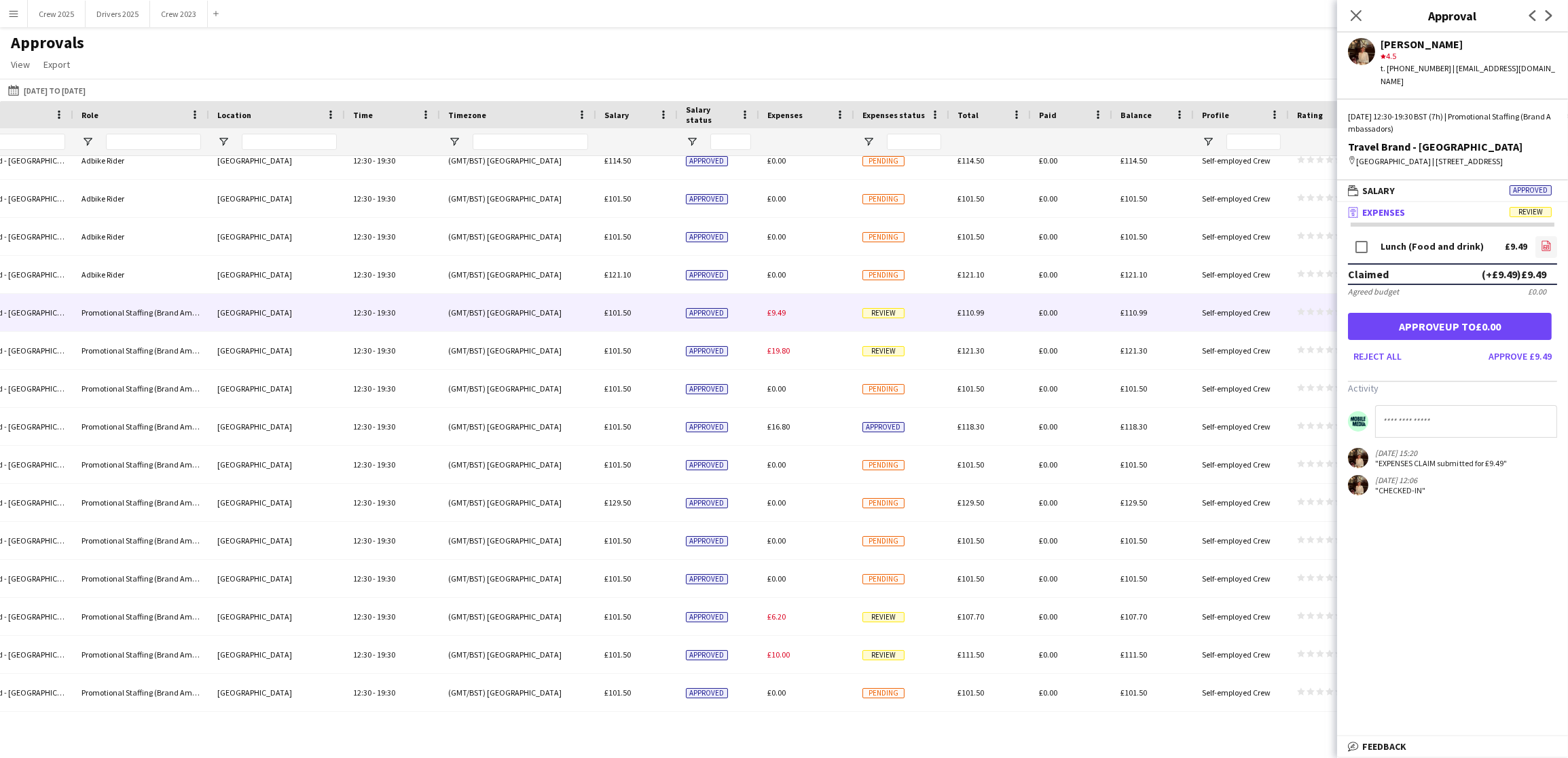
click at [1542, 250] on app-icon "file-image" at bounding box center [1546, 247] width 11 height 14
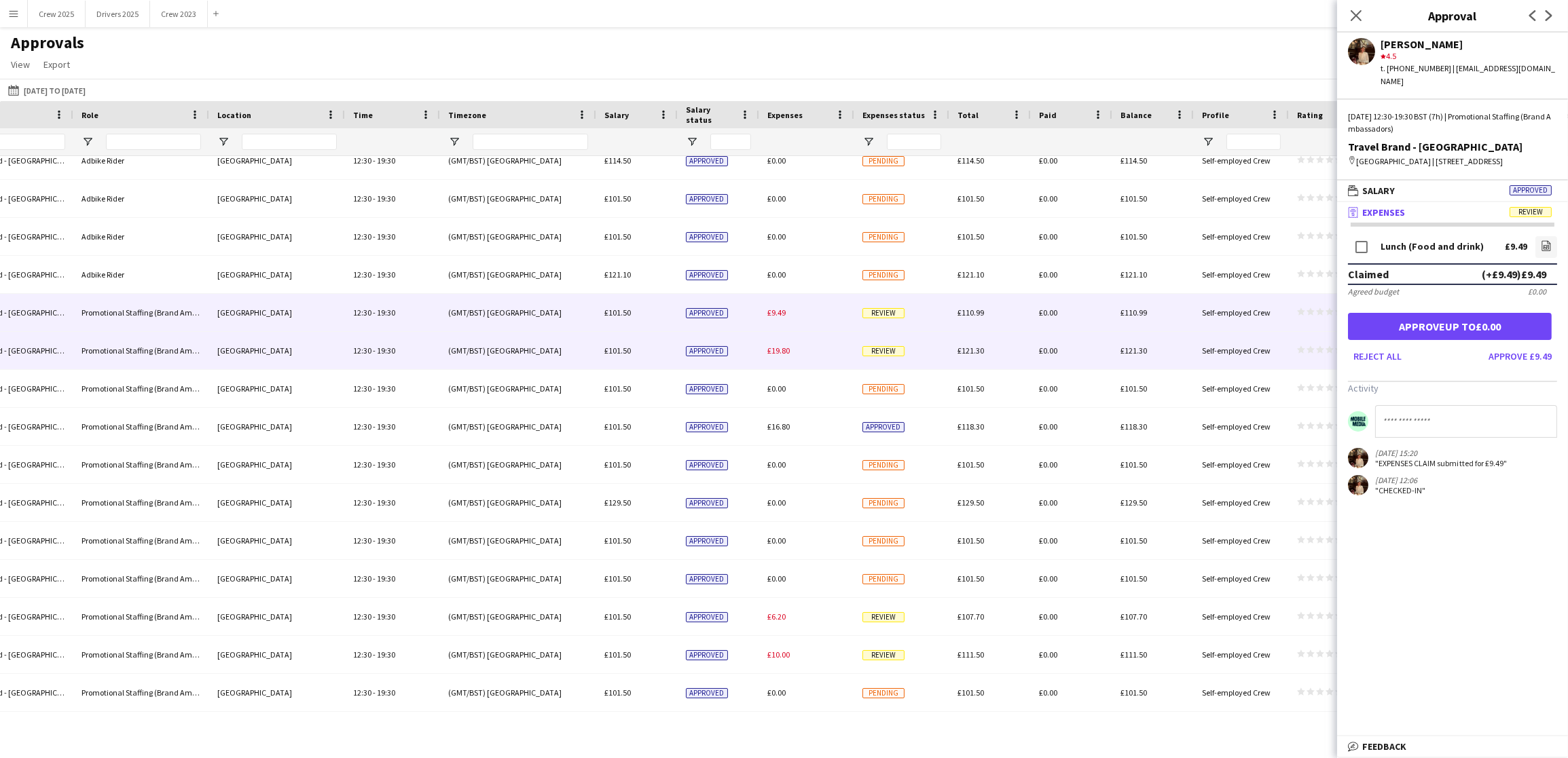
click at [892, 343] on div "Review" at bounding box center [902, 350] width 95 height 37
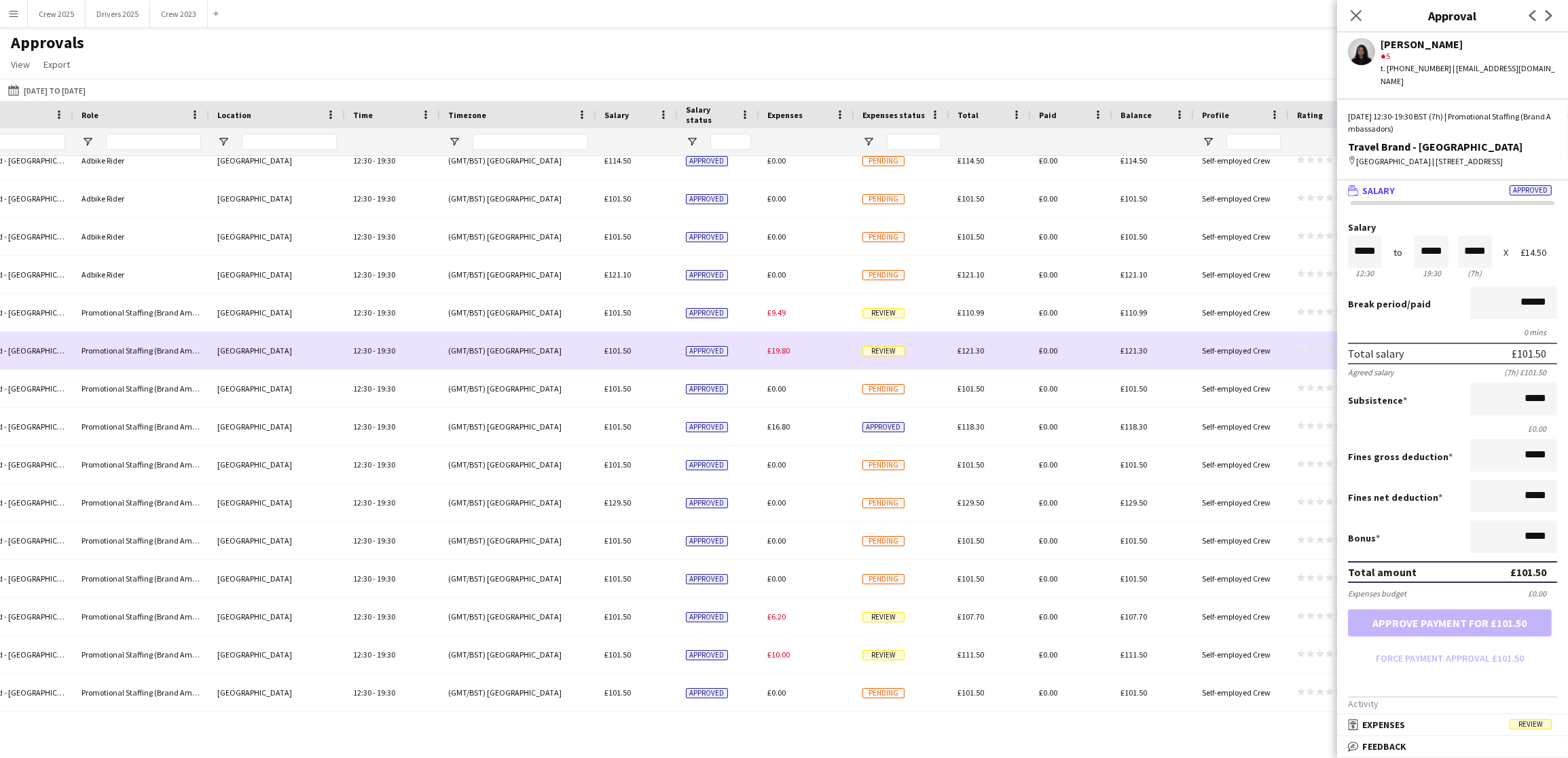
click at [780, 346] on span "£19.80" at bounding box center [778, 350] width 23 height 10
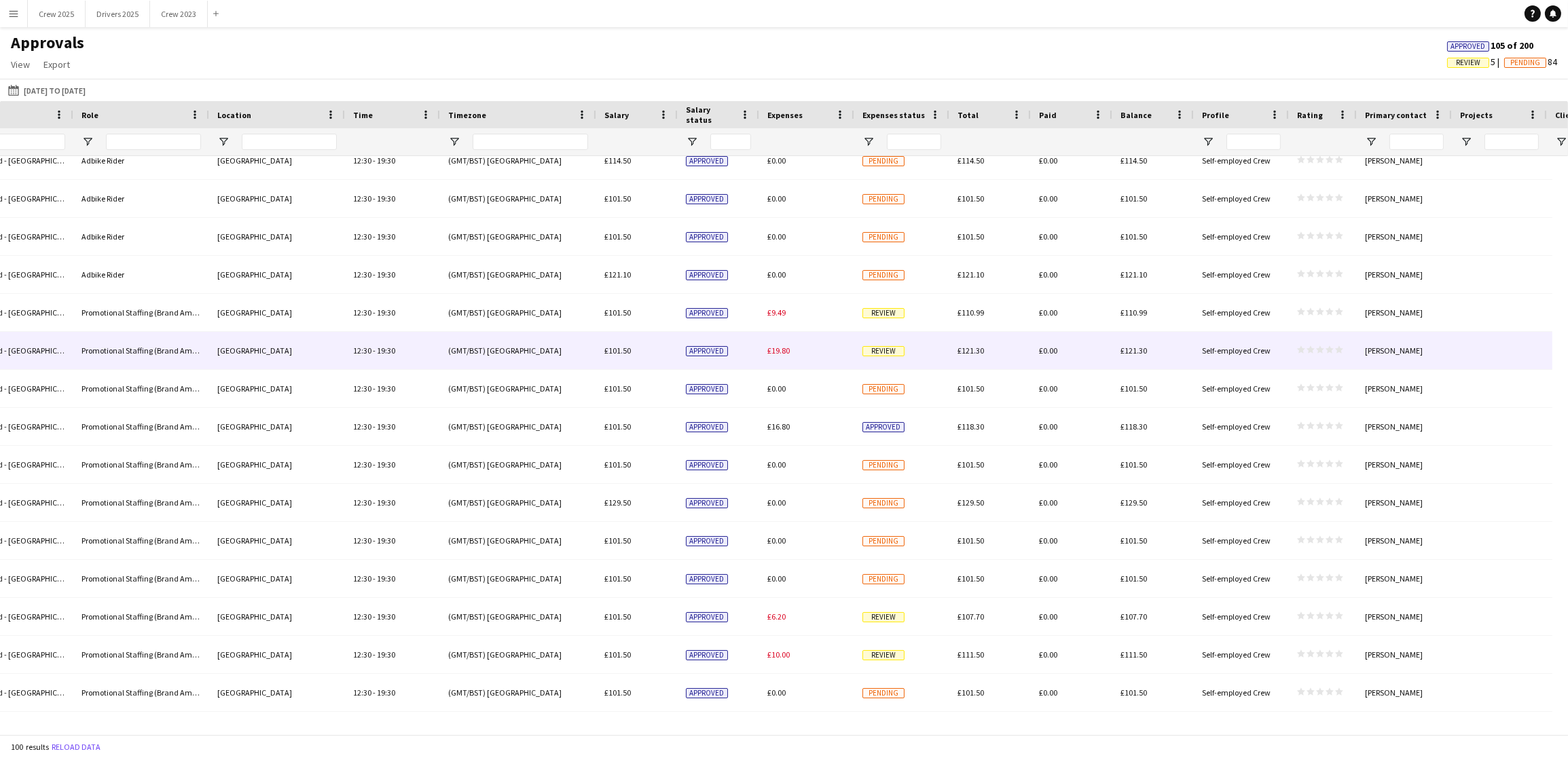
click at [780, 350] on span "£19.80" at bounding box center [778, 350] width 23 height 10
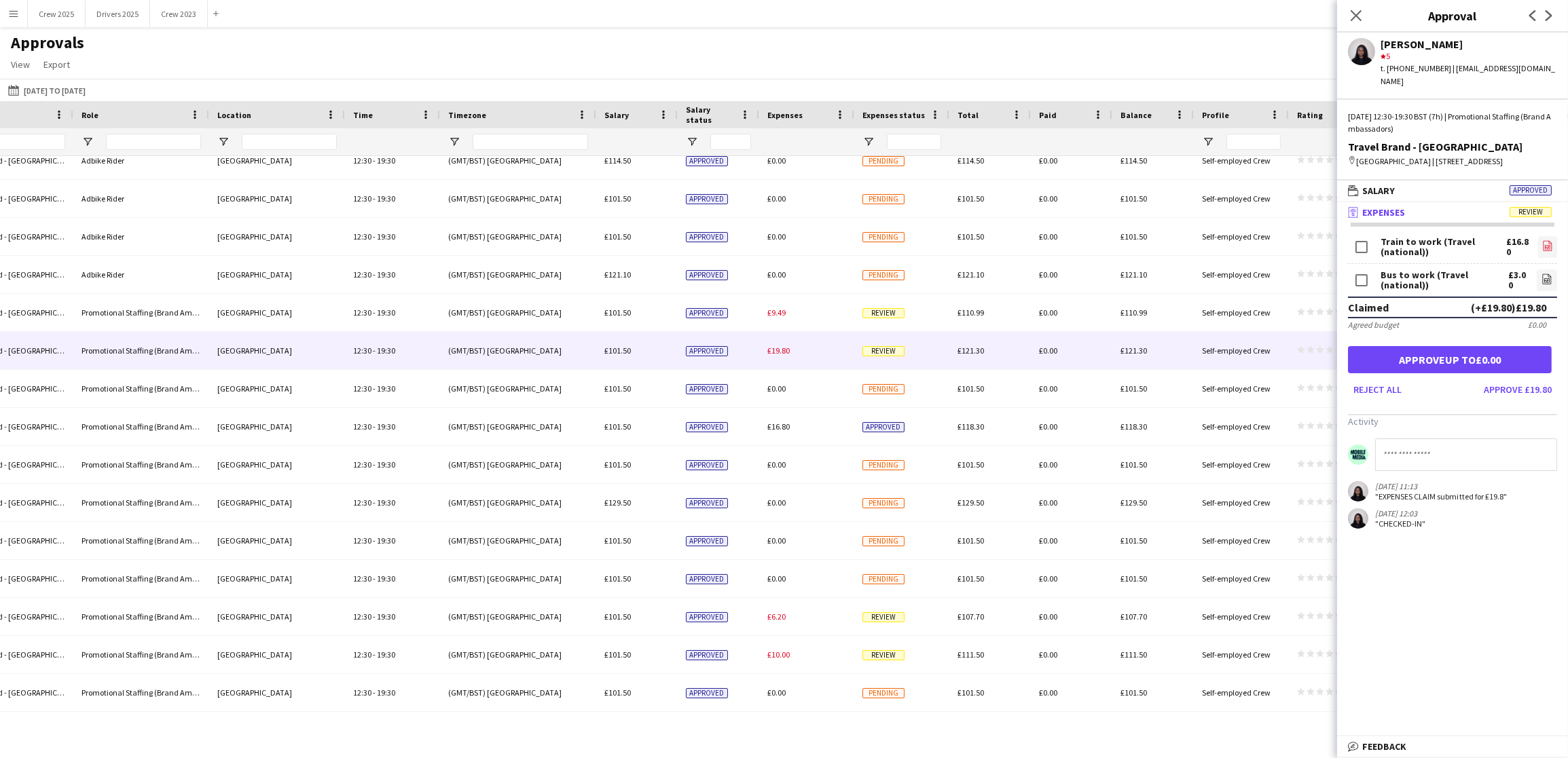
click at [1551, 248] on icon "file-image" at bounding box center [1547, 246] width 11 height 11
click at [1538, 278] on link "file-image" at bounding box center [1547, 281] width 21 height 22
click at [1544, 388] on button "Approve £19.80" at bounding box center [1517, 390] width 78 height 22
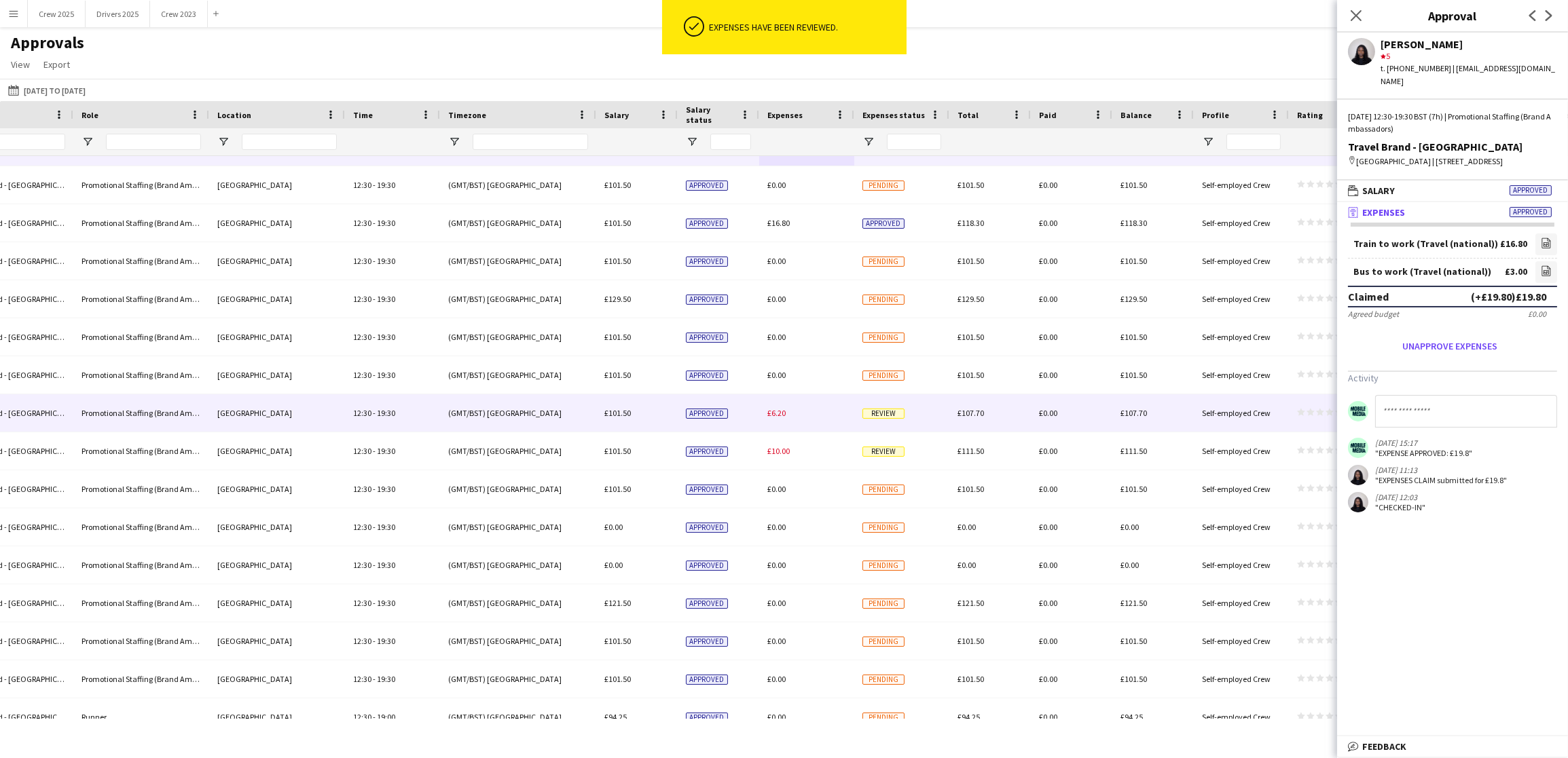
click at [797, 414] on div "£6.20" at bounding box center [807, 413] width 95 height 37
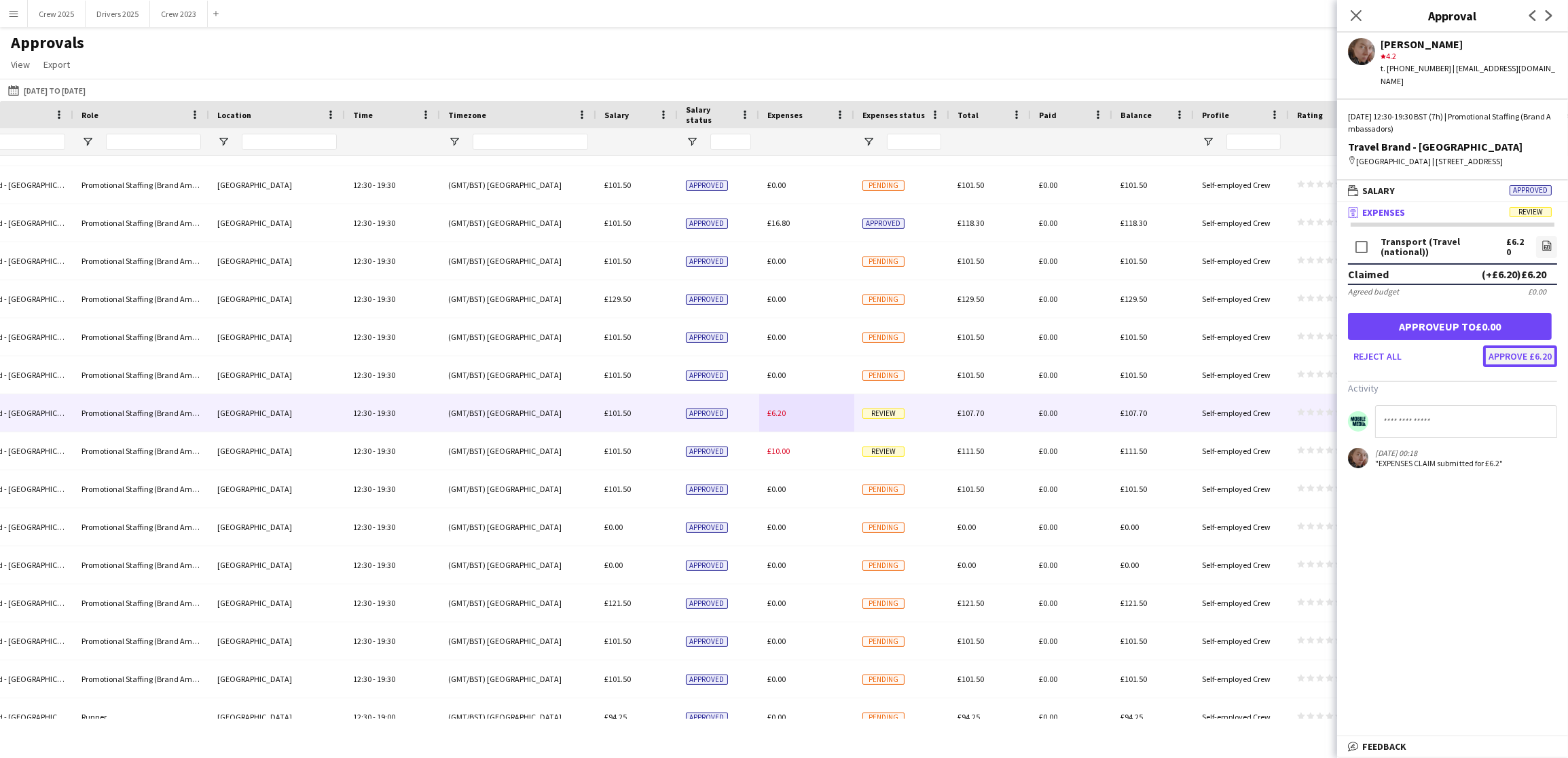
click at [1520, 350] on button "Approve £6.20" at bounding box center [1520, 356] width 74 height 22
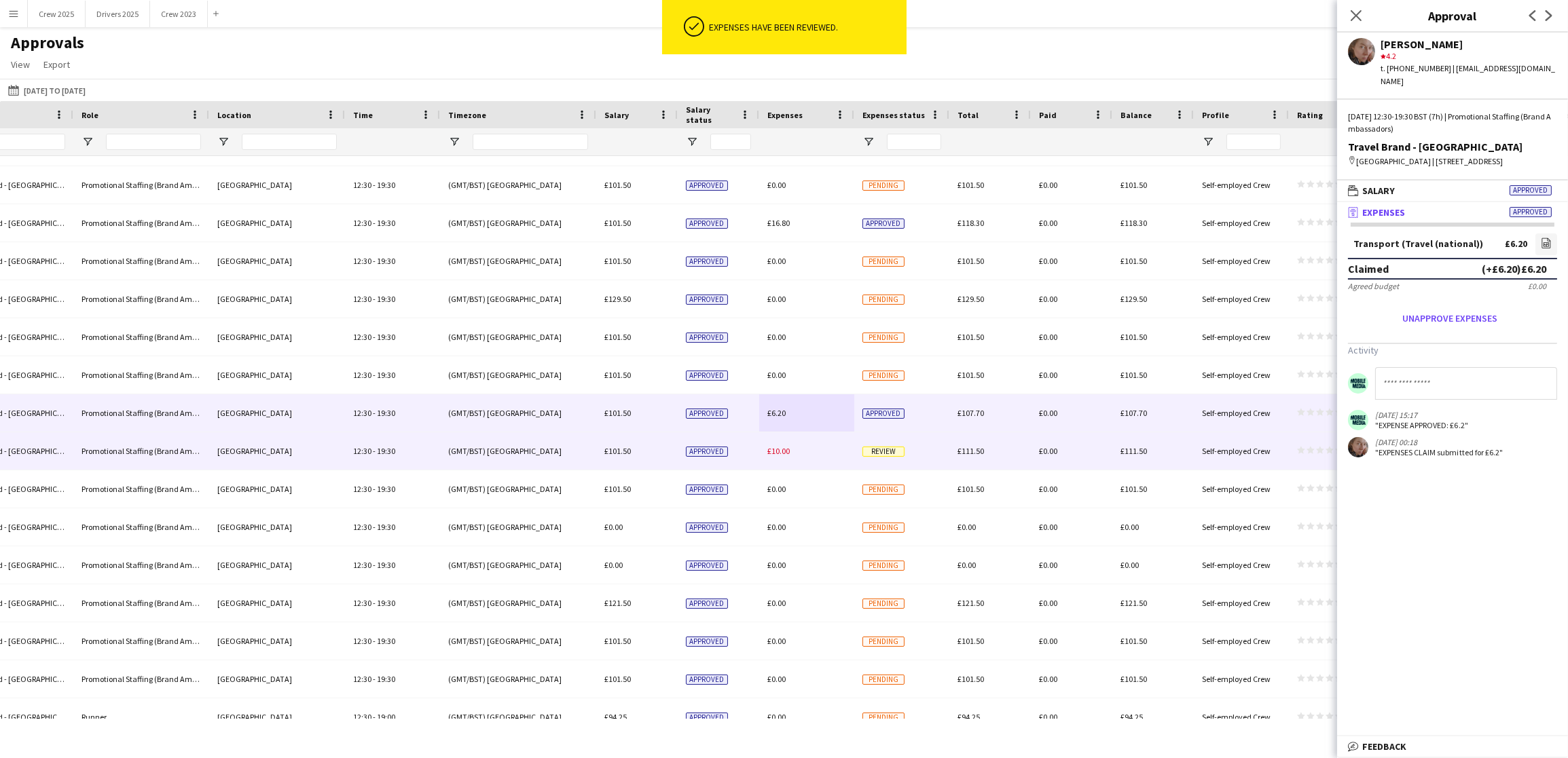
click at [804, 453] on div "£10.00" at bounding box center [807, 451] width 95 height 37
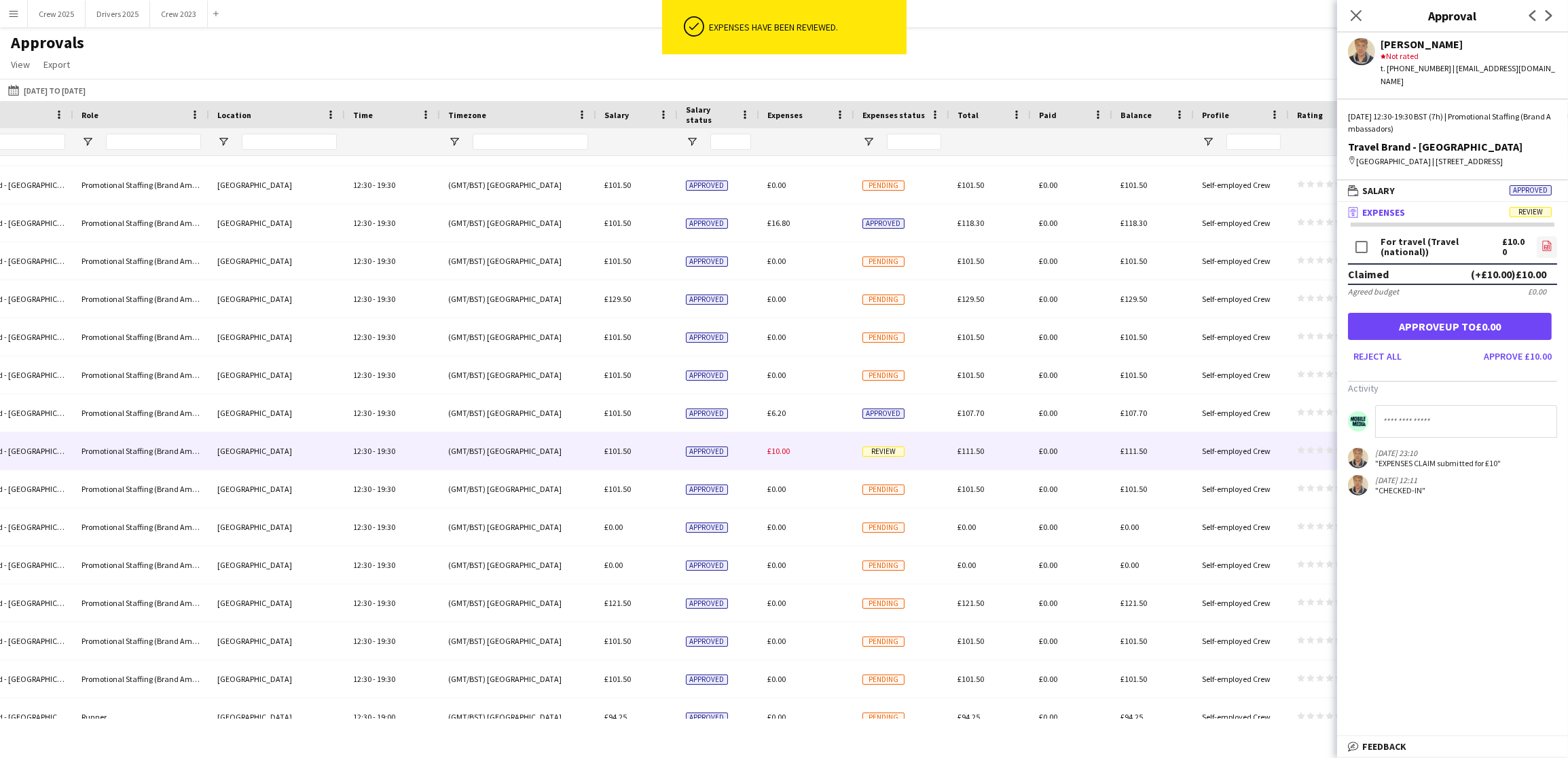
click at [1543, 240] on icon at bounding box center [1547, 246] width 9 height 10
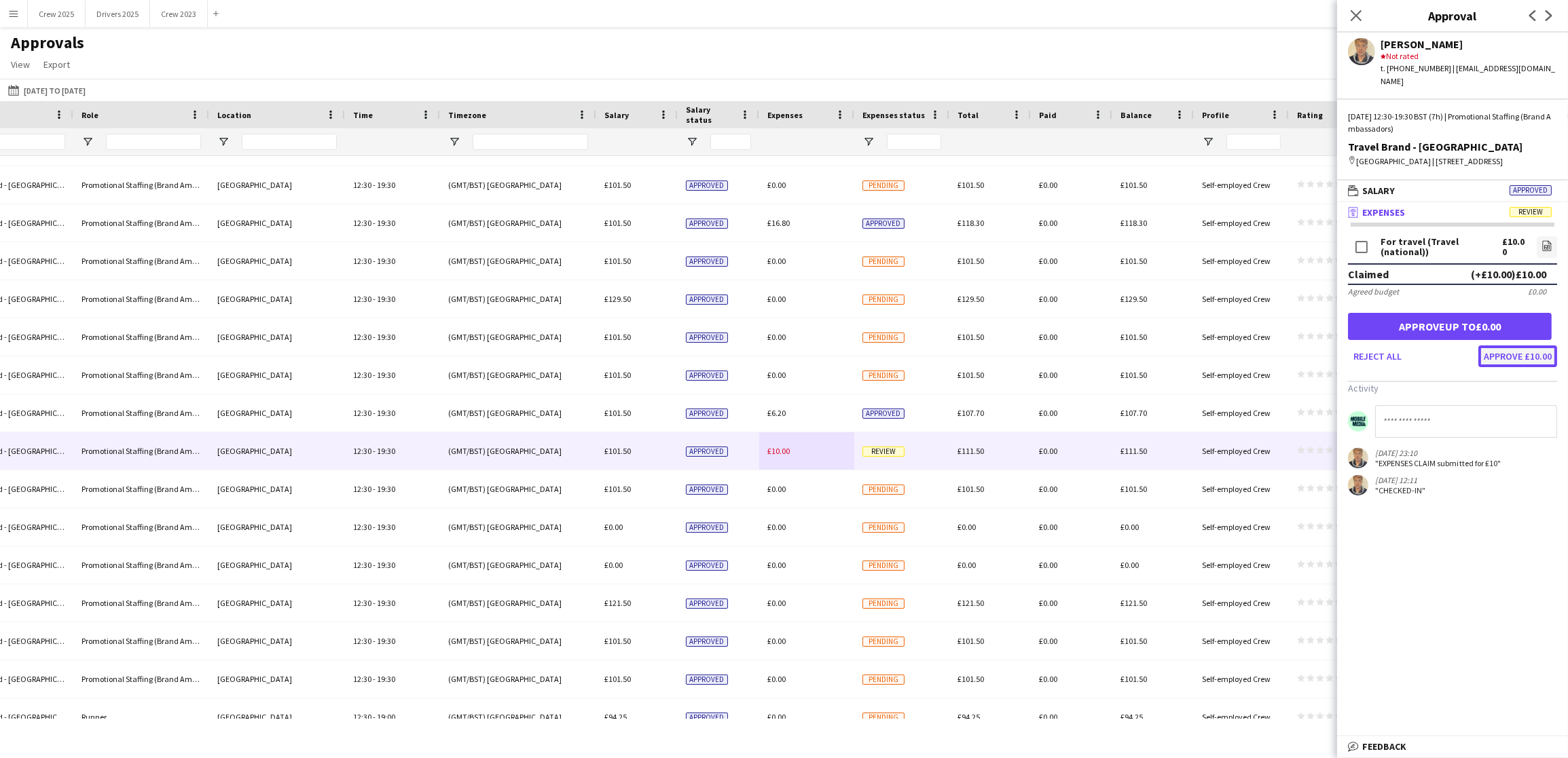
click at [1503, 355] on button "Approve £10.00" at bounding box center [1517, 356] width 78 height 22
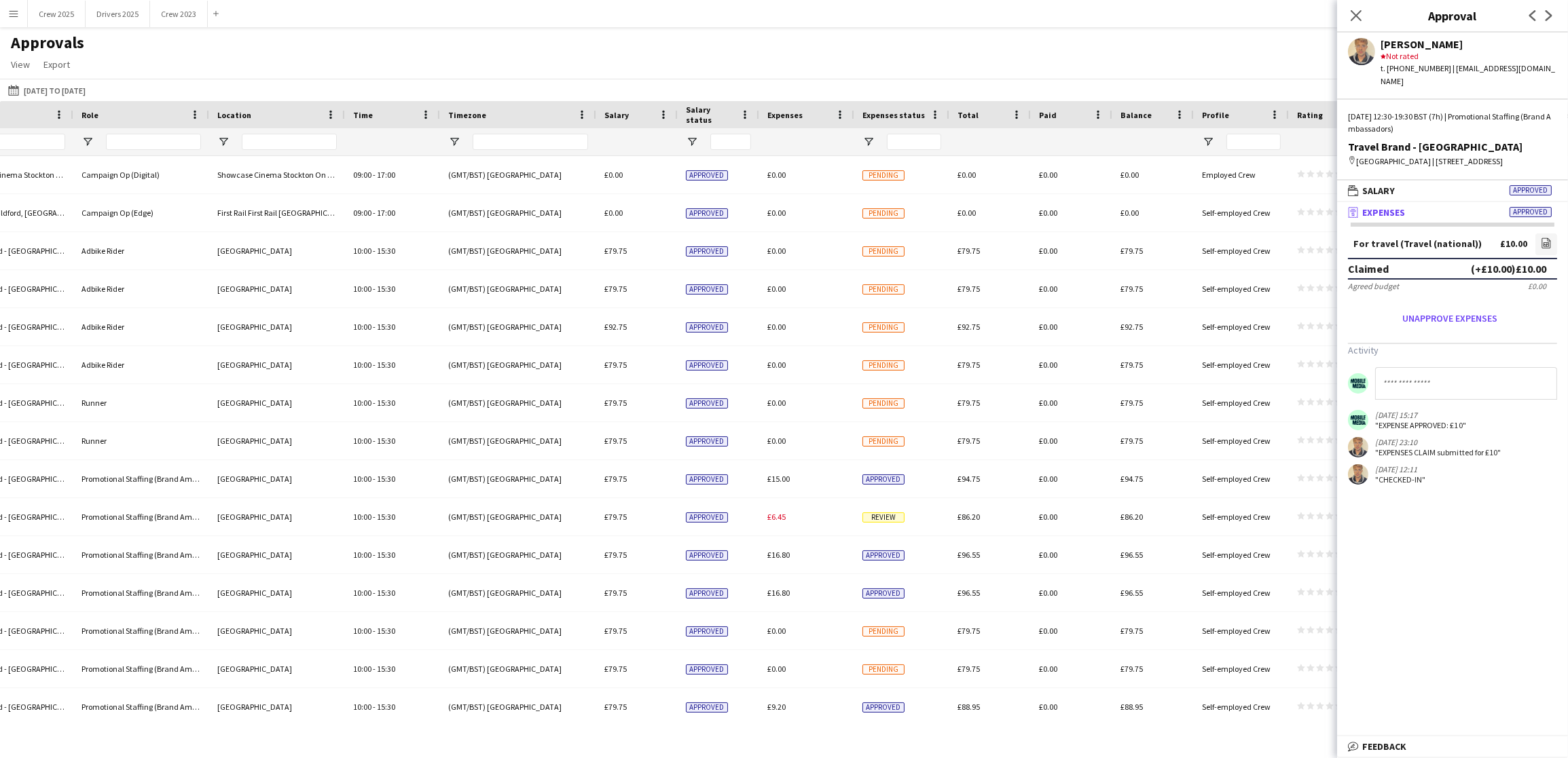
click at [1079, 62] on div "Approvals View Customise view Customise filters Reset Filters Reset View Reset …" at bounding box center [784, 55] width 1568 height 46
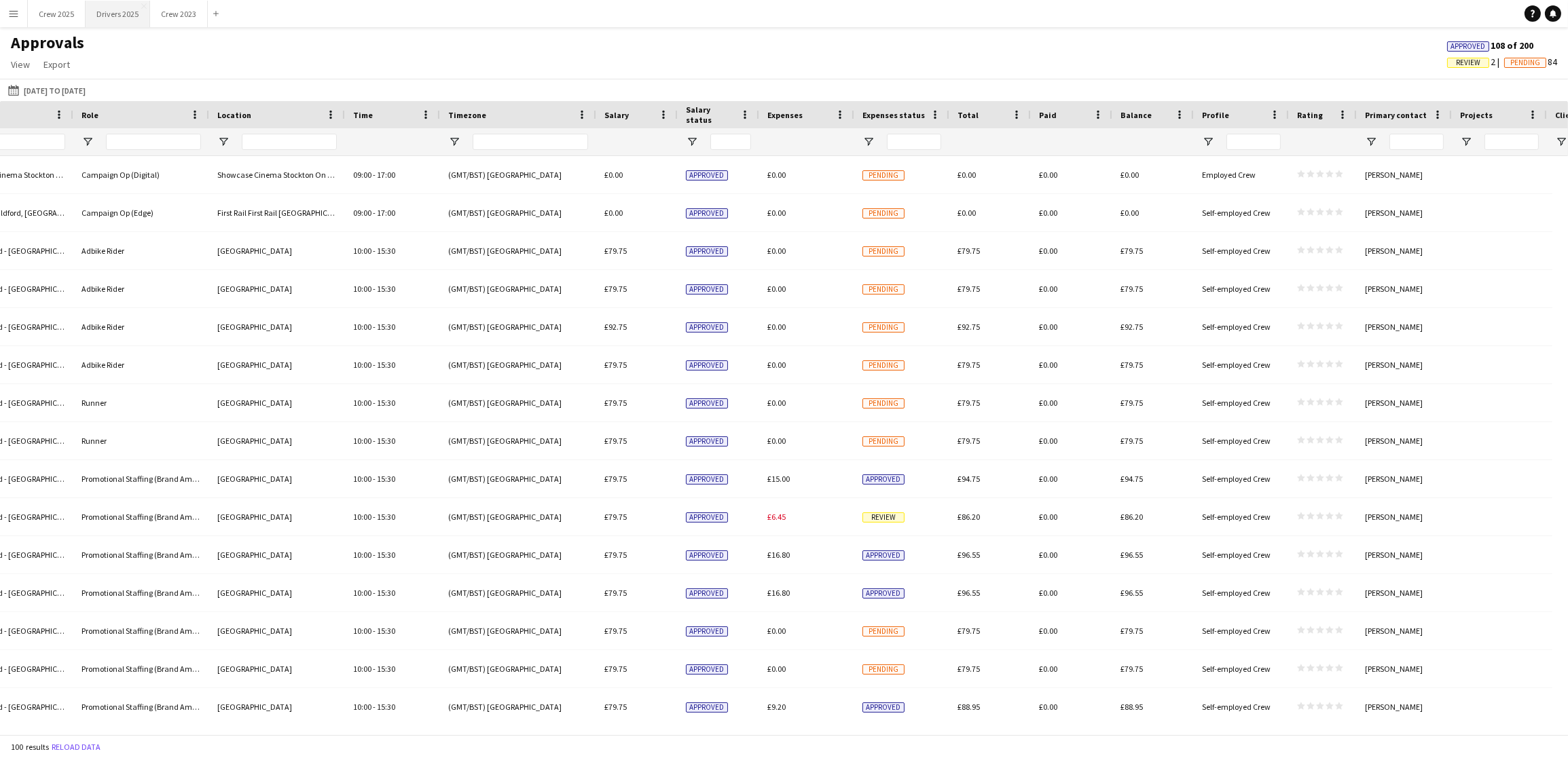
click at [103, 10] on button "Drivers 2025 Close" at bounding box center [118, 14] width 65 height 26
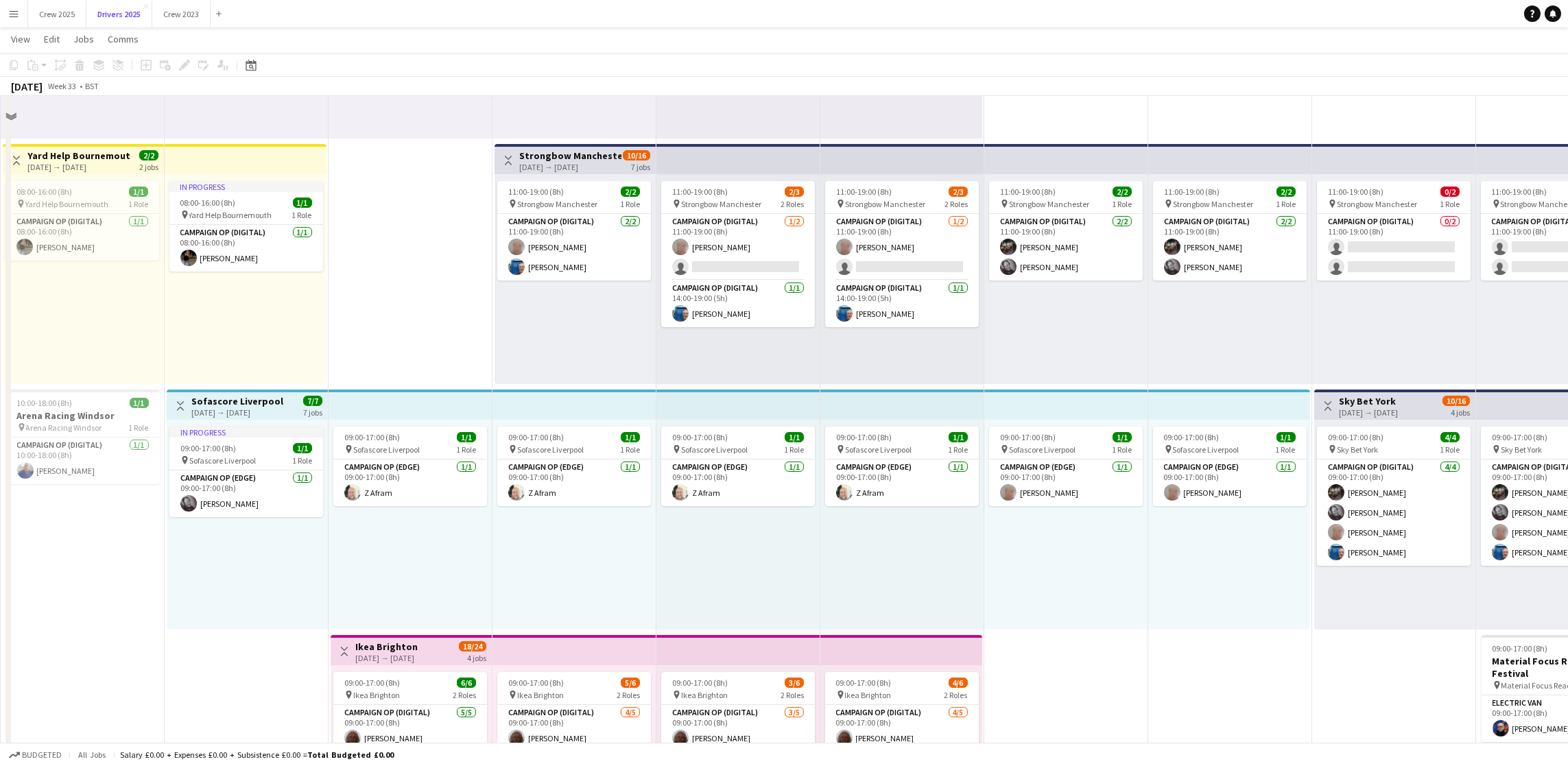
scroll to position [412, 0]
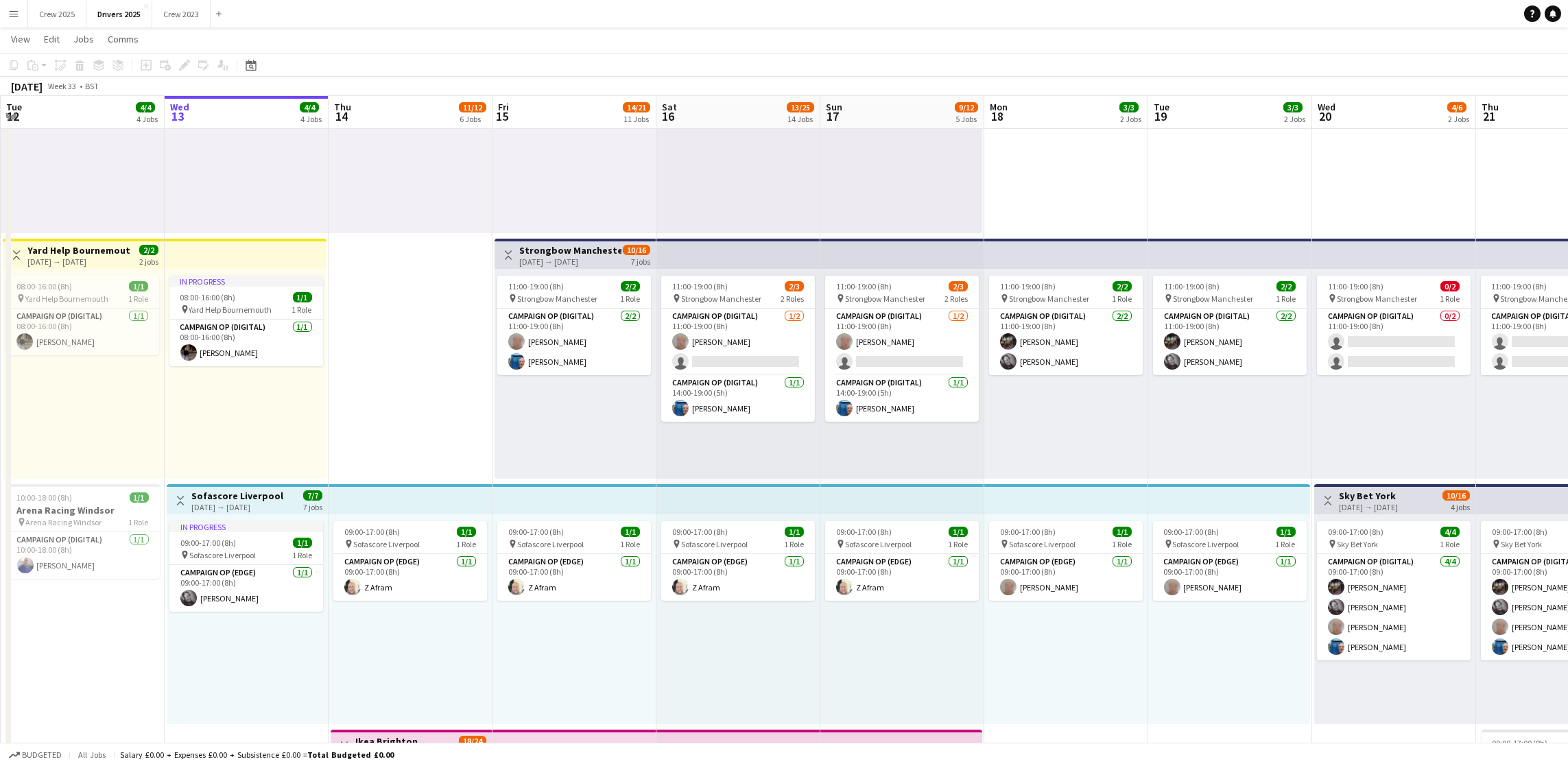
click at [239, 502] on div "[DATE] → [DATE]" at bounding box center [237, 507] width 92 height 10
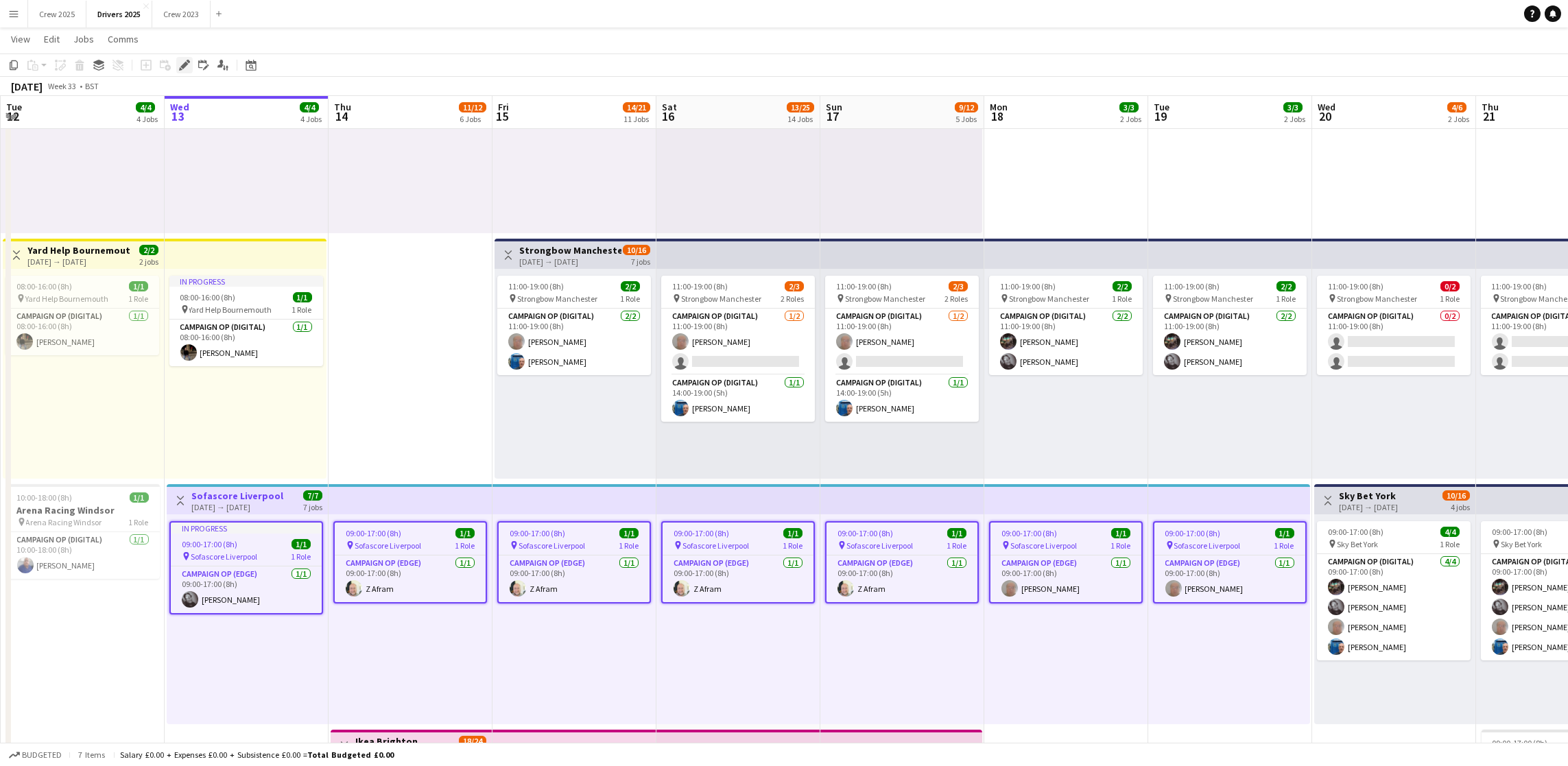
click at [184, 64] on icon at bounding box center [184, 65] width 7 height 7
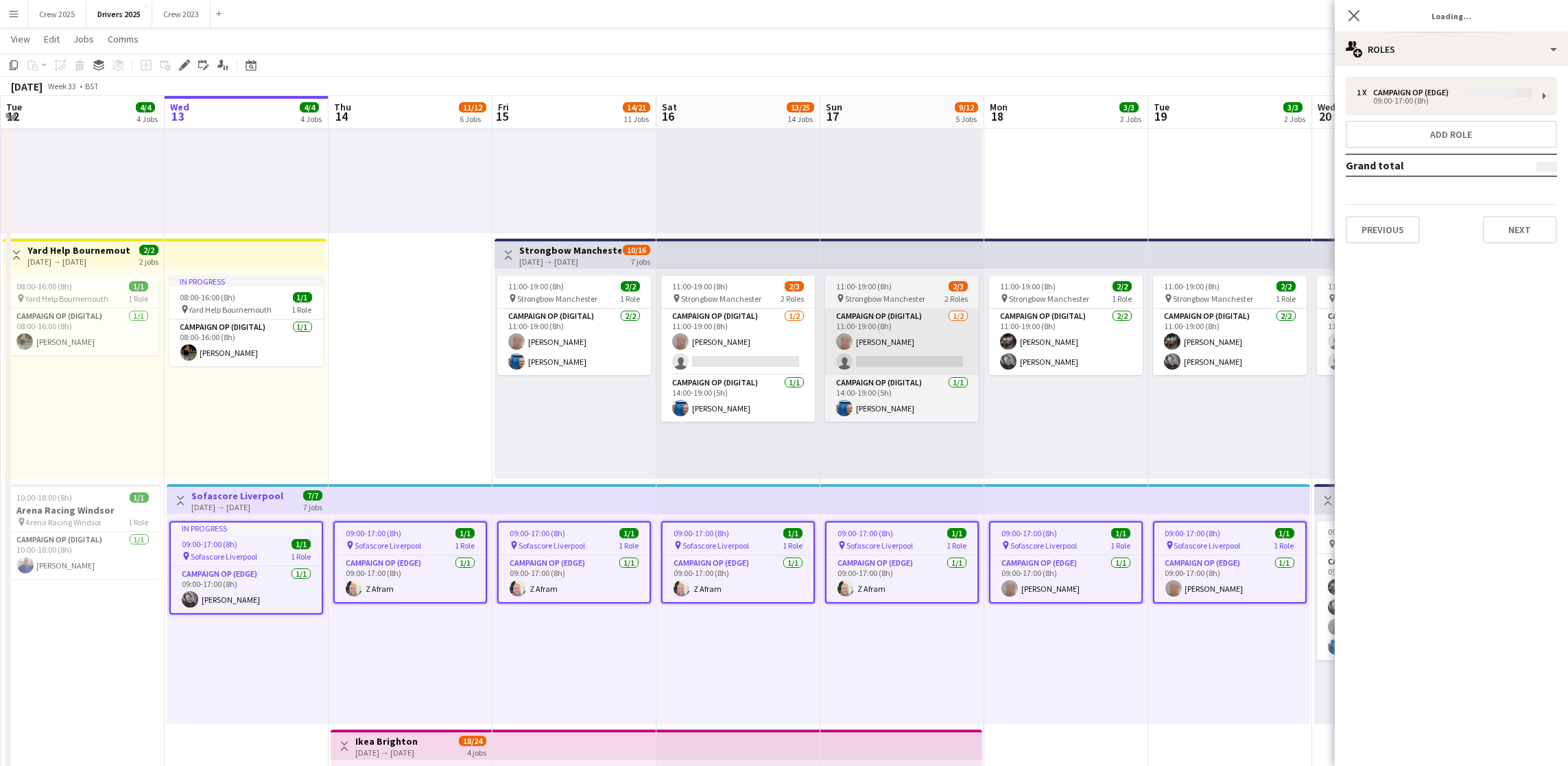
type input "**********"
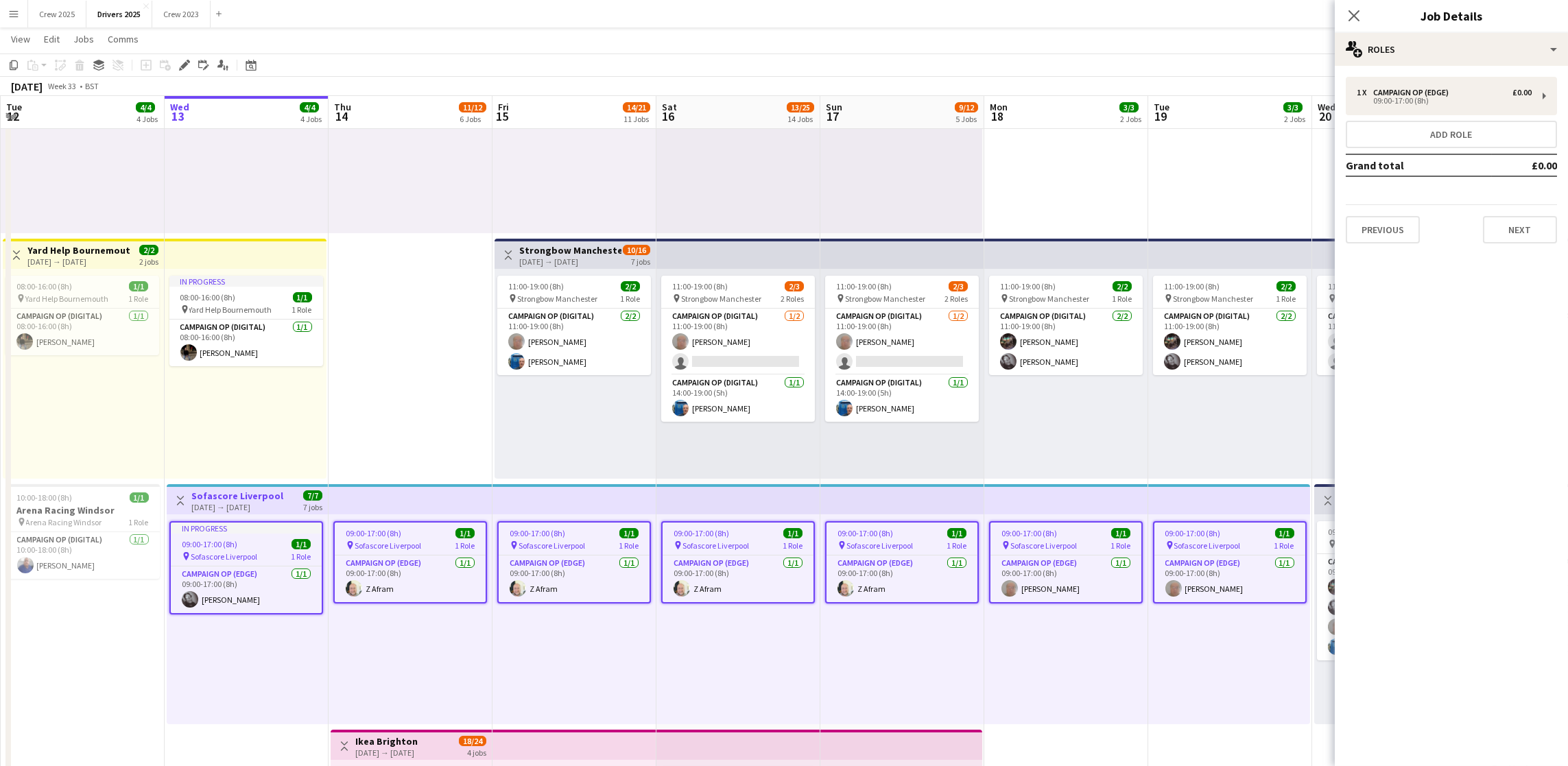
click at [1518, 242] on div "1 x Campaign Op (Edge) £0.00 09:00-17:00 (8h) Add role Grand total £0.00 Previo…" at bounding box center [1452, 160] width 233 height 189
click at [1521, 236] on button "Next" at bounding box center [1521, 230] width 74 height 27
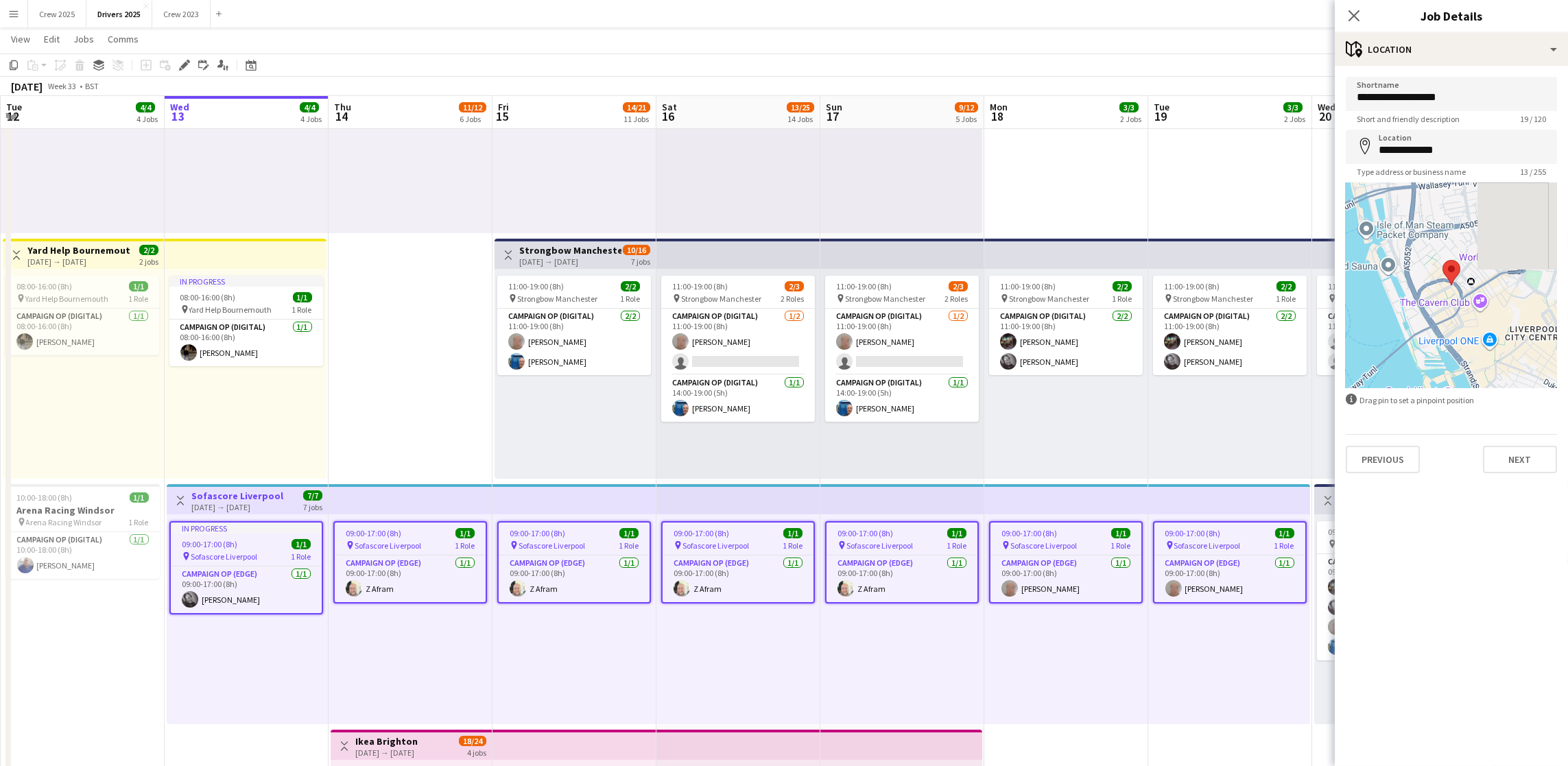
click at [1522, 442] on div "Previous Next" at bounding box center [1451, 453] width 211 height 39
click at [1529, 456] on button "Next" at bounding box center [1521, 459] width 74 height 27
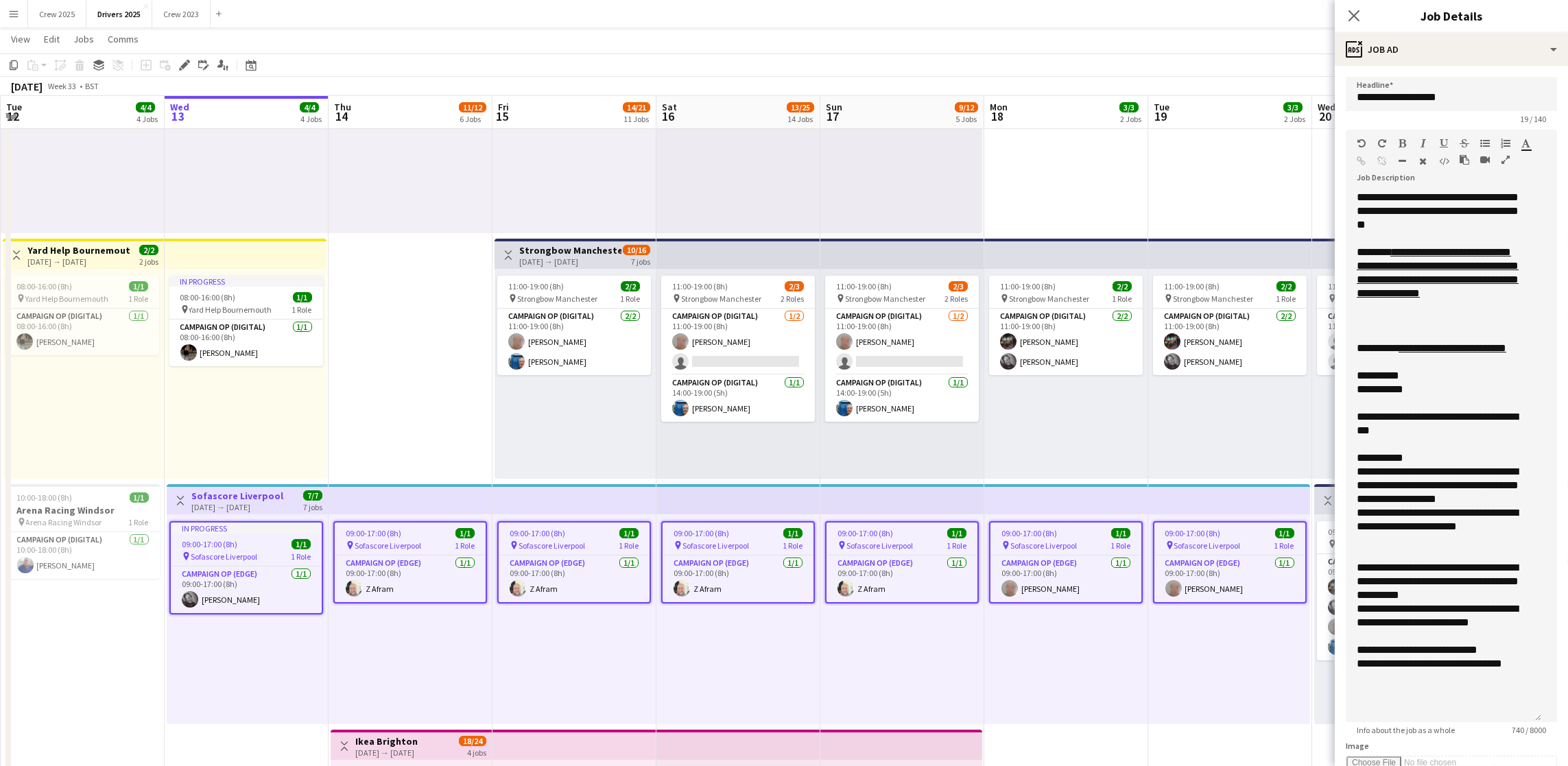
drag, startPoint x: 1549, startPoint y: 268, endPoint x: 1531, endPoint y: 718, distance: 450.4
click at [1531, 718] on div "**********" at bounding box center [1444, 456] width 196 height 532
drag, startPoint x: 1439, startPoint y: 556, endPoint x: 1357, endPoint y: 543, distance: 83.0
click at [1357, 543] on div "**********" at bounding box center [1444, 527] width 173 height 41
copy div "**********"
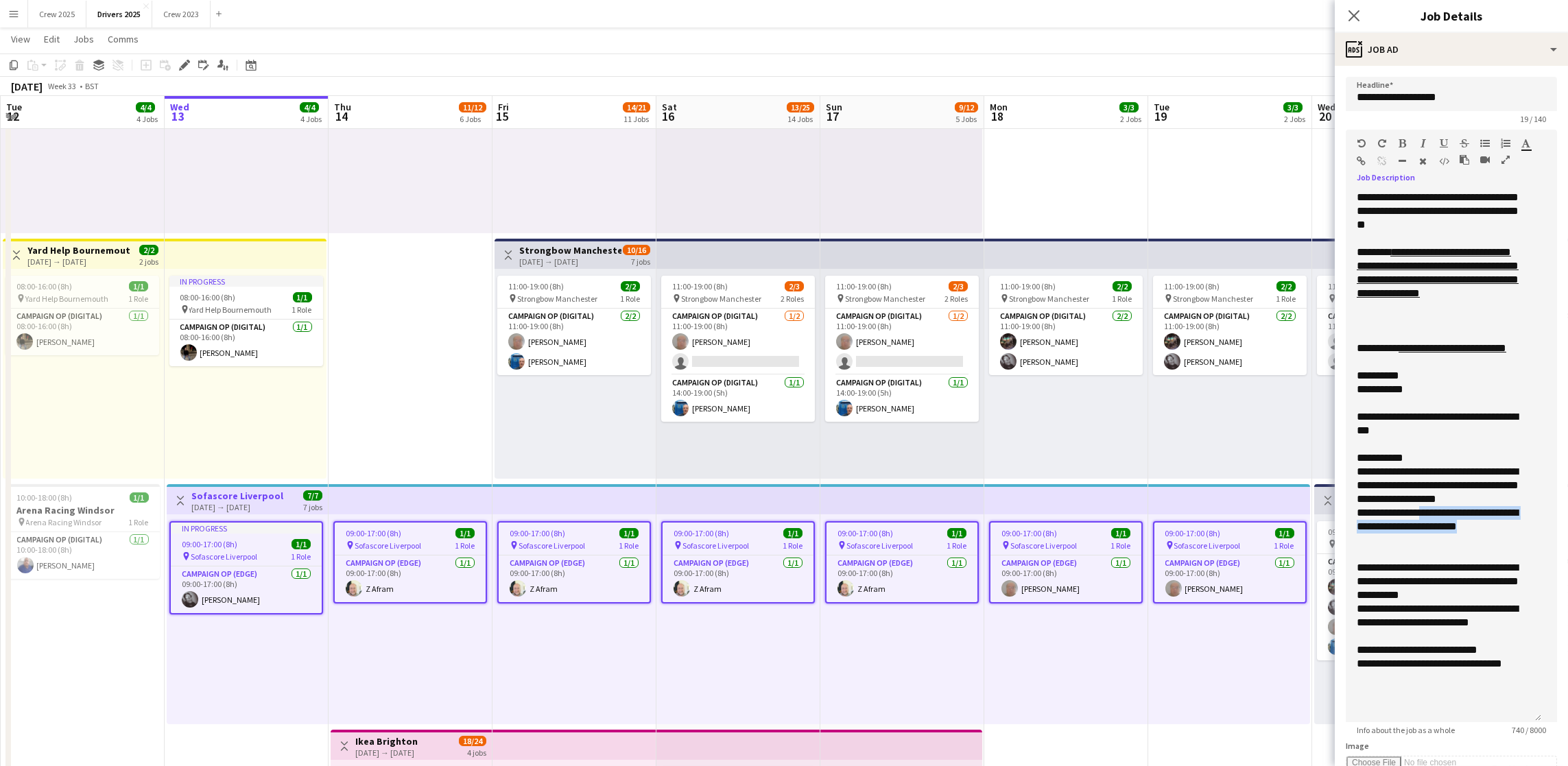
click at [1366, 161] on icon "button" at bounding box center [1362, 161] width 9 height 10
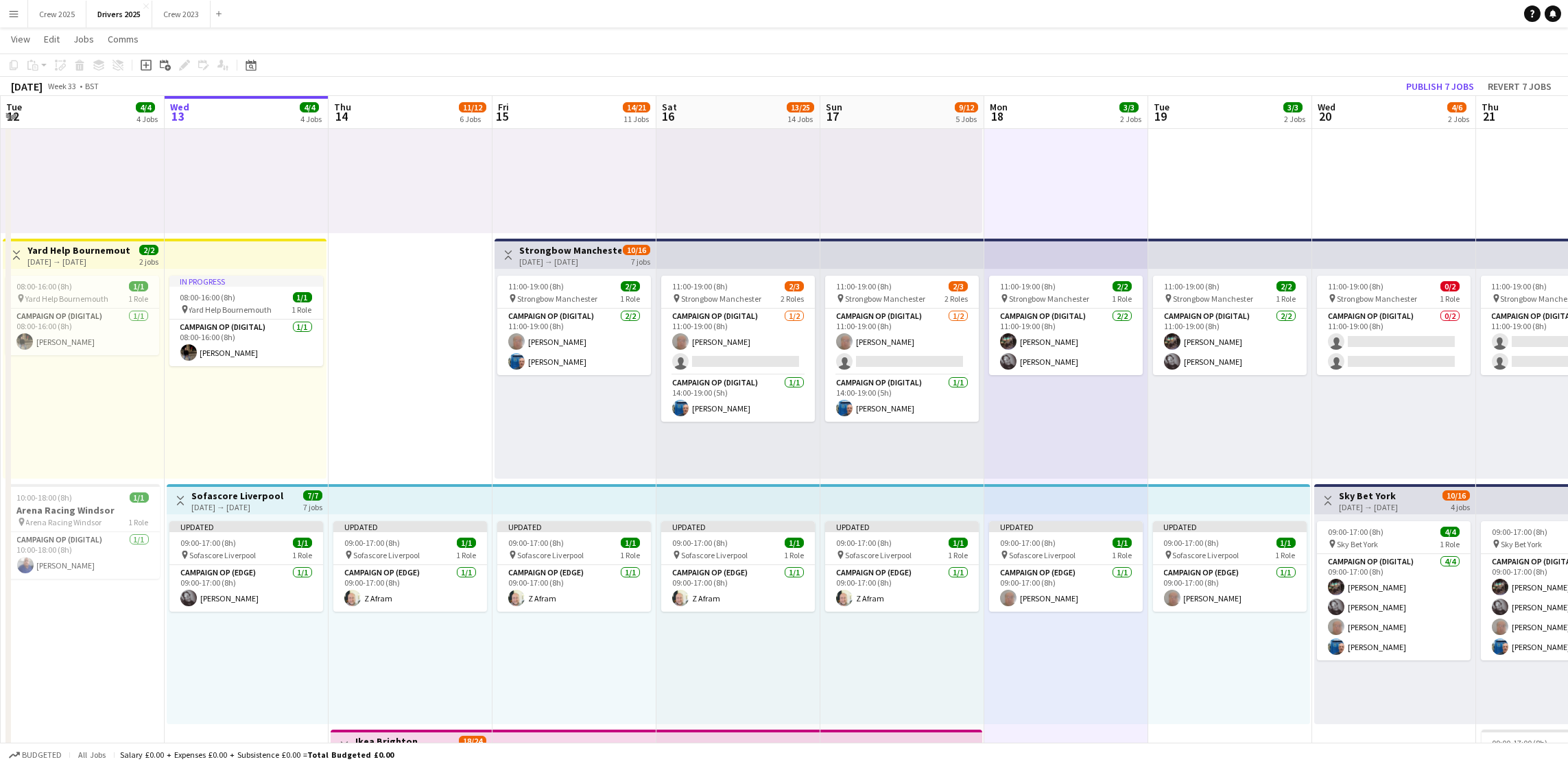
click at [1442, 73] on app-toolbar "Copy Paste Paste Ctrl+V Paste with crew Ctrl+Shift+V Paste linked Job [GEOGRAPH…" at bounding box center [784, 64] width 1568 height 23
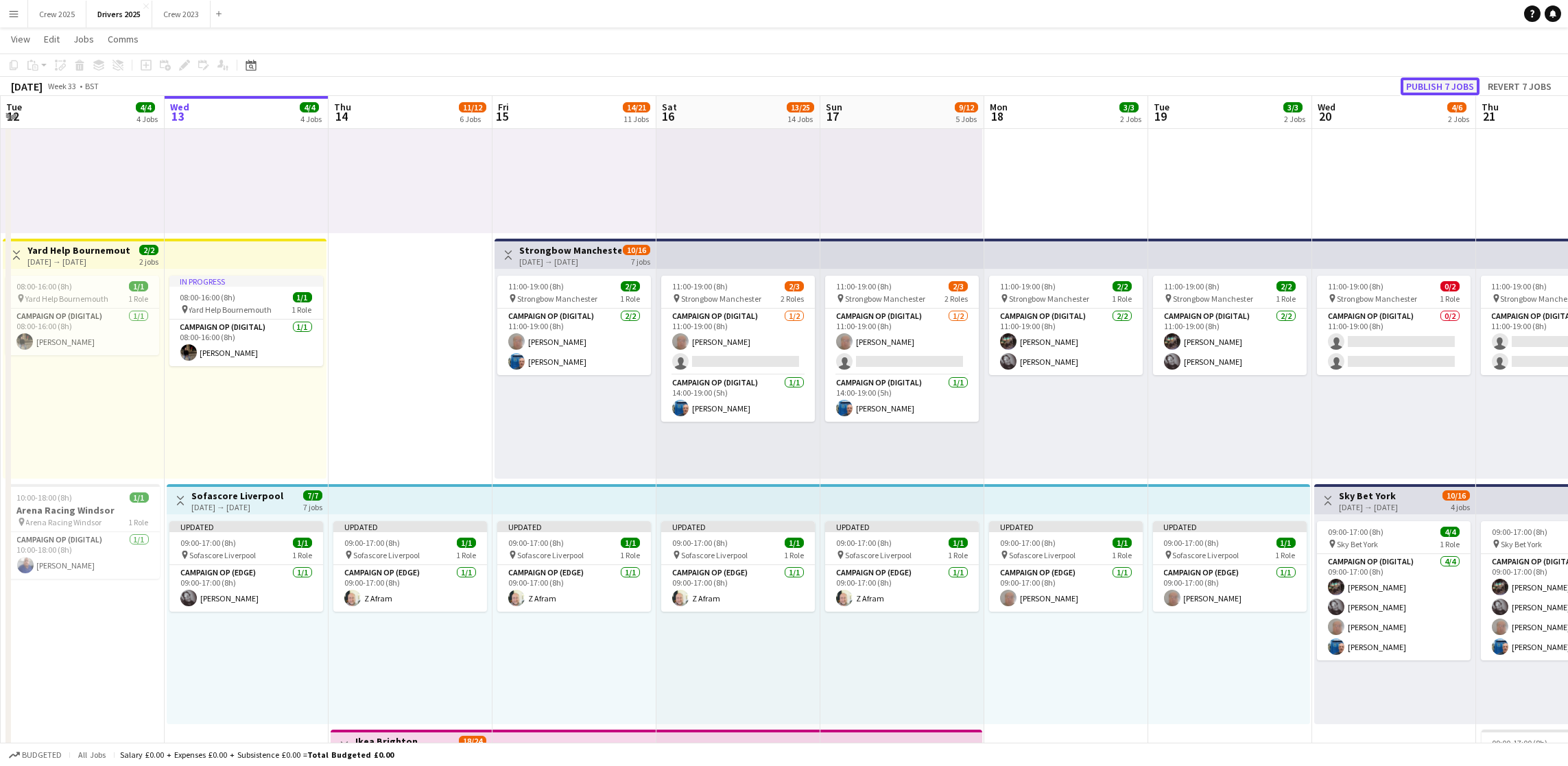
click at [1461, 86] on button "Publish 7 jobs" at bounding box center [1441, 87] width 79 height 18
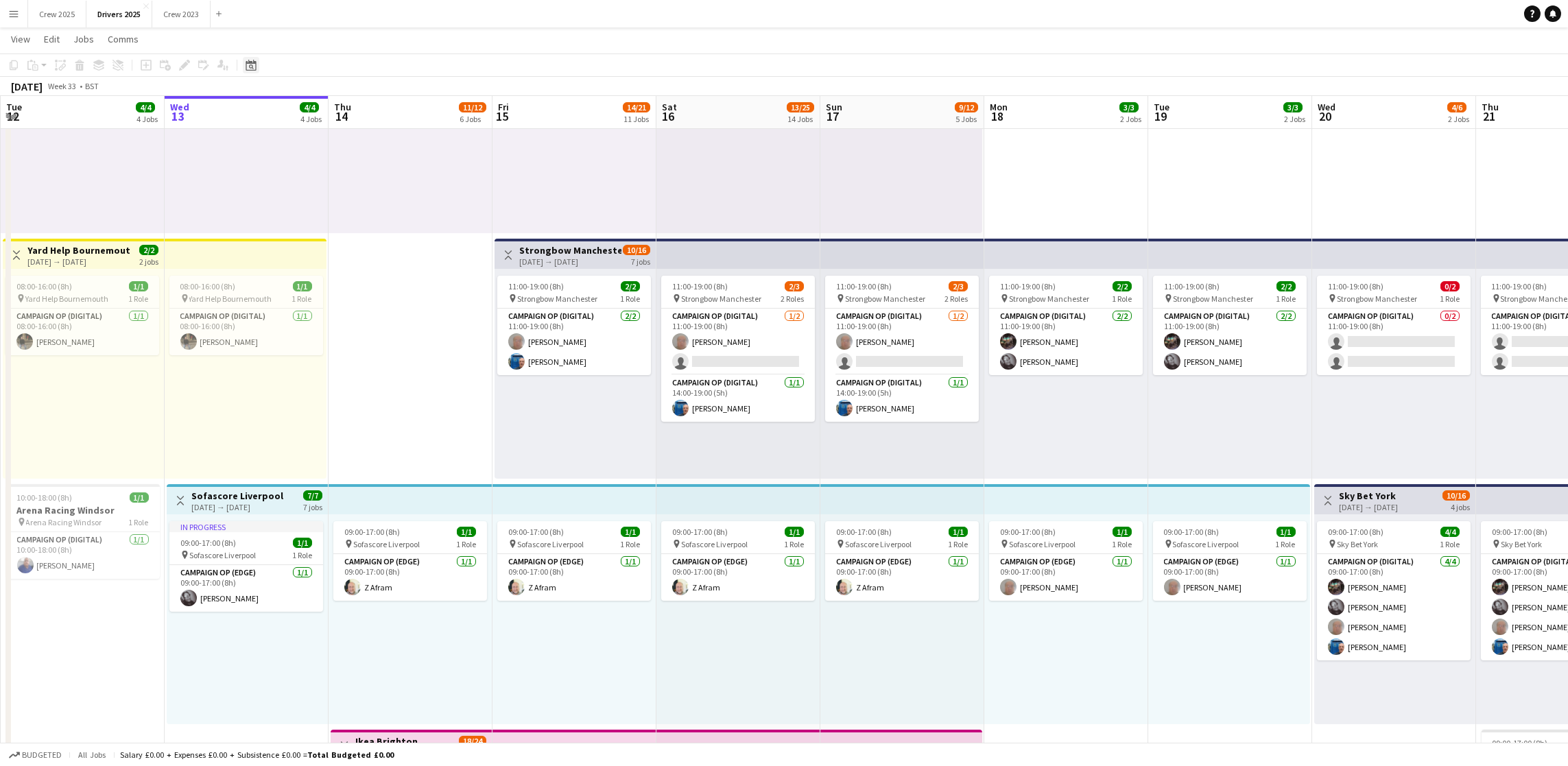
click at [250, 64] on icon "Date picker" at bounding box center [250, 65] width 11 height 11
click at [361, 107] on span "Next month" at bounding box center [360, 112] width 27 height 27
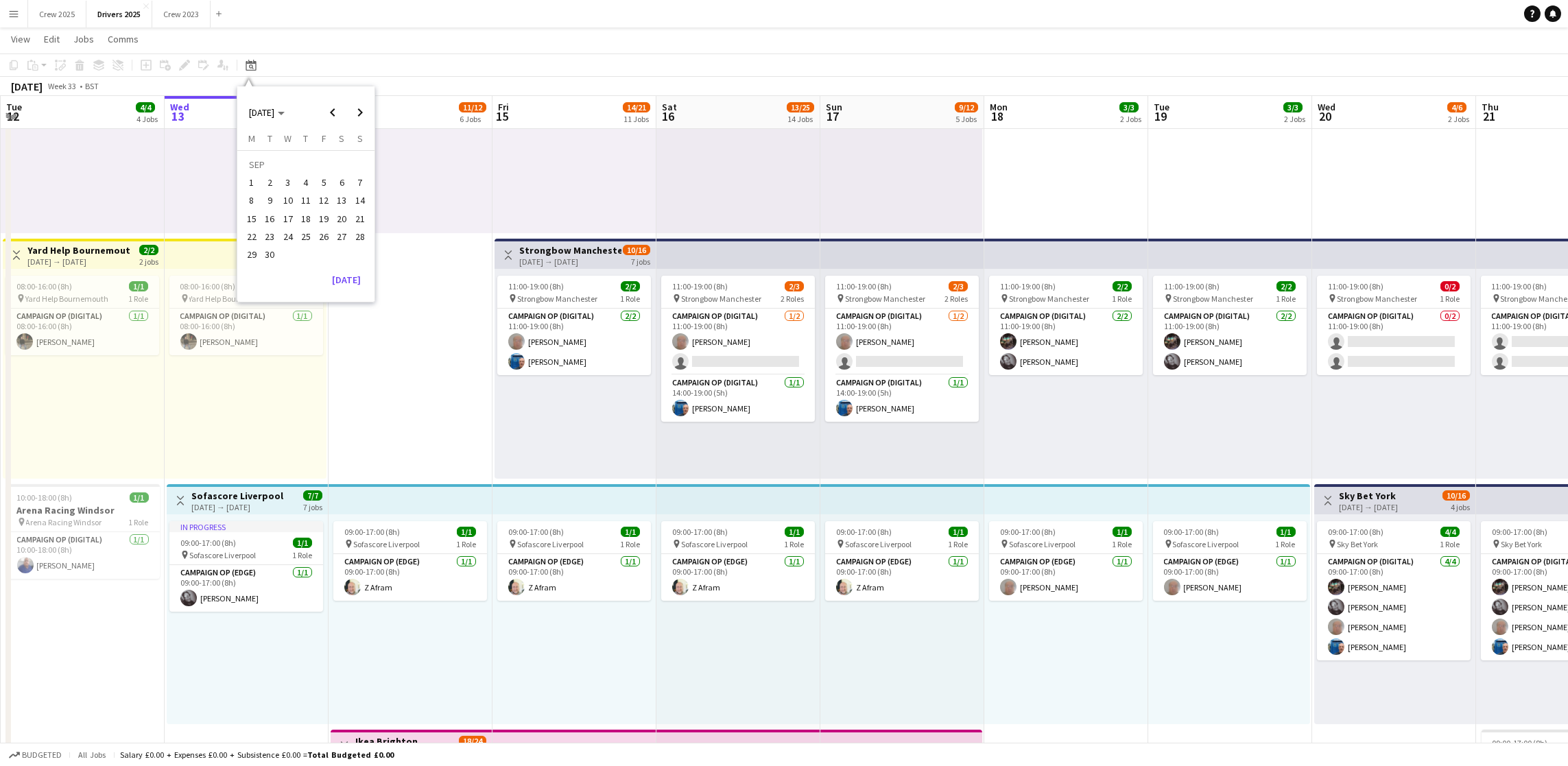
click at [354, 222] on span "21" at bounding box center [360, 219] width 16 height 16
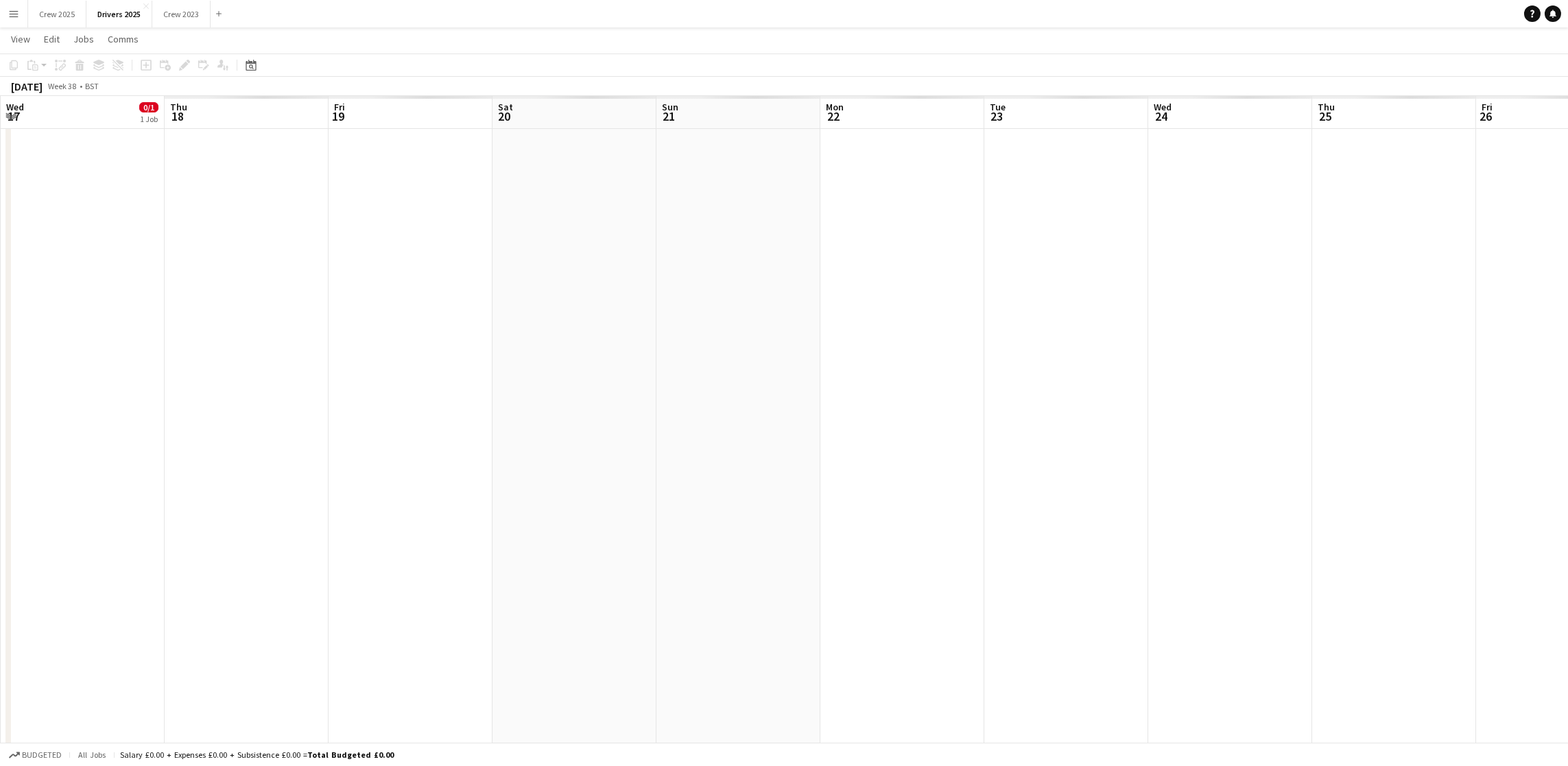
scroll to position [0, 471]
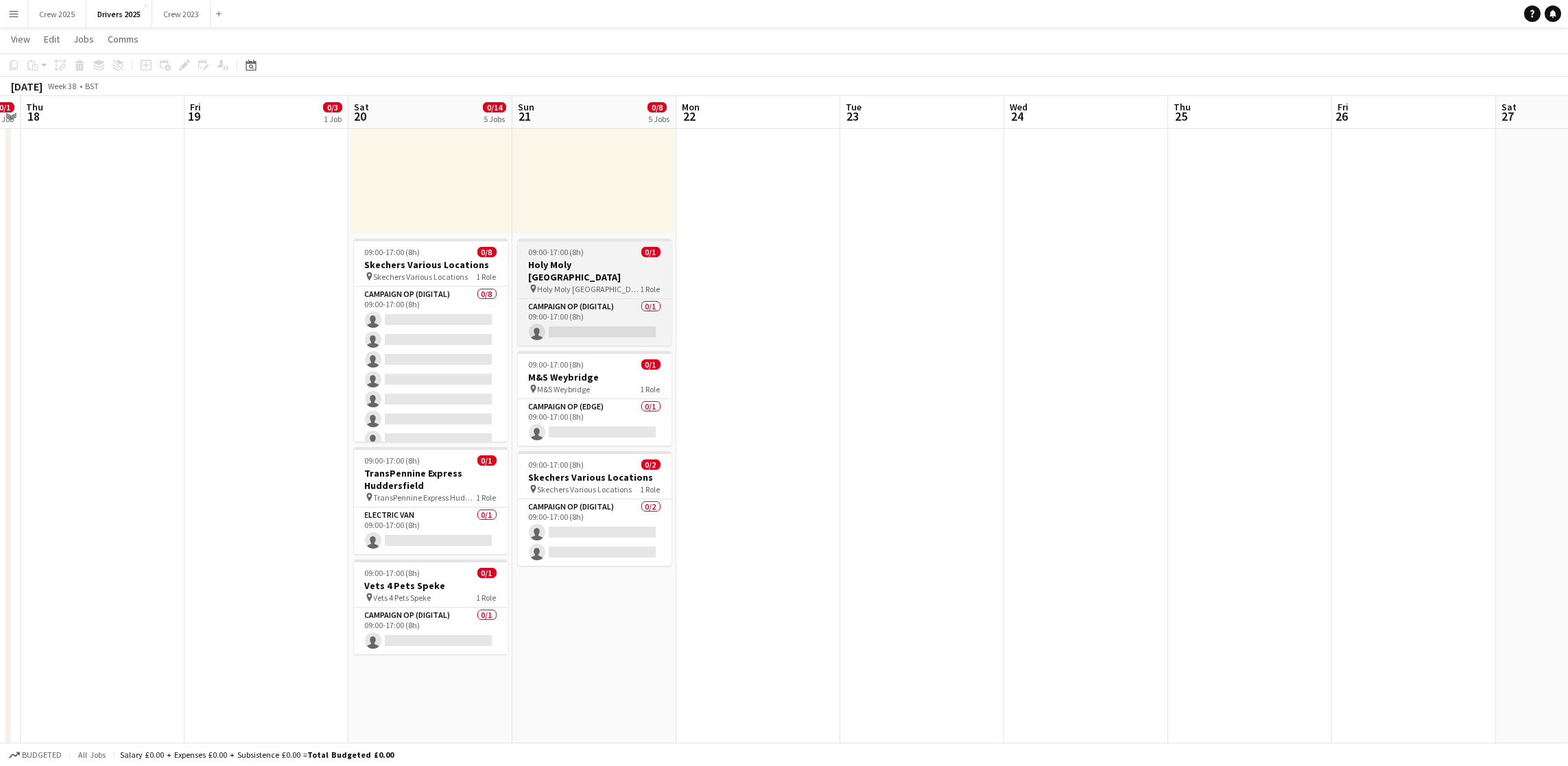
click at [566, 256] on span "09:00-17:00 (8h)" at bounding box center [557, 252] width 56 height 10
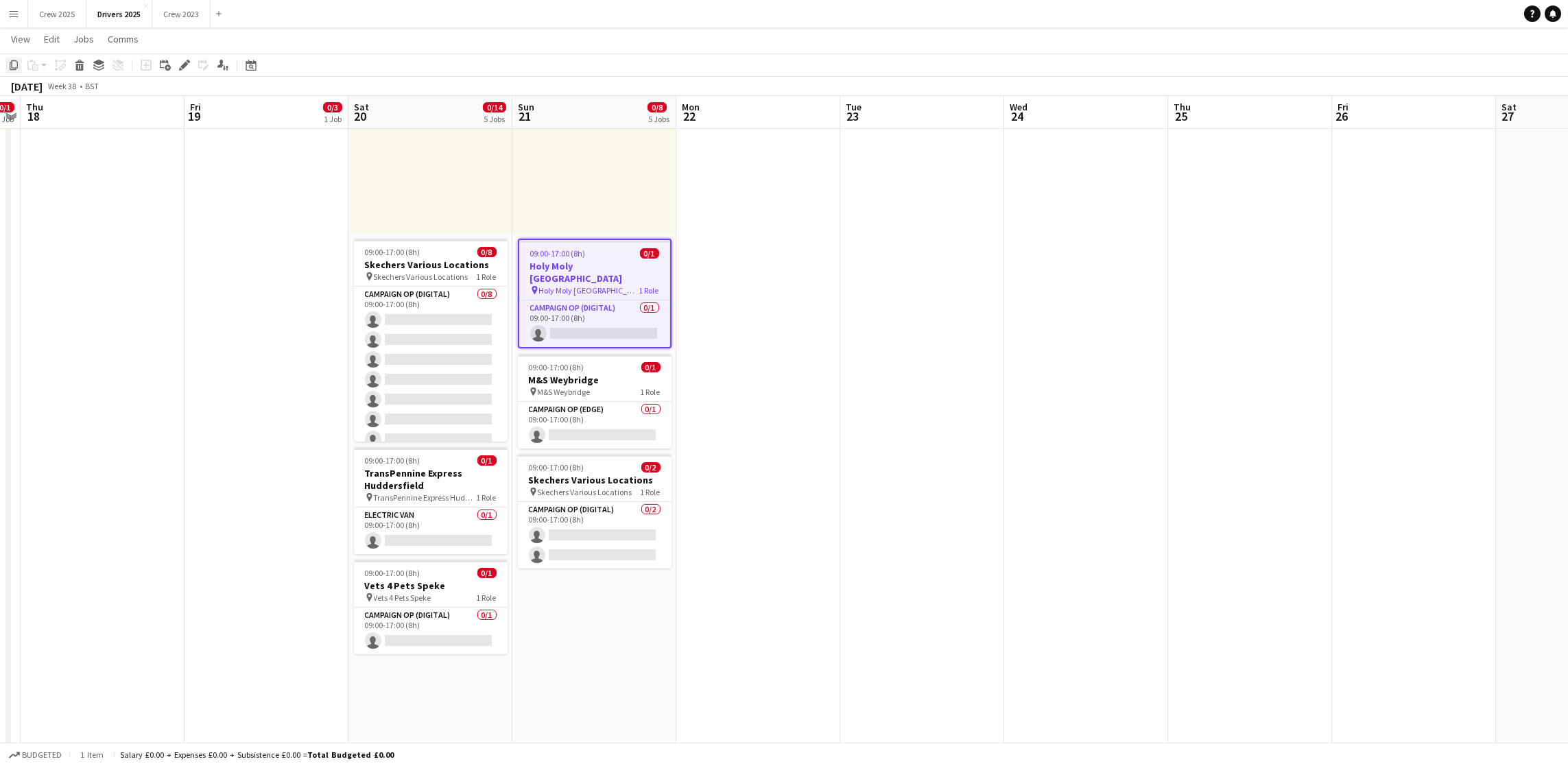
click at [19, 70] on icon "Copy" at bounding box center [13, 65] width 11 height 11
click at [261, 67] on app-toolbar "Copy Paste Paste Ctrl+V Paste with crew Ctrl+Shift+V Paste linked Job [GEOGRAPH…" at bounding box center [784, 64] width 1568 height 23
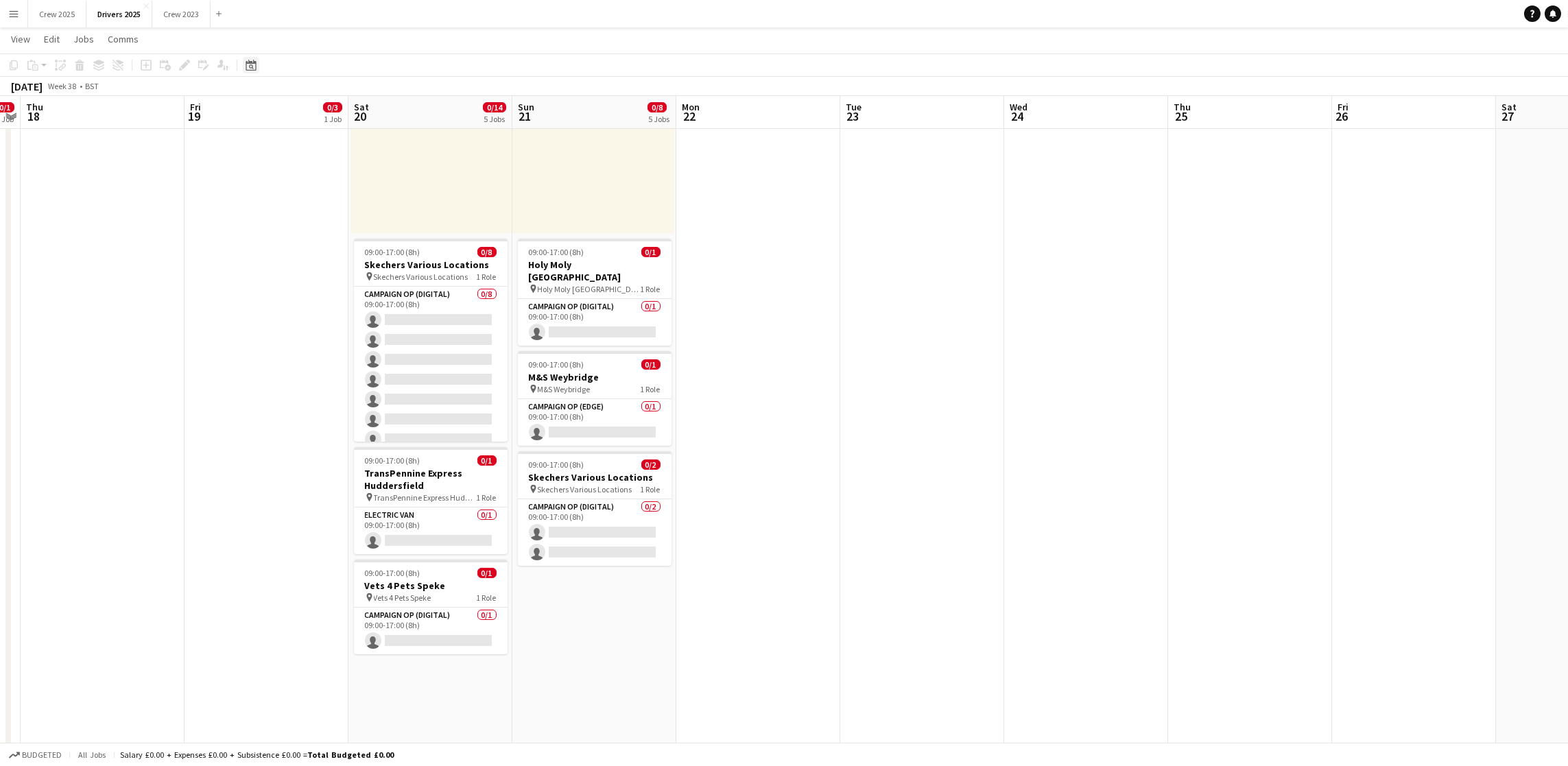
click at [247, 64] on icon "Date picker" at bounding box center [250, 65] width 11 height 11
click at [328, 116] on span "Previous month" at bounding box center [333, 112] width 27 height 27
click at [308, 222] on span "21" at bounding box center [306, 222] width 16 height 16
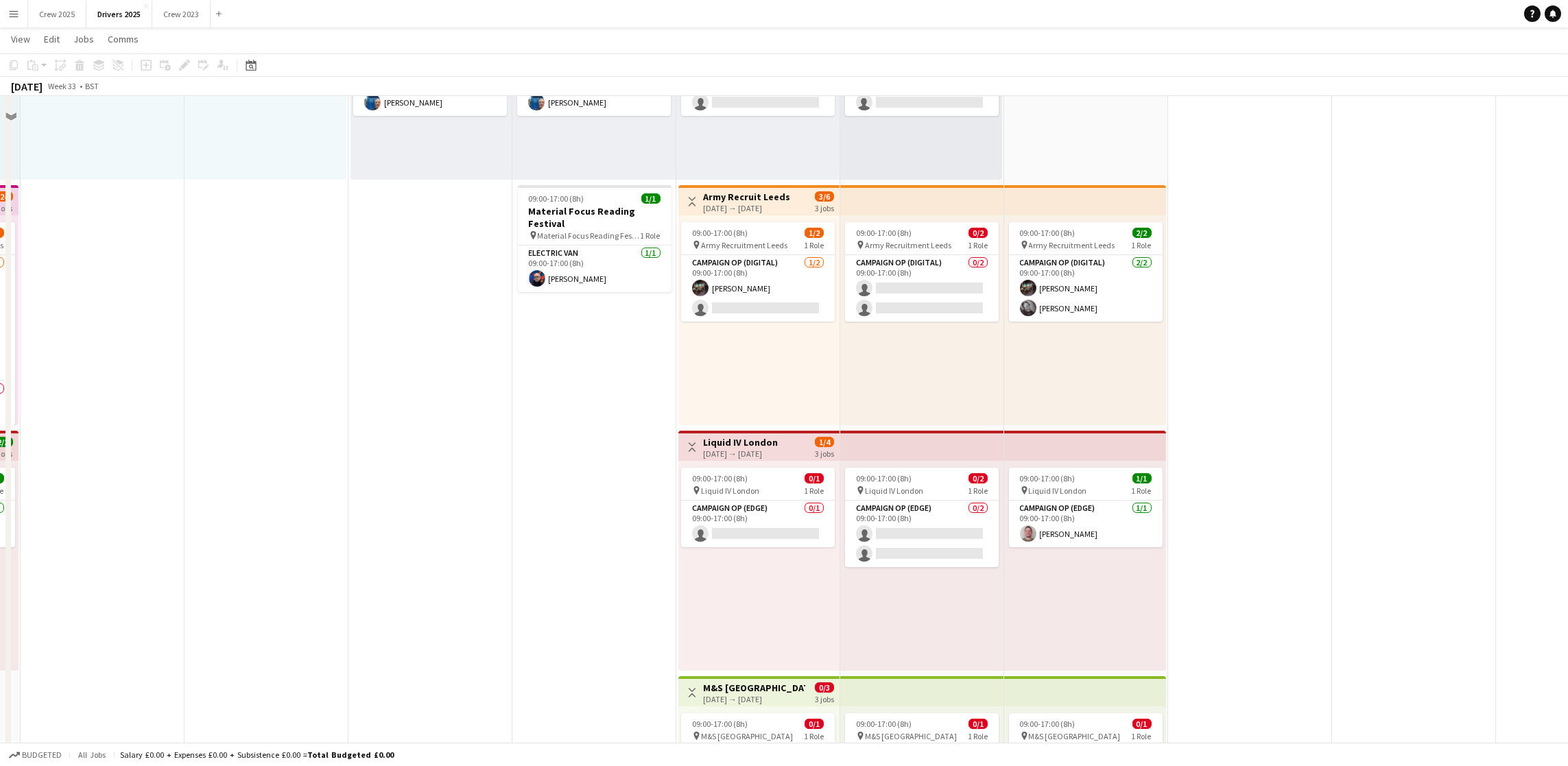
scroll to position [1029, 0]
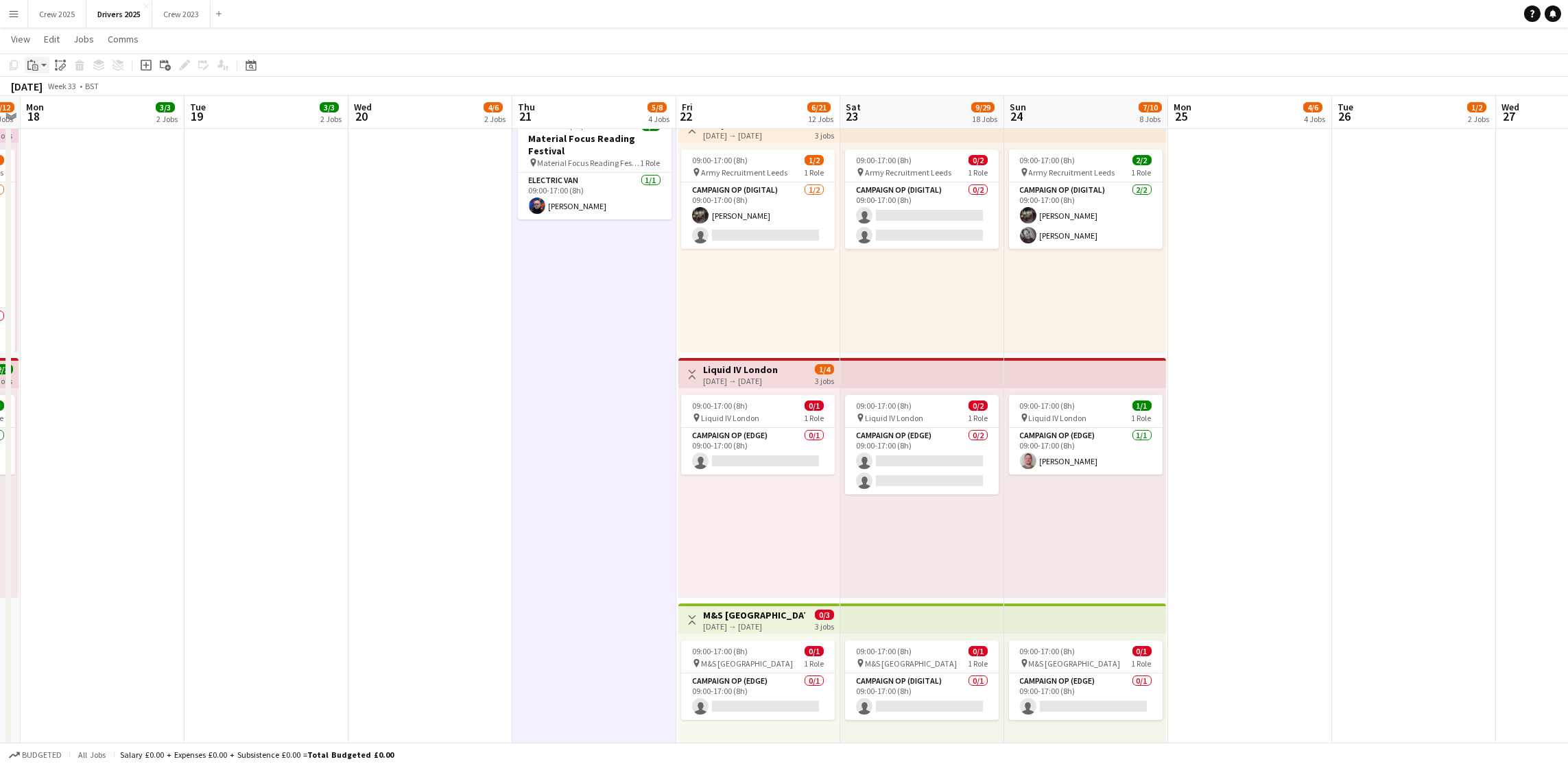
click at [30, 66] on icon "Paste" at bounding box center [33, 65] width 11 height 11
click at [51, 93] on link "Paste Ctrl+V" at bounding box center [101, 91] width 129 height 13
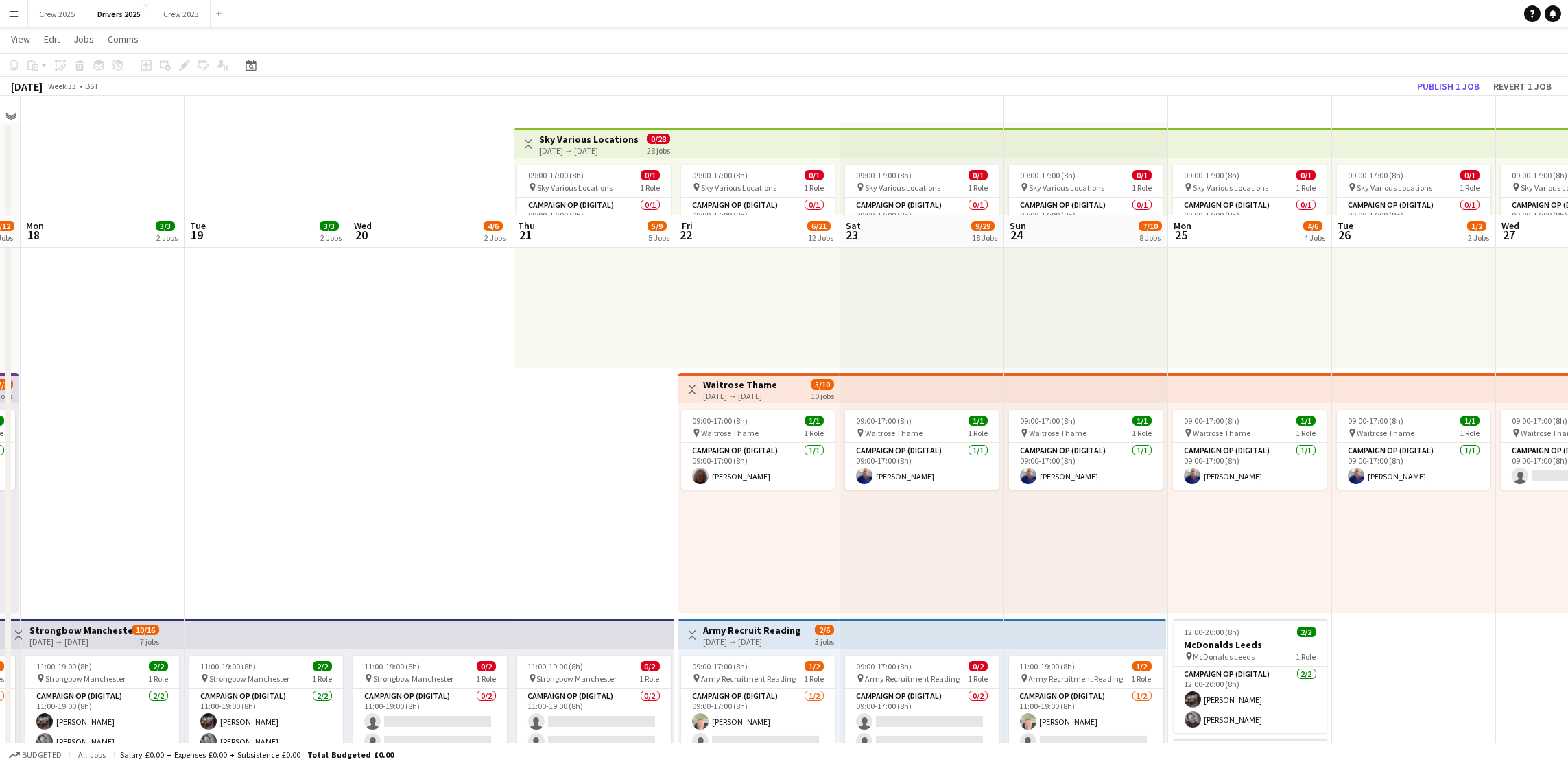
scroll to position [0, 0]
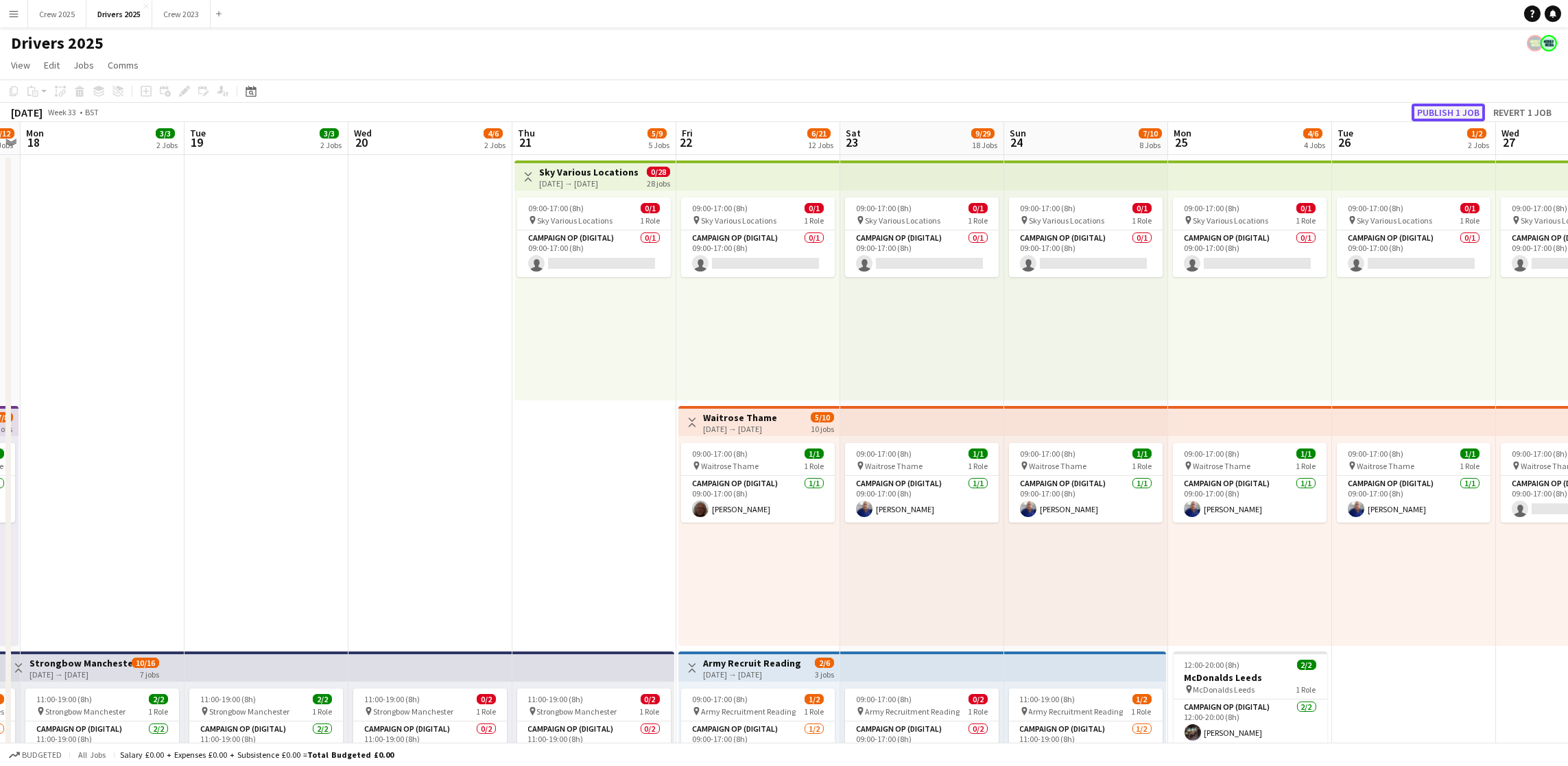
click at [1446, 116] on button "Publish 1 job" at bounding box center [1448, 113] width 73 height 18
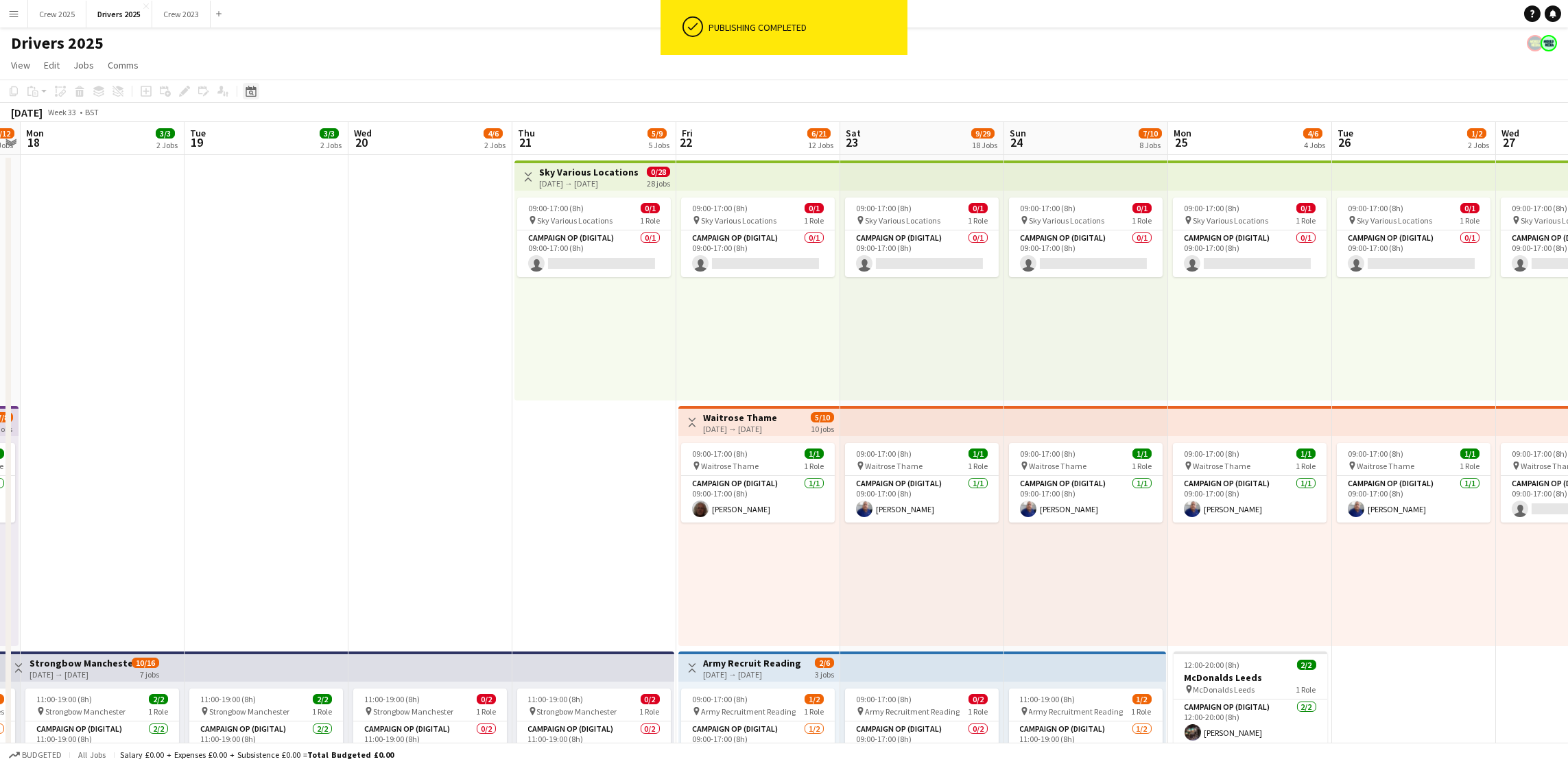
click at [250, 93] on icon at bounding box center [251, 93] width 4 height 4
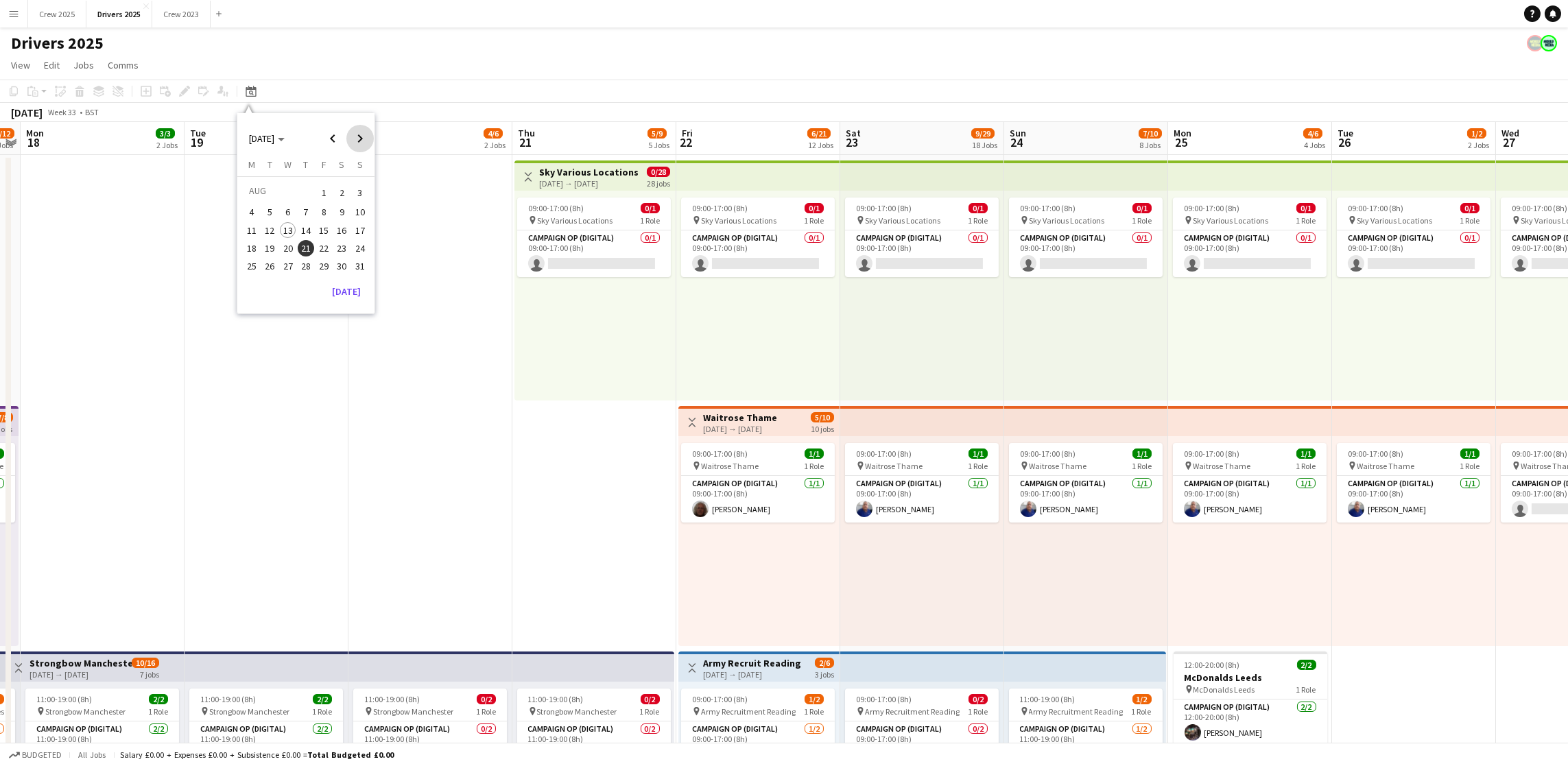
click at [351, 133] on span "Next month" at bounding box center [360, 139] width 27 height 27
click at [358, 246] on span "21" at bounding box center [360, 244] width 16 height 16
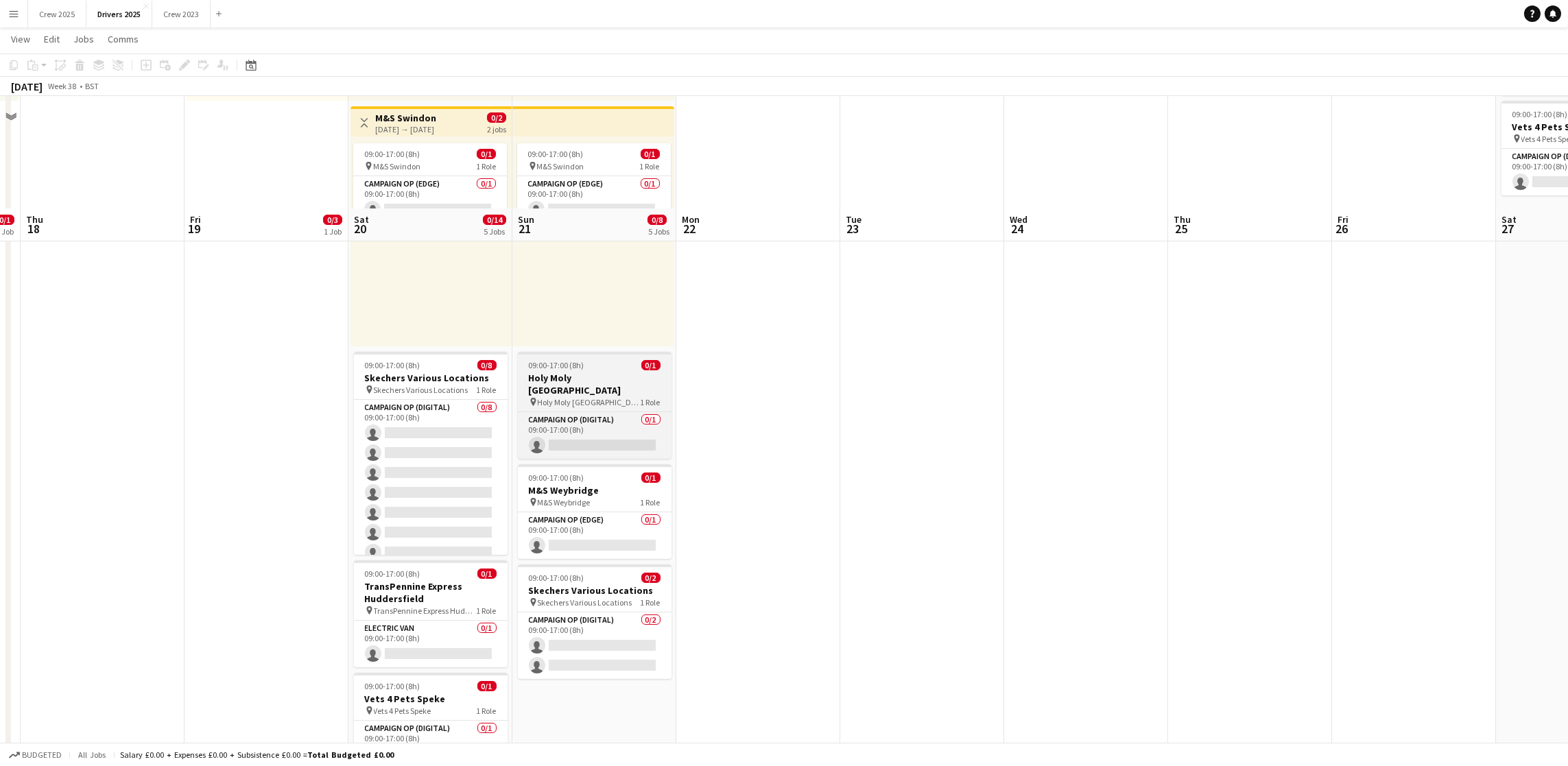
scroll to position [412, 0]
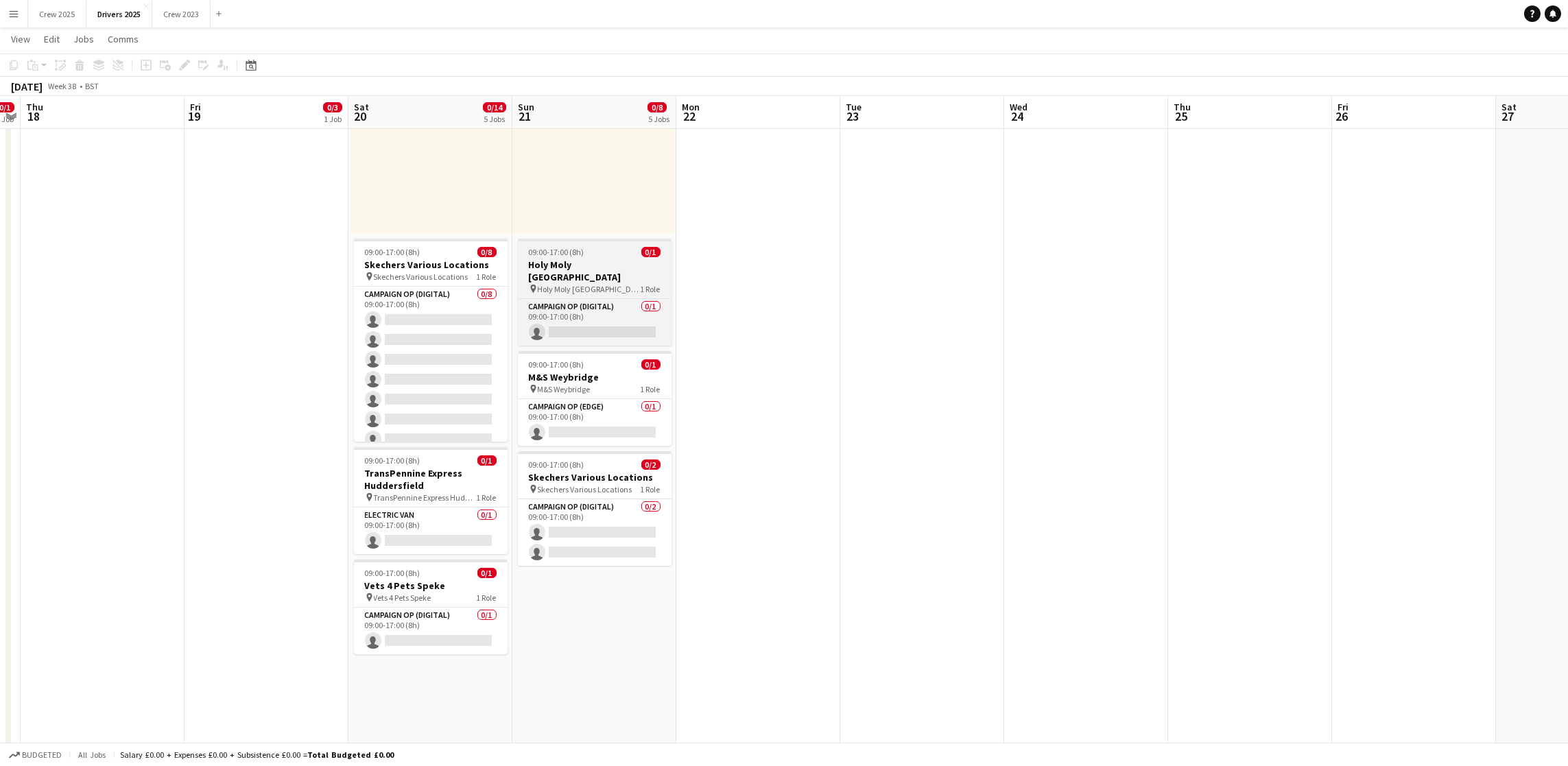
click at [548, 262] on h3 "Holy Moly [GEOGRAPHIC_DATA]" at bounding box center [594, 270] width 153 height 24
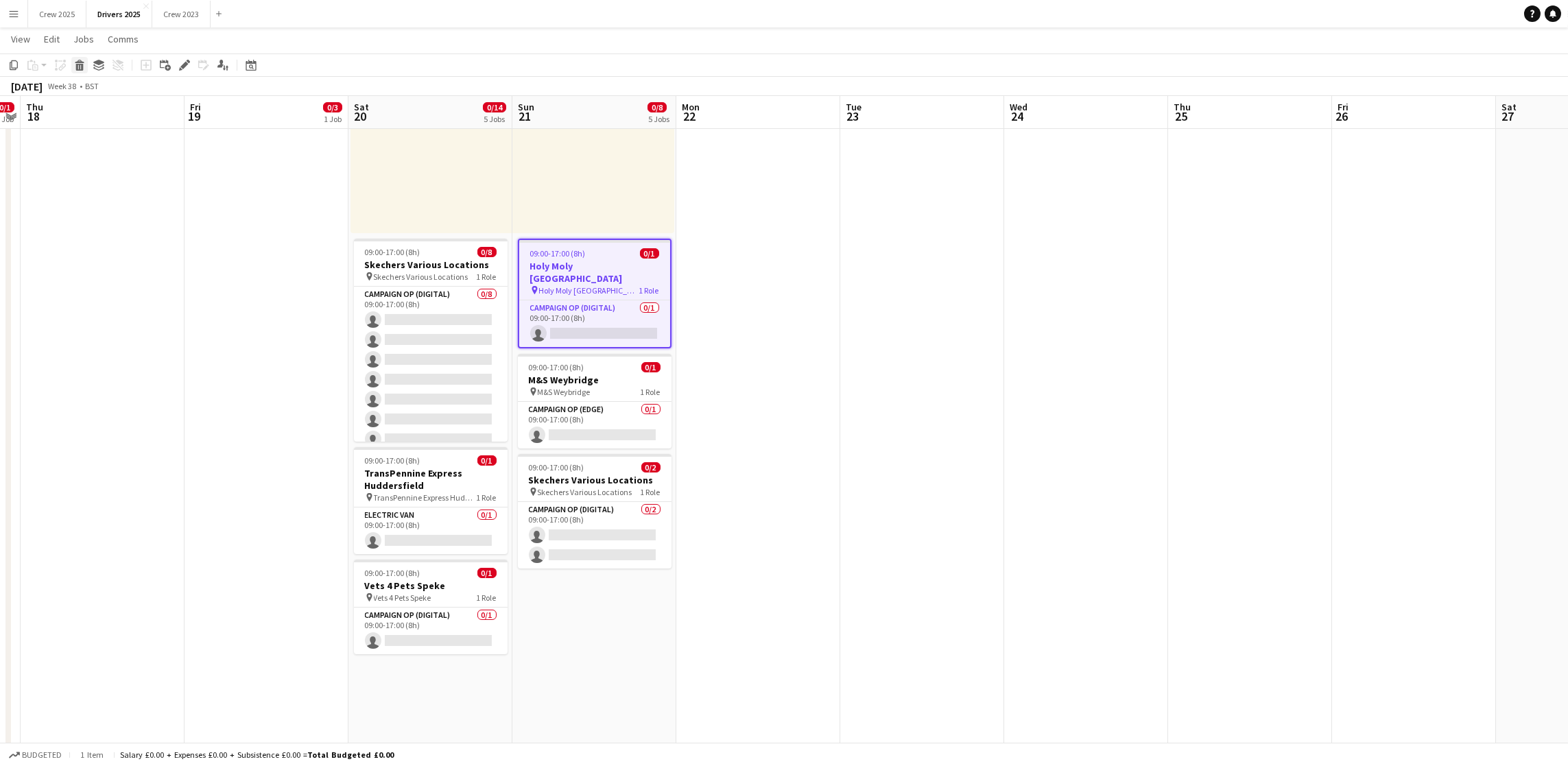
click at [81, 68] on icon at bounding box center [80, 67] width 7 height 7
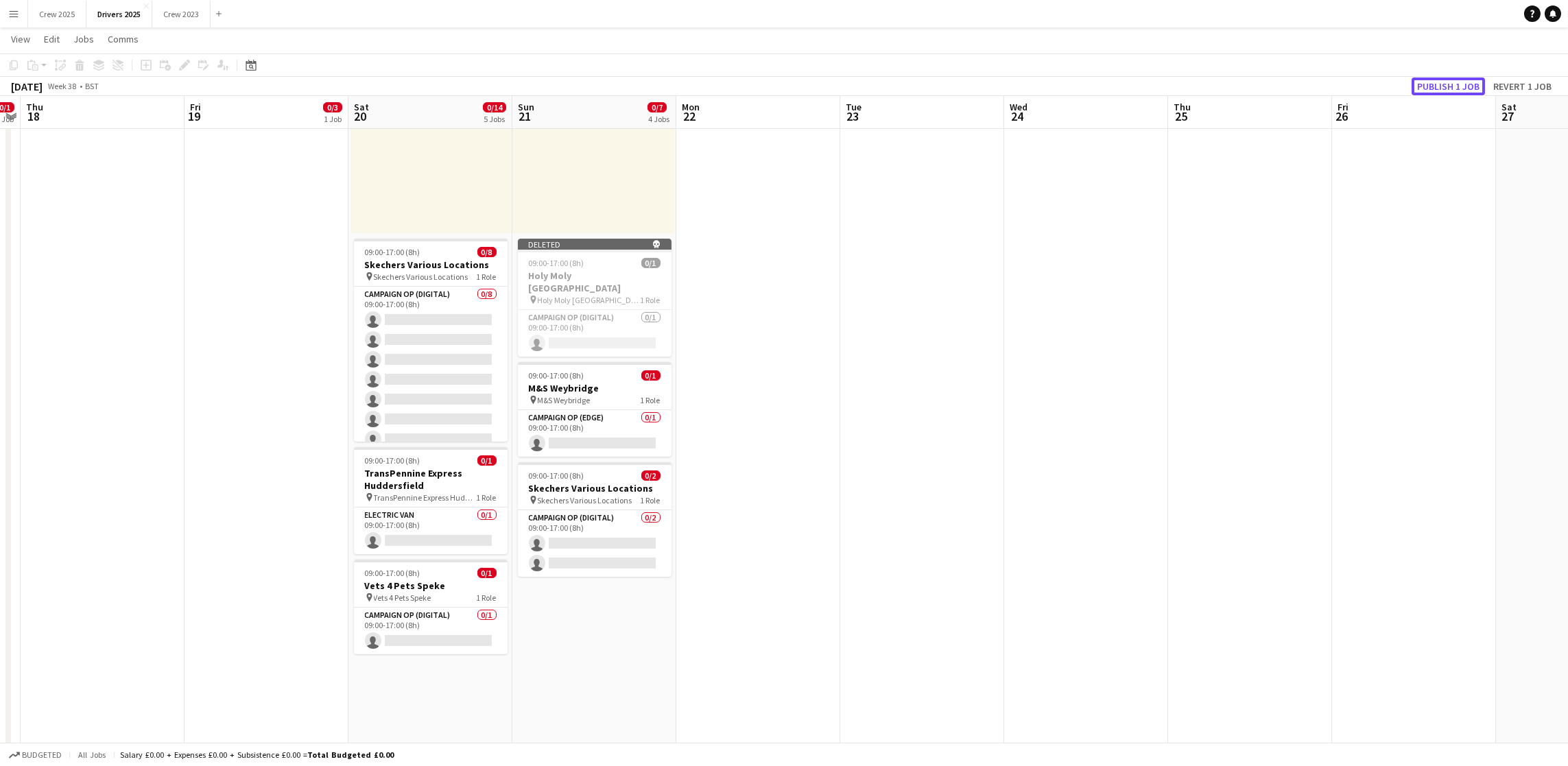
click at [1421, 88] on button "Publish 1 job" at bounding box center [1448, 87] width 73 height 18
